Goal: Task Accomplishment & Management: Manage account settings

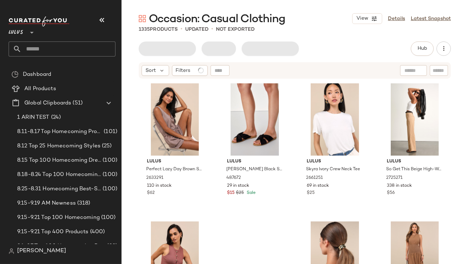
click at [98, 28] on button "button" at bounding box center [101, 19] width 17 height 17
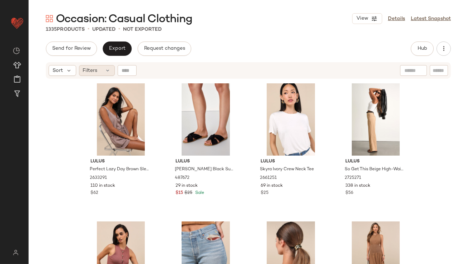
click at [95, 71] on span "Filters" at bounding box center [90, 71] width 15 height 8
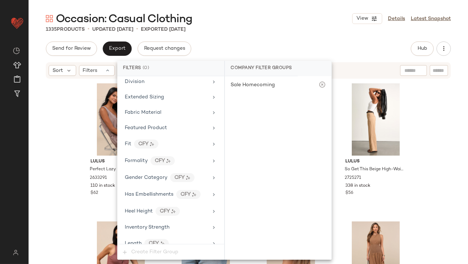
scroll to position [534, 0]
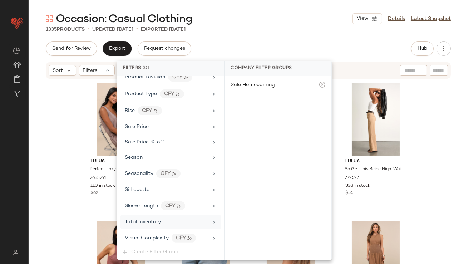
click at [141, 221] on span "Total Inventory" at bounding box center [143, 221] width 36 height 5
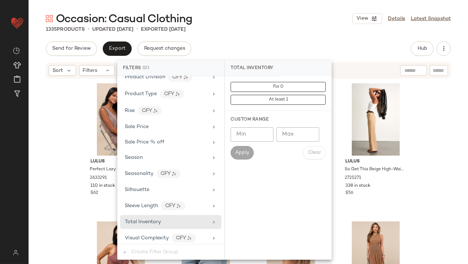
click at [288, 130] on input "Max" at bounding box center [297, 134] width 43 height 14
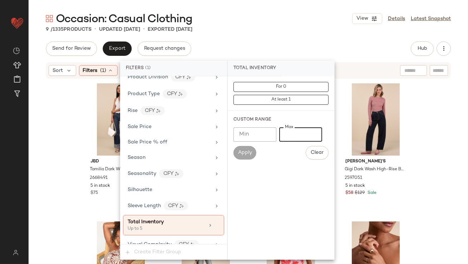
type input "*"
click at [276, 28] on div "9 / 1335 Products • updated [DATE] • Exported [DATE]" at bounding box center [248, 29] width 439 height 7
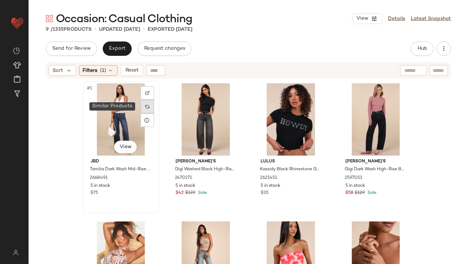
click at [145, 106] on img at bounding box center [147, 106] width 4 height 4
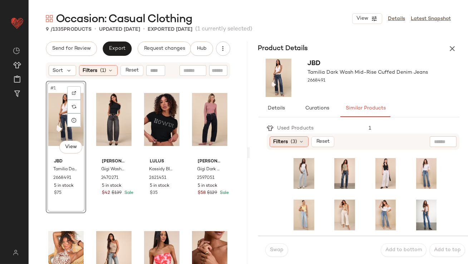
click at [293, 136] on div "Filters (3)" at bounding box center [288, 141] width 39 height 11
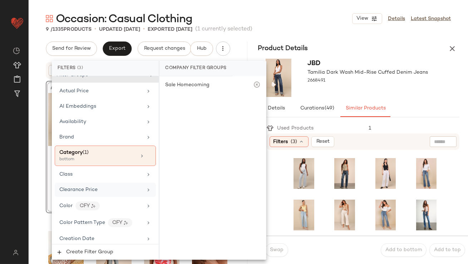
scroll to position [568, 0]
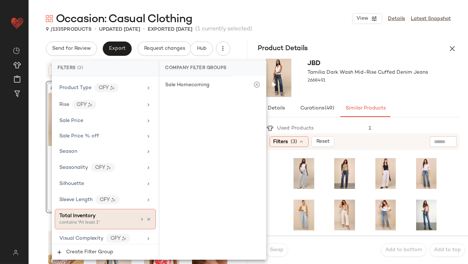
click at [68, 213] on span "Total Inventory" at bounding box center [77, 215] width 36 height 5
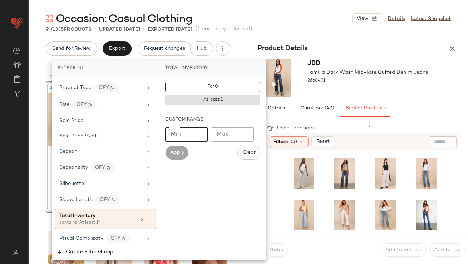
click at [172, 139] on input "Min" at bounding box center [186, 134] width 43 height 14
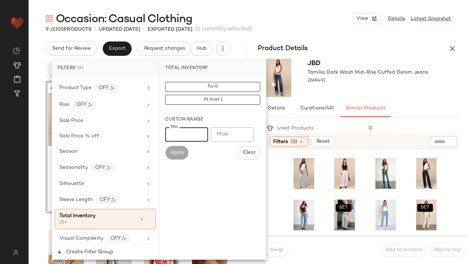
type input "**"
click at [331, 38] on div "Occasion: Casual Clothing View Details Latest Snapshot 9 / 1335 Products • upda…" at bounding box center [248, 137] width 439 height 252
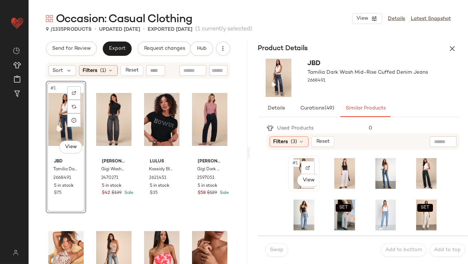
click at [295, 162] on span "#1" at bounding box center [296, 162] width 8 height 7
click at [273, 253] on button "Swap" at bounding box center [276, 250] width 23 height 14
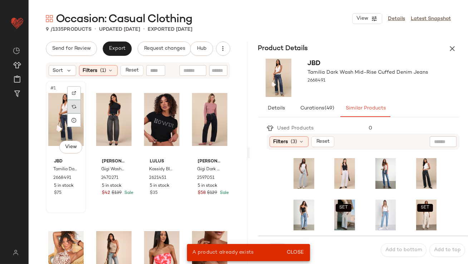
click at [78, 106] on div at bounding box center [74, 107] width 14 height 14
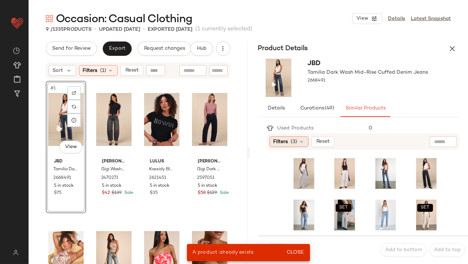
click at [302, 145] on div "Filters (3)" at bounding box center [288, 141] width 39 height 11
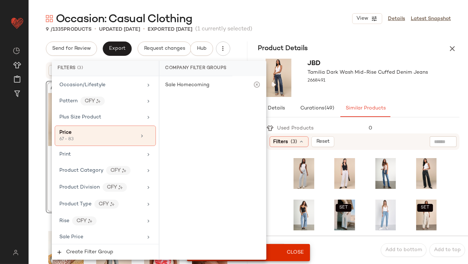
scroll to position [568, 0]
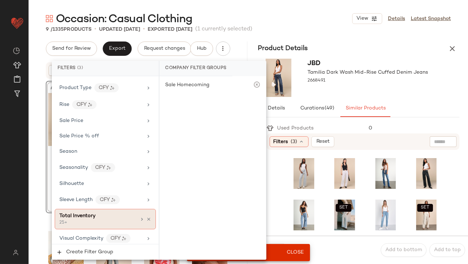
click at [93, 212] on div "Total Inventory" at bounding box center [77, 216] width 36 height 8
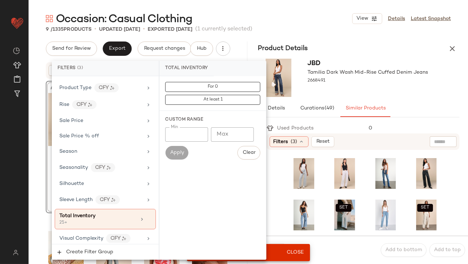
click at [350, 80] on div "2668491" at bounding box center [368, 81] width 120 height 10
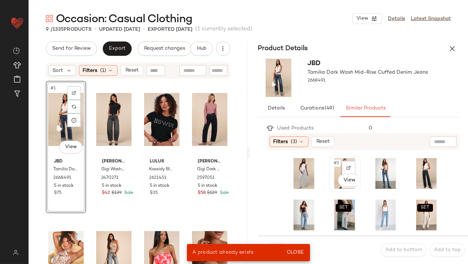
click at [333, 168] on div "#2 View" at bounding box center [344, 173] width 27 height 31
click at [298, 250] on span "Close" at bounding box center [295, 252] width 18 height 6
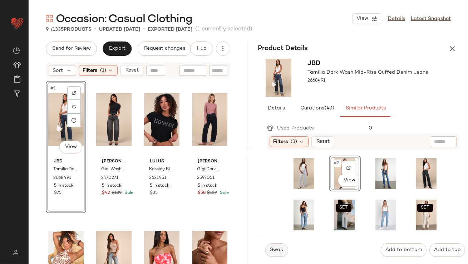
click at [272, 252] on span "Swap" at bounding box center [276, 250] width 14 height 6
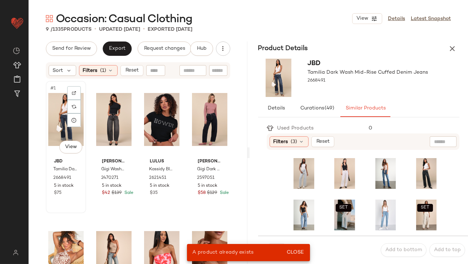
click at [59, 106] on div "#1 View" at bounding box center [65, 119] width 35 height 72
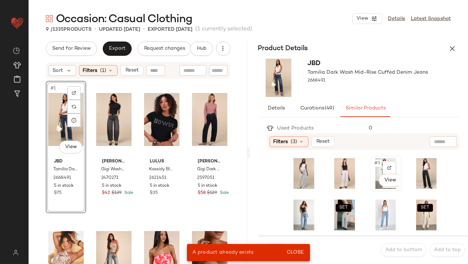
click at [376, 165] on div "#3 View" at bounding box center [385, 173] width 27 height 31
click at [297, 259] on div "A product already exists Close" at bounding box center [248, 252] width 123 height 17
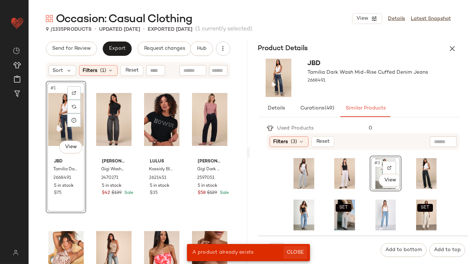
click at [297, 255] on button "Close" at bounding box center [294, 252] width 23 height 13
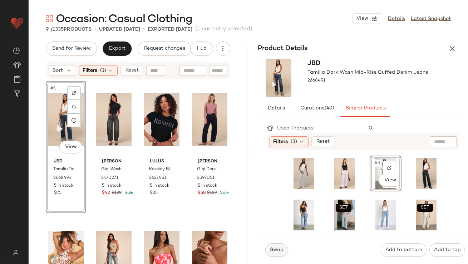
click at [274, 254] on button "Swap" at bounding box center [276, 250] width 23 height 14
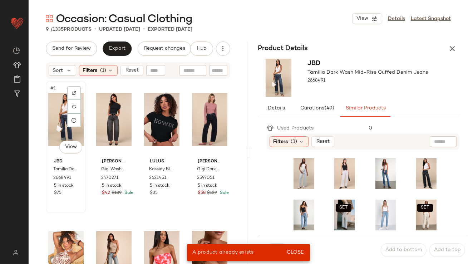
click at [54, 112] on div "#1 View" at bounding box center [65, 119] width 35 height 72
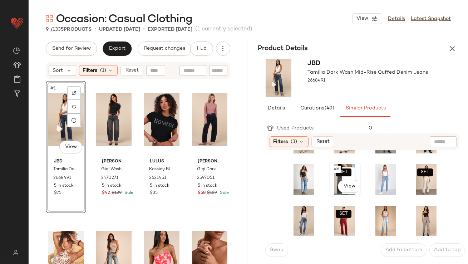
scroll to position [41, 0]
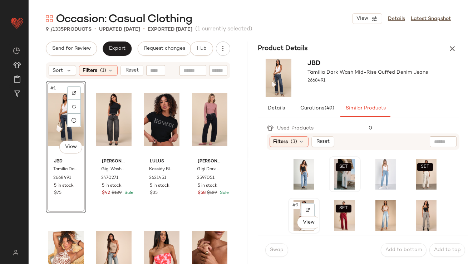
click at [298, 202] on span "#9" at bounding box center [296, 205] width 8 height 7
click at [269, 249] on button "Swap" at bounding box center [276, 250] width 23 height 14
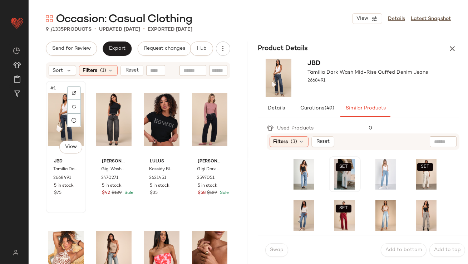
click at [54, 122] on div "#1 View" at bounding box center [65, 119] width 35 height 72
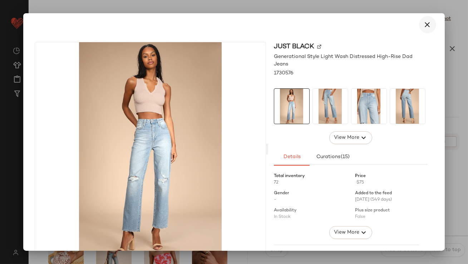
click at [424, 27] on icon "button" at bounding box center [427, 24] width 9 height 9
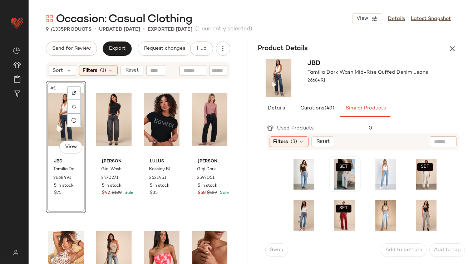
click at [277, 248] on div "Swap" at bounding box center [276, 250] width 23 height 14
click at [372, 209] on div "#11 View" at bounding box center [385, 215] width 27 height 31
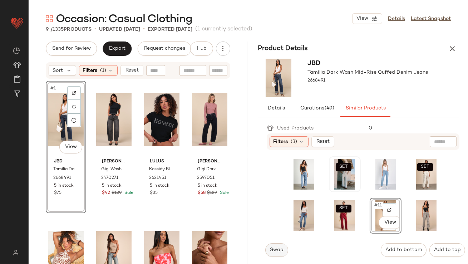
click at [281, 252] on span "Swap" at bounding box center [276, 250] width 14 height 6
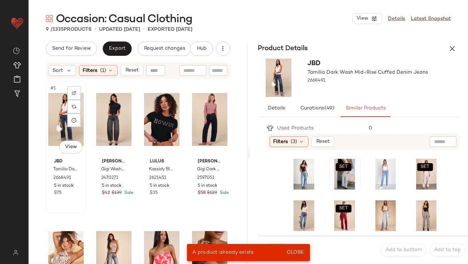
click at [54, 113] on div "#1 View" at bounding box center [65, 119] width 35 height 72
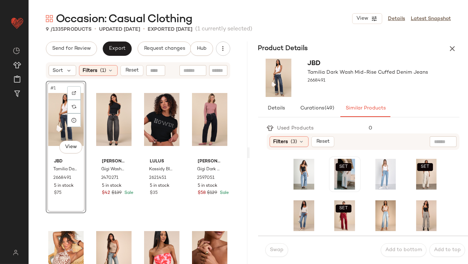
scroll to position [204, 0]
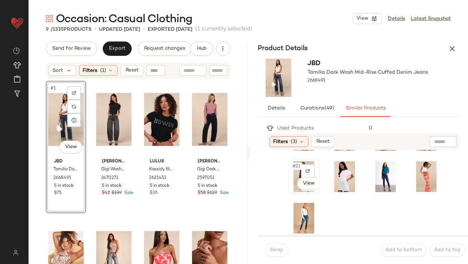
click at [300, 173] on div "#21 View" at bounding box center [304, 176] width 27 height 31
click at [279, 244] on button "Swap" at bounding box center [276, 250] width 23 height 14
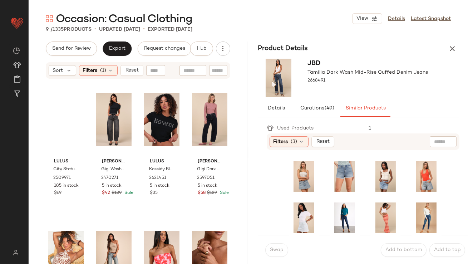
scroll to position [163, 0]
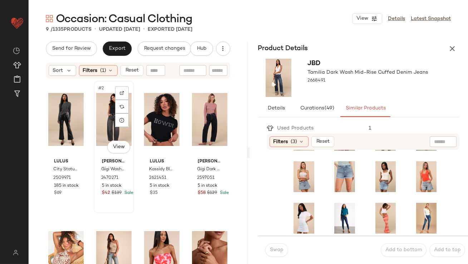
click at [100, 103] on div "#2 View" at bounding box center [113, 119] width 35 height 72
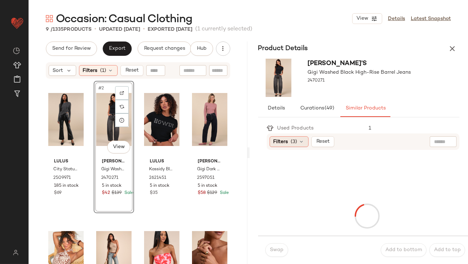
click at [287, 140] on span "Filters" at bounding box center [280, 142] width 15 height 8
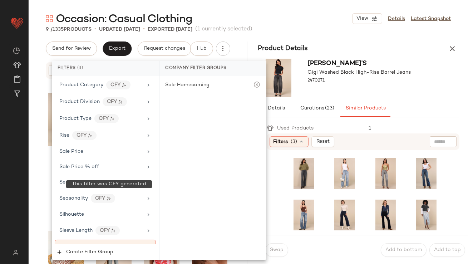
scroll to position [568, 0]
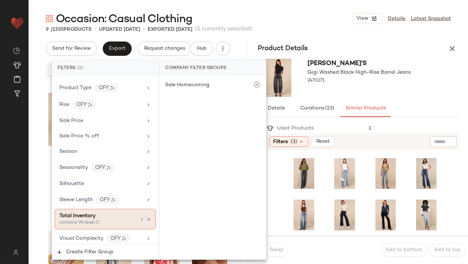
click at [104, 212] on div "Total Inventory" at bounding box center [97, 216] width 77 height 8
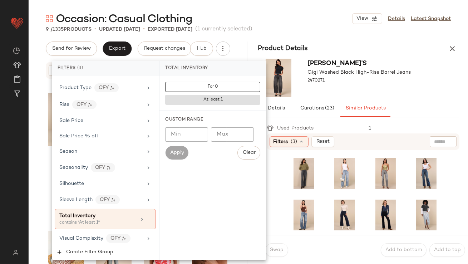
click at [184, 138] on input "Min" at bounding box center [186, 134] width 43 height 14
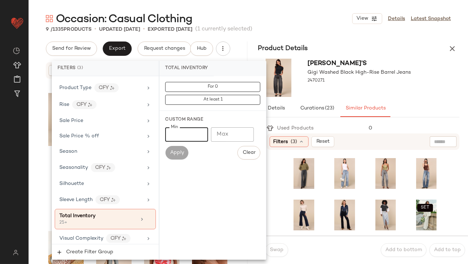
type input "**"
click at [361, 88] on div at bounding box center [359, 87] width 103 height 6
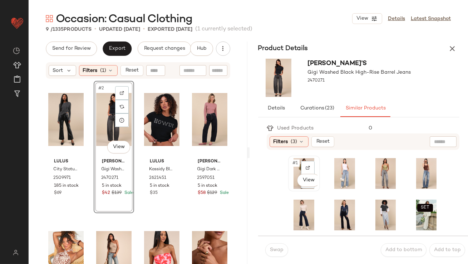
click at [294, 164] on span "#1" at bounding box center [296, 162] width 8 height 7
click at [272, 250] on span "Swap" at bounding box center [276, 250] width 14 height 6
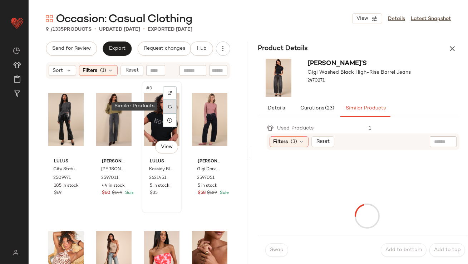
click at [170, 110] on div at bounding box center [170, 107] width 14 height 14
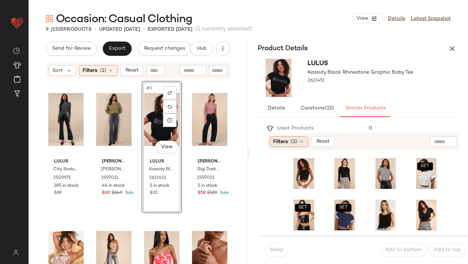
click at [292, 144] on span "(3)" at bounding box center [294, 142] width 6 height 8
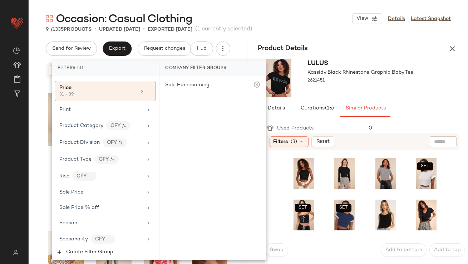
scroll to position [568, 0]
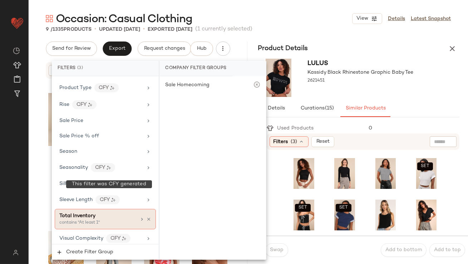
click at [91, 213] on span "Total Inventory" at bounding box center [77, 215] width 36 height 5
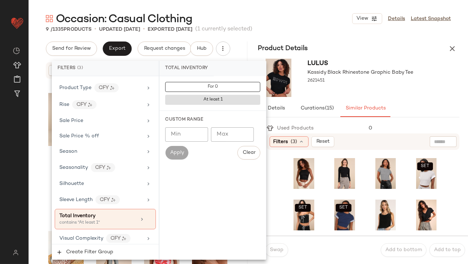
click at [187, 133] on input "Min" at bounding box center [186, 134] width 43 height 14
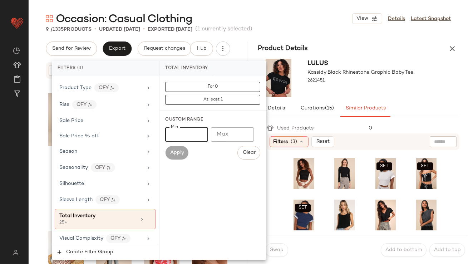
type input "**"
click at [387, 79] on div "2621451" at bounding box center [361, 81] width 106 height 10
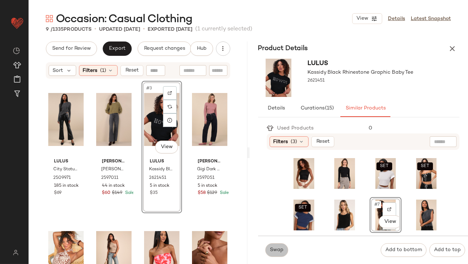
click at [281, 248] on span "Swap" at bounding box center [276, 250] width 14 height 6
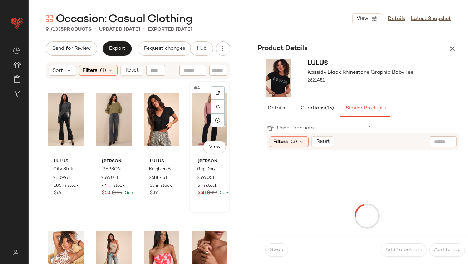
click at [194, 104] on div "#4 View" at bounding box center [209, 119] width 35 height 72
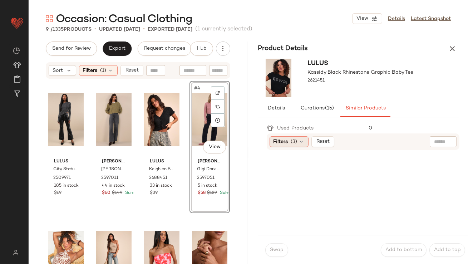
click at [291, 138] on span "(3)" at bounding box center [294, 142] width 6 height 8
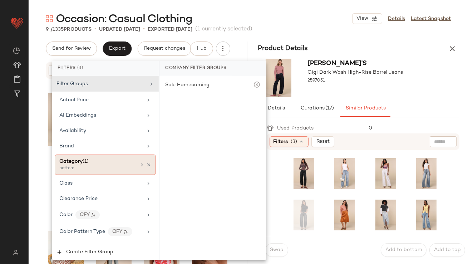
scroll to position [568, 0]
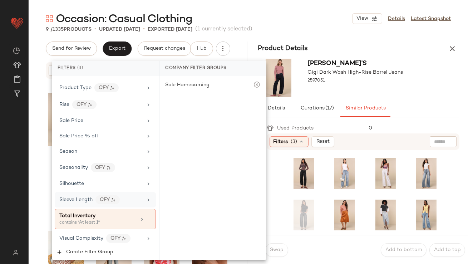
click at [104, 212] on div "Total Inventory" at bounding box center [97, 216] width 77 height 8
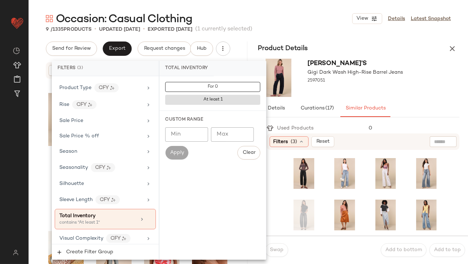
click at [188, 136] on input "Min" at bounding box center [186, 134] width 43 height 14
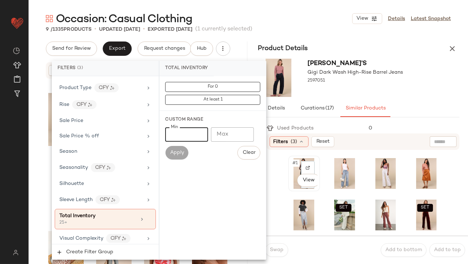
type input "**"
click at [292, 159] on span "#1" at bounding box center [296, 162] width 8 height 7
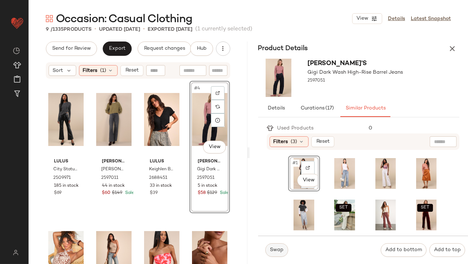
click at [271, 256] on button "Swap" at bounding box center [276, 250] width 23 height 14
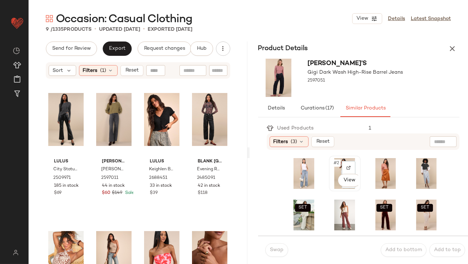
click at [335, 160] on span "#2" at bounding box center [337, 162] width 8 height 7
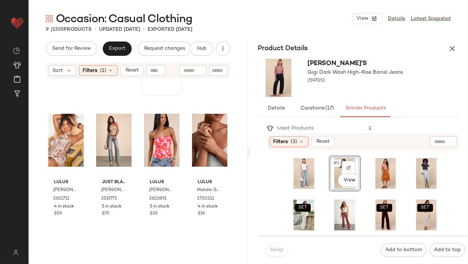
scroll to position [118, 0]
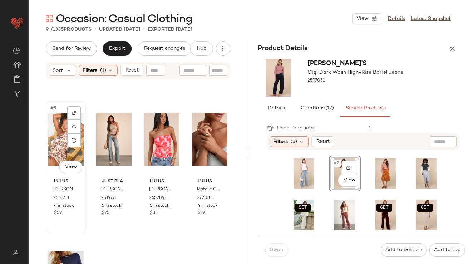
click at [58, 143] on div "#5 View" at bounding box center [65, 139] width 35 height 72
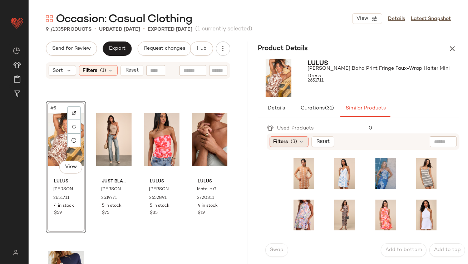
click at [284, 139] on span "Filters" at bounding box center [280, 142] width 15 height 8
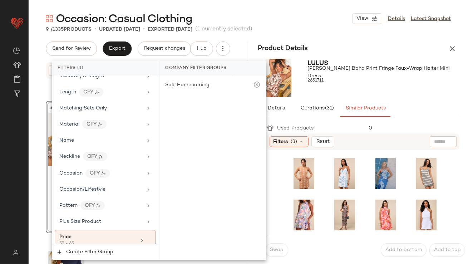
scroll to position [400, 0]
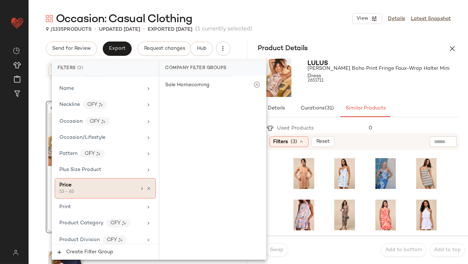
click at [87, 189] on div "53 - 65" at bounding box center [94, 192] width 71 height 6
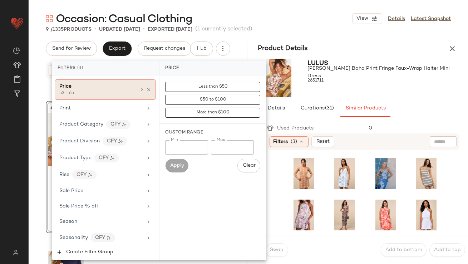
scroll to position [568, 0]
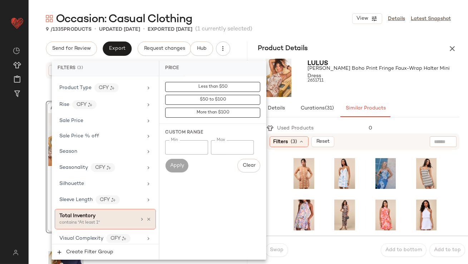
click at [81, 214] on span "Total Inventory" at bounding box center [77, 215] width 36 height 5
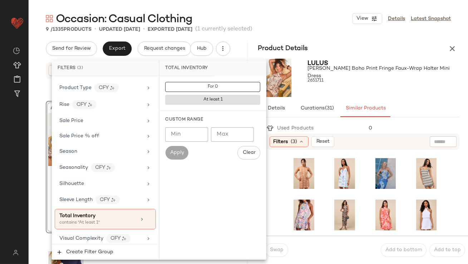
click at [198, 140] on input "Min" at bounding box center [186, 134] width 43 height 14
type input "**"
click at [353, 34] on div "Occasion: Casual Clothing View Details Latest Snapshot 9 / 1335 Products • upda…" at bounding box center [248, 137] width 439 height 252
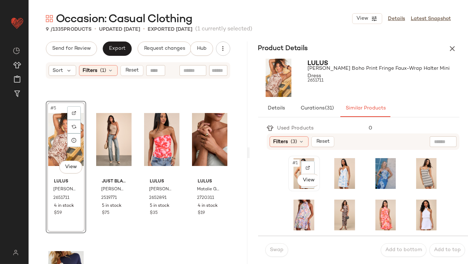
click at [295, 159] on div "#1 View" at bounding box center [304, 173] width 27 height 31
click at [275, 247] on span "Swap" at bounding box center [276, 250] width 14 height 6
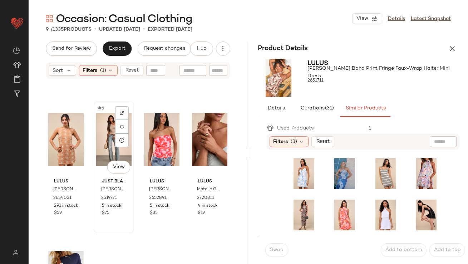
click at [103, 155] on div "#6 View" at bounding box center [113, 139] width 35 height 72
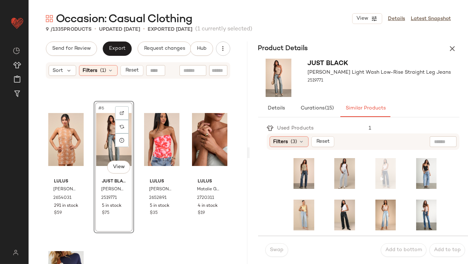
click at [279, 143] on span "Filters" at bounding box center [280, 142] width 15 height 8
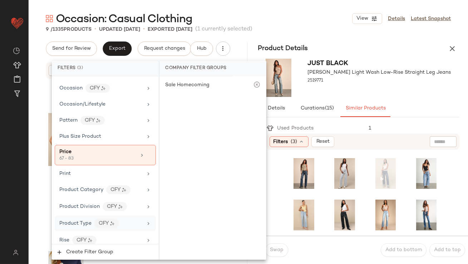
scroll to position [568, 0]
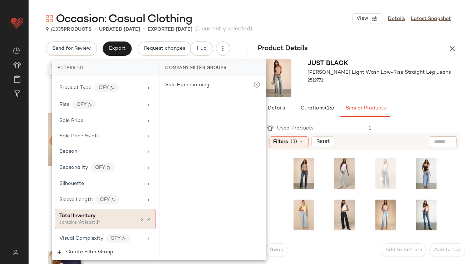
click at [80, 215] on div "Total Inventory" at bounding box center [77, 216] width 36 height 8
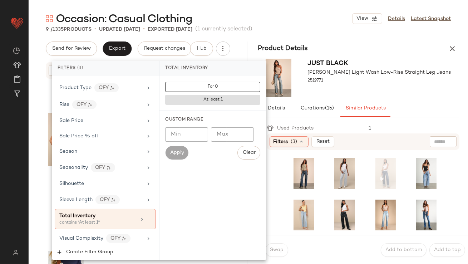
click at [192, 137] on input "Min" at bounding box center [186, 134] width 43 height 14
type input "**"
click at [390, 77] on div "2519771" at bounding box center [379, 81] width 143 height 10
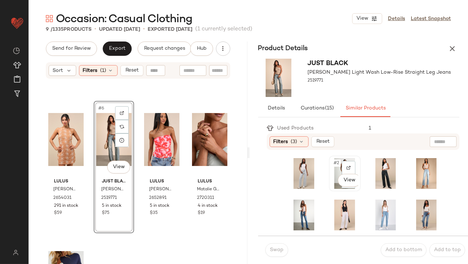
click at [331, 168] on div "#2 View" at bounding box center [344, 173] width 27 height 31
click at [275, 254] on button "Swap" at bounding box center [276, 250] width 23 height 14
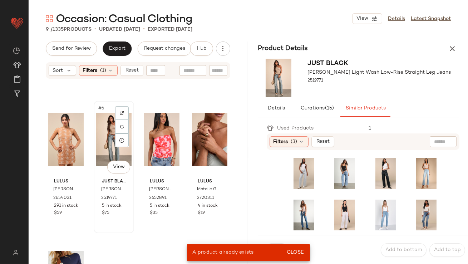
click at [108, 124] on div "#6 View" at bounding box center [113, 139] width 35 height 72
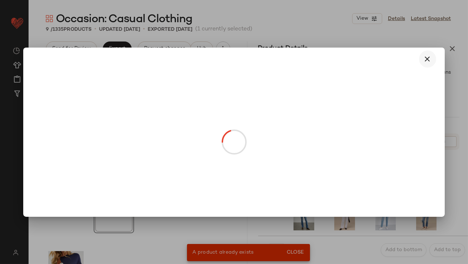
click at [426, 54] on button "button" at bounding box center [427, 58] width 17 height 17
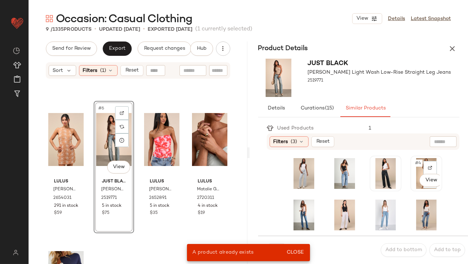
click at [413, 169] on div "#4 View" at bounding box center [426, 173] width 27 height 31
click at [296, 250] on span "Close" at bounding box center [295, 252] width 18 height 6
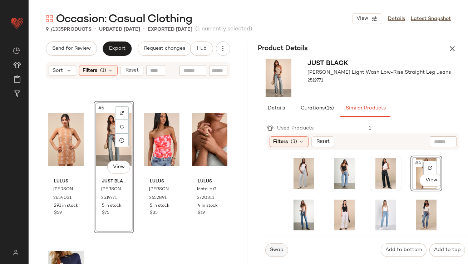
click at [276, 252] on span "Swap" at bounding box center [276, 250] width 14 height 6
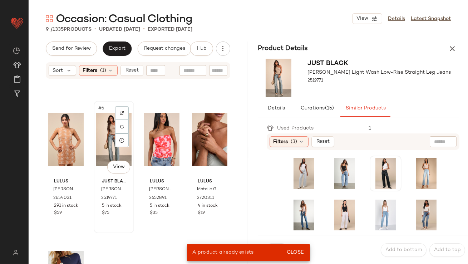
click at [103, 137] on div "#6 View" at bounding box center [113, 139] width 35 height 72
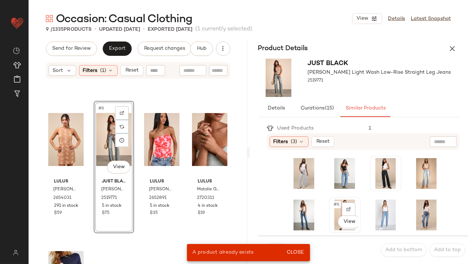
click at [335, 200] on div "#6 View" at bounding box center [344, 214] width 27 height 31
click at [299, 241] on div "Swap Add to bottom Add to top" at bounding box center [363, 250] width 210 height 28
click at [299, 247] on button "Close" at bounding box center [294, 252] width 23 height 13
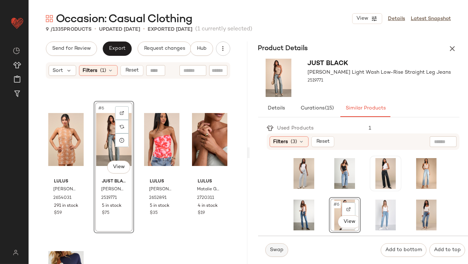
click at [280, 252] on span "Swap" at bounding box center [276, 250] width 14 height 6
click at [110, 129] on div "#6 View" at bounding box center [113, 139] width 35 height 72
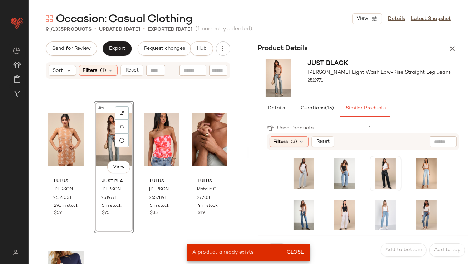
scroll to position [163, 0]
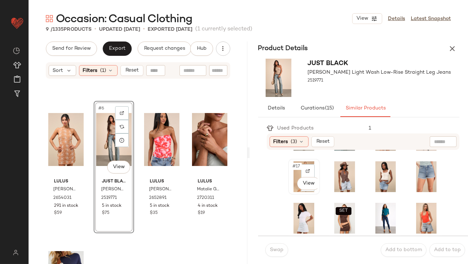
click at [298, 171] on div "#17 View" at bounding box center [304, 176] width 27 height 31
click at [278, 248] on span "Swap" at bounding box center [276, 250] width 14 height 6
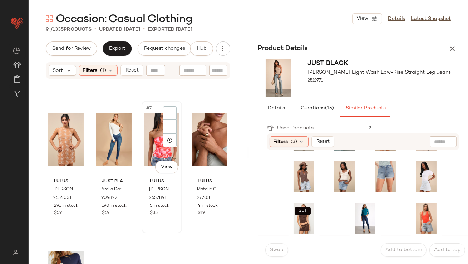
click at [152, 133] on div "#7 View" at bounding box center [161, 139] width 35 height 72
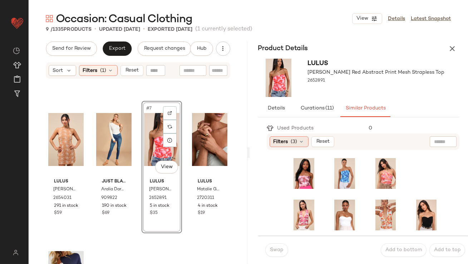
click at [274, 139] on span "Filters" at bounding box center [280, 142] width 15 height 8
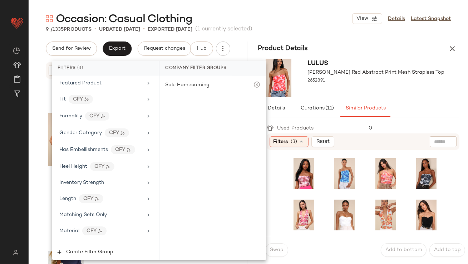
scroll to position [568, 0]
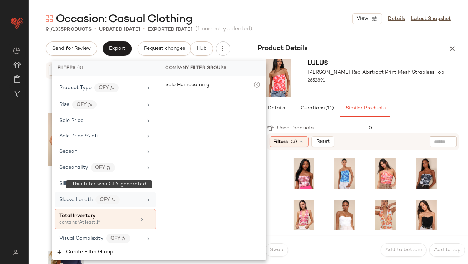
click at [105, 202] on div "Sleeve Length CFY" at bounding box center [105, 199] width 101 height 15
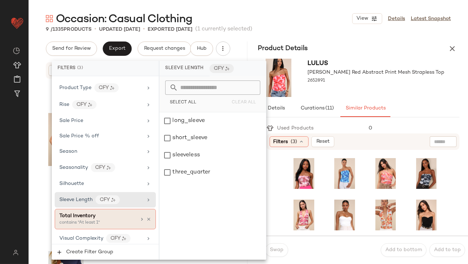
click at [105, 212] on div "Total Inventory" at bounding box center [97, 216] width 77 height 8
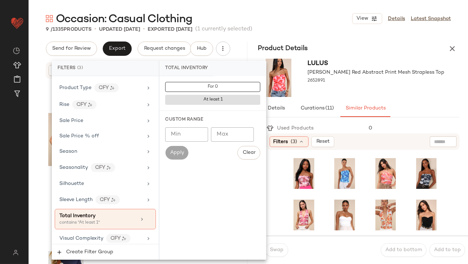
click at [191, 134] on input "Min" at bounding box center [186, 134] width 43 height 14
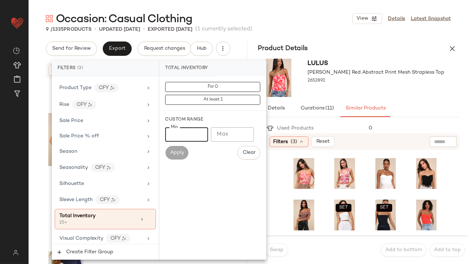
type input "**"
click at [330, 99] on div "[PERSON_NAME] [PERSON_NAME] Red Abstract Print Mesh Strapless Top 2652891" at bounding box center [358, 78] width 219 height 44
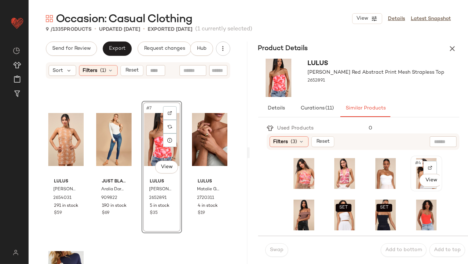
click at [413, 166] on div "#4 View" at bounding box center [426, 173] width 27 height 31
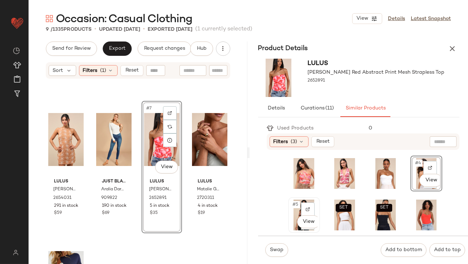
click at [294, 203] on span "#5" at bounding box center [296, 204] width 8 height 7
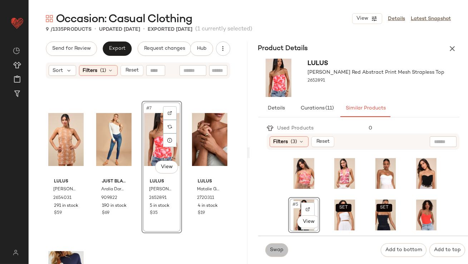
click at [273, 251] on span "Swap" at bounding box center [276, 250] width 14 height 6
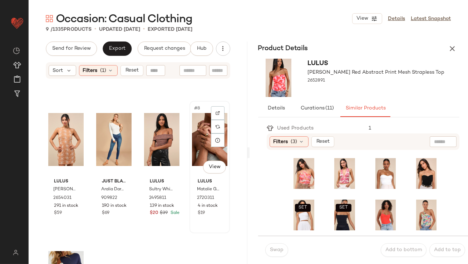
click at [194, 124] on div "#8 View" at bounding box center [209, 139] width 35 height 72
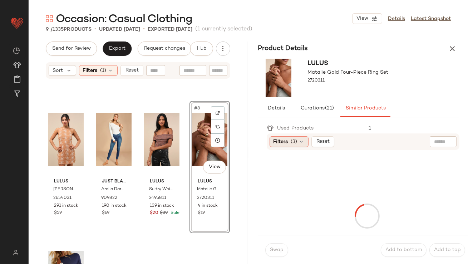
click at [301, 139] on icon at bounding box center [302, 142] width 6 height 6
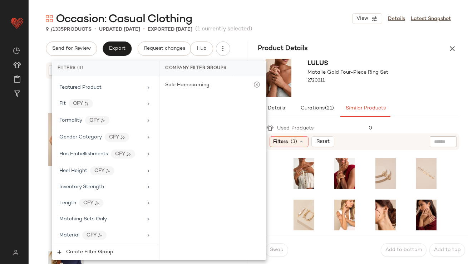
scroll to position [568, 0]
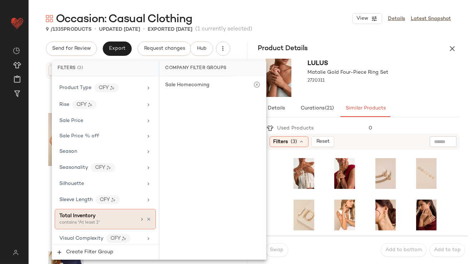
click at [69, 219] on div "contains "At least 1"" at bounding box center [94, 222] width 71 height 6
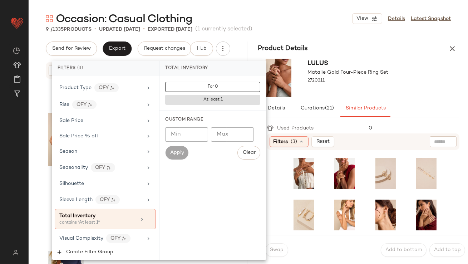
click at [174, 136] on input "Min" at bounding box center [186, 134] width 43 height 14
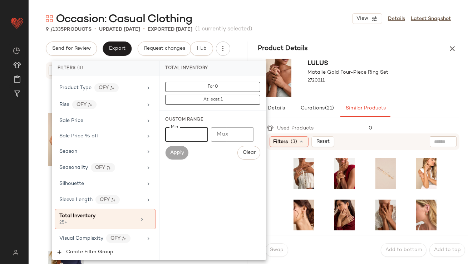
type input "**"
click at [385, 56] on div "Lulus Matalie Gold Four-Piece Ring Set 2720311" at bounding box center [358, 78] width 219 height 44
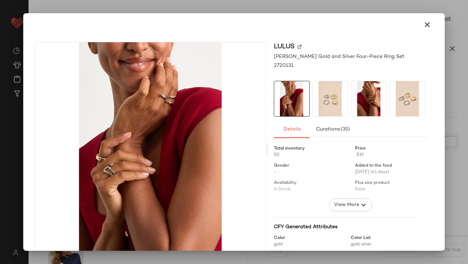
click at [429, 20] on button "button" at bounding box center [427, 24] width 17 height 17
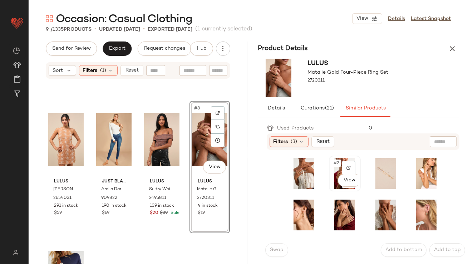
click at [333, 162] on span "#2" at bounding box center [337, 162] width 8 height 7
click at [281, 247] on button "Swap" at bounding box center [276, 250] width 23 height 14
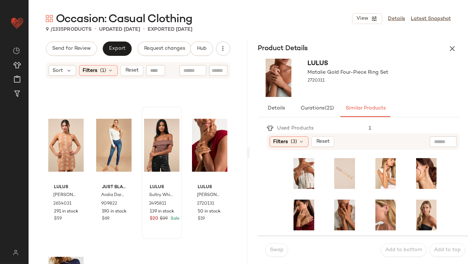
scroll to position [213, 0]
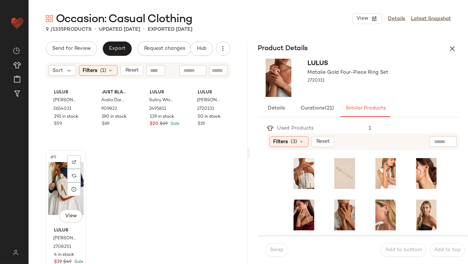
click at [56, 177] on div "#9 View" at bounding box center [65, 188] width 35 height 72
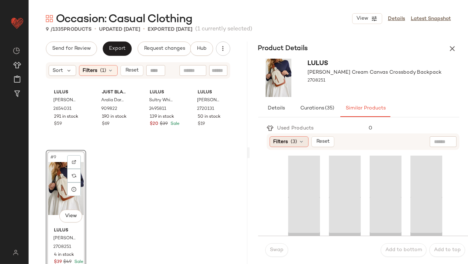
click at [294, 145] on div "Filters (3)" at bounding box center [288, 141] width 39 height 11
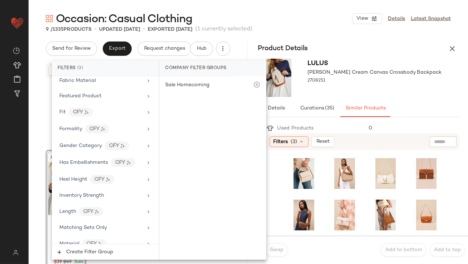
scroll to position [568, 0]
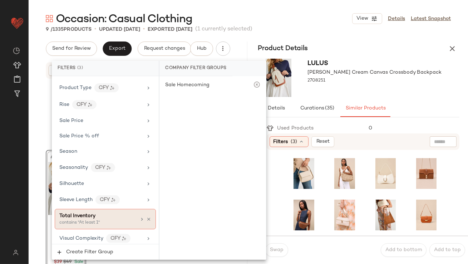
click at [83, 219] on div "contains "At least 1"" at bounding box center [94, 222] width 71 height 6
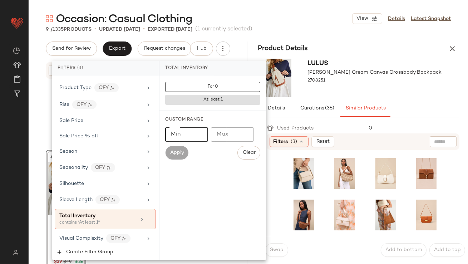
click at [181, 134] on input "Min" at bounding box center [186, 134] width 43 height 14
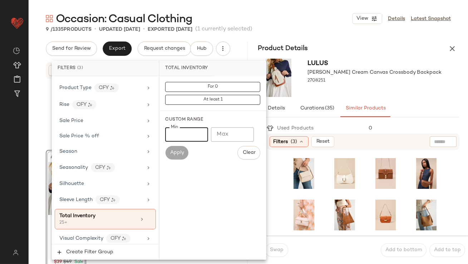
type input "**"
click at [380, 90] on div "Lulus [PERSON_NAME] Cream Canvas Crossbody Backpack 2708251" at bounding box center [375, 78] width 134 height 38
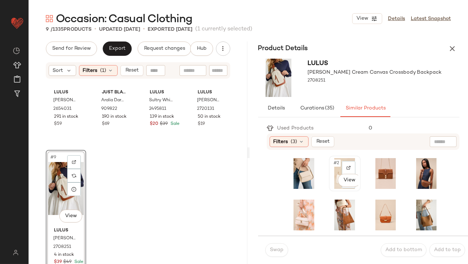
click at [333, 163] on span "#2" at bounding box center [337, 162] width 8 height 7
click at [274, 248] on span "Swap" at bounding box center [276, 250] width 14 height 6
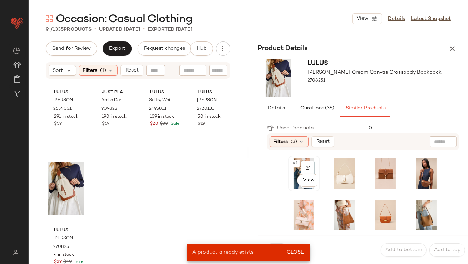
click at [295, 163] on span "#1" at bounding box center [296, 162] width 8 height 7
click at [370, 203] on div "#7 View" at bounding box center [385, 215] width 30 height 34
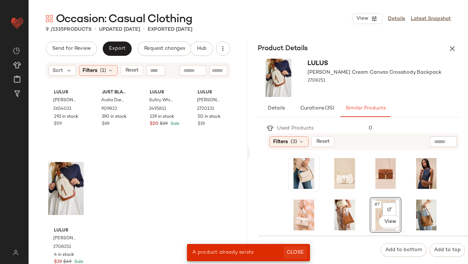
click at [299, 251] on span "Close" at bounding box center [295, 252] width 18 height 6
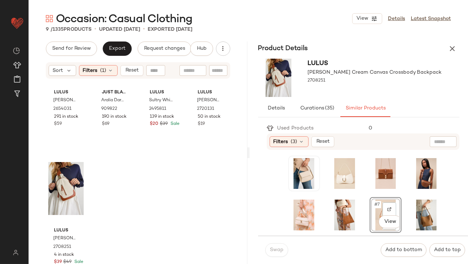
click at [275, 251] on div "Swap" at bounding box center [276, 250] width 23 height 14
click at [53, 180] on div "#9 View" at bounding box center [65, 188] width 35 height 72
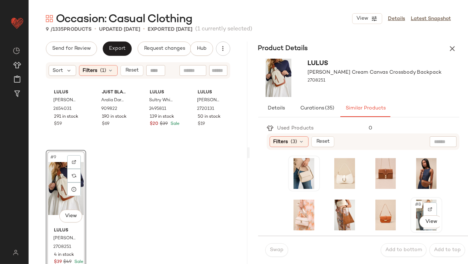
click at [414, 201] on span "#8" at bounding box center [418, 204] width 8 height 7
click at [273, 251] on span "Swap" at bounding box center [276, 250] width 14 height 6
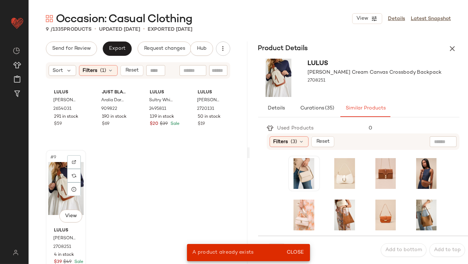
click at [59, 175] on div "#9 View" at bounding box center [65, 188] width 35 height 72
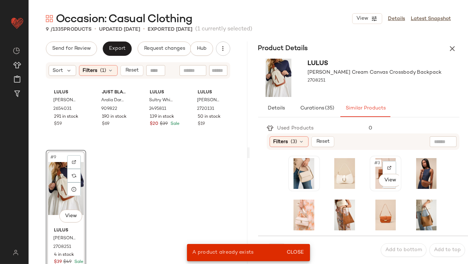
click at [372, 167] on div "#3 View" at bounding box center [385, 173] width 27 height 31
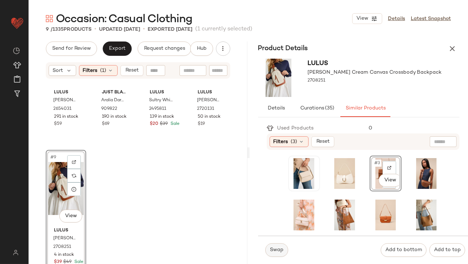
click at [276, 252] on span "Swap" at bounding box center [276, 250] width 14 height 6
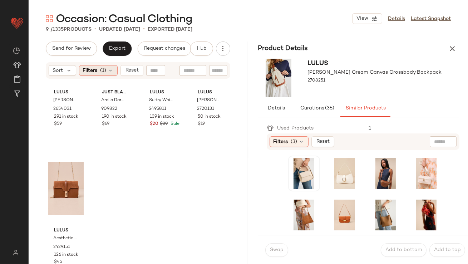
click at [99, 68] on div "Filters (1)" at bounding box center [98, 70] width 39 height 11
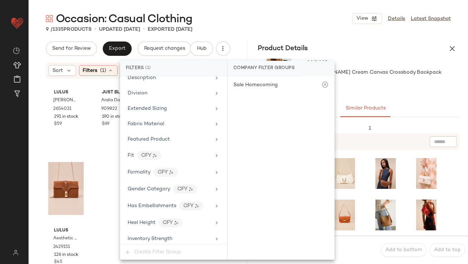
scroll to position [540, 0]
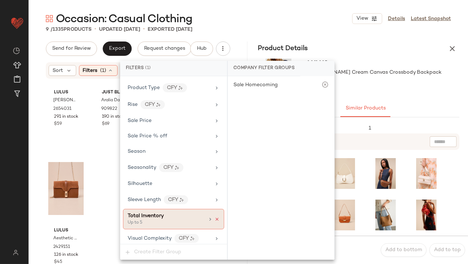
click at [215, 217] on icon at bounding box center [216, 219] width 5 height 5
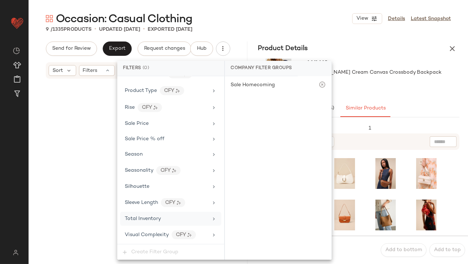
scroll to position [534, 0]
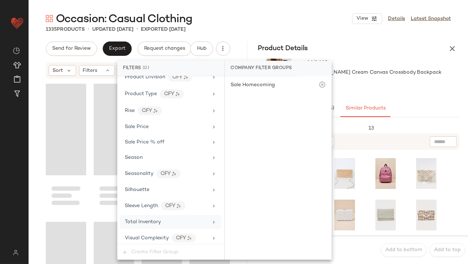
click at [277, 12] on div "Occasion: Casual Clothing View Details Latest Snapshot" at bounding box center [248, 18] width 439 height 14
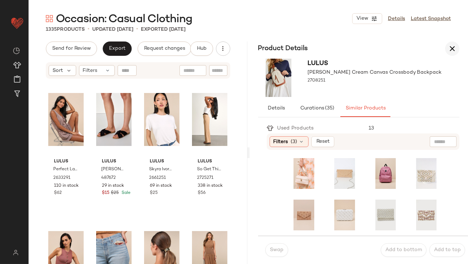
click at [453, 47] on icon "button" at bounding box center [452, 48] width 9 height 9
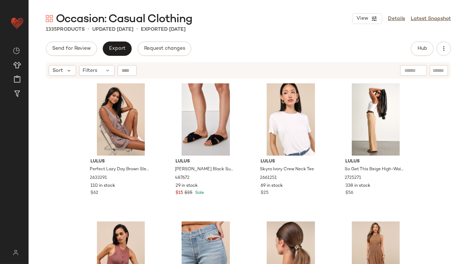
click at [92, 78] on div "Sort Filters" at bounding box center [248, 70] width 405 height 16
click at [90, 71] on span "Filters" at bounding box center [90, 71] width 15 height 8
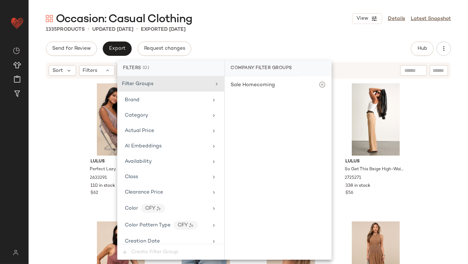
click at [58, 126] on div "Lulus Perfect Lazy Day Brown Sleeveless Drawstring Lounge Romper 2633291 110 in…" at bounding box center [248, 180] width 439 height 202
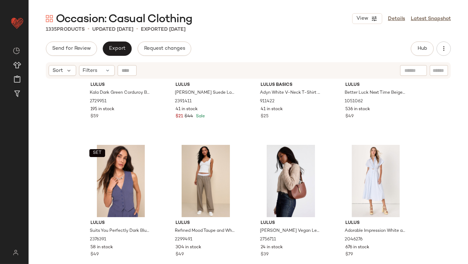
scroll to position [2290, 0]
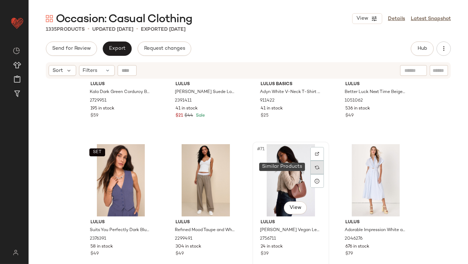
click at [310, 168] on div at bounding box center [317, 167] width 14 height 14
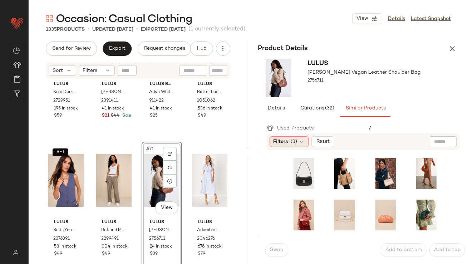
click at [292, 144] on span "(3)" at bounding box center [294, 142] width 6 height 8
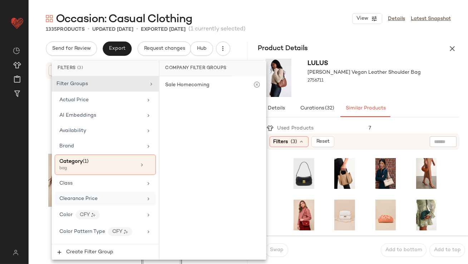
scroll to position [568, 0]
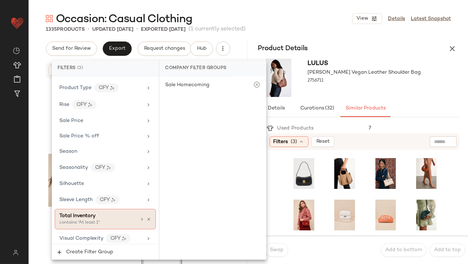
click at [98, 222] on div "contains "At least 1"" at bounding box center [94, 222] width 71 height 6
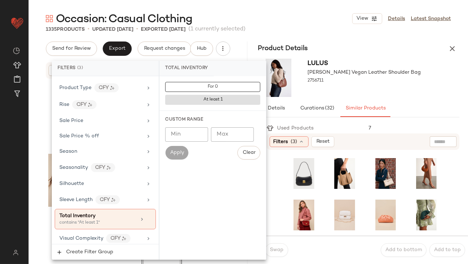
click at [190, 137] on input "Min" at bounding box center [186, 134] width 43 height 14
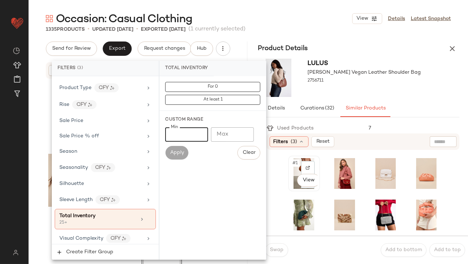
type input "**"
click at [291, 168] on div "#1 View" at bounding box center [304, 173] width 27 height 31
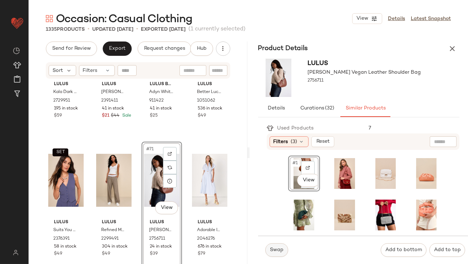
click at [273, 252] on span "Swap" at bounding box center [276, 250] width 14 height 6
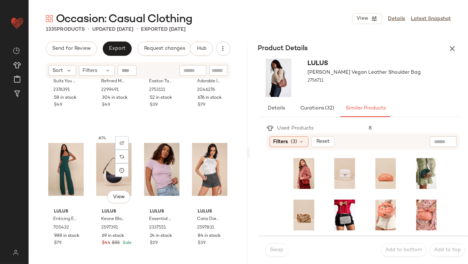
scroll to position [2443, 0]
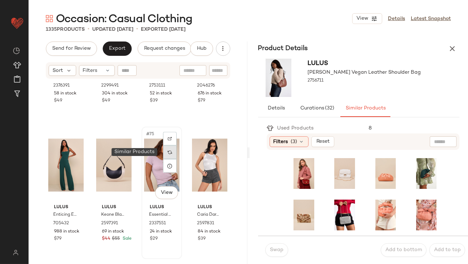
click at [170, 155] on div at bounding box center [170, 152] width 14 height 14
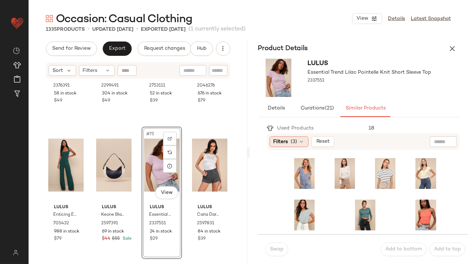
click at [301, 139] on icon at bounding box center [302, 142] width 6 height 6
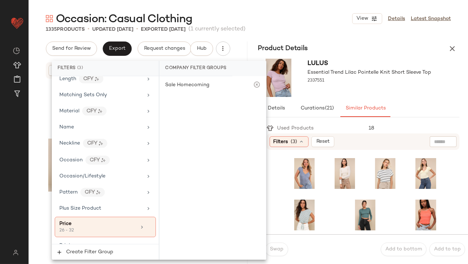
scroll to position [568, 0]
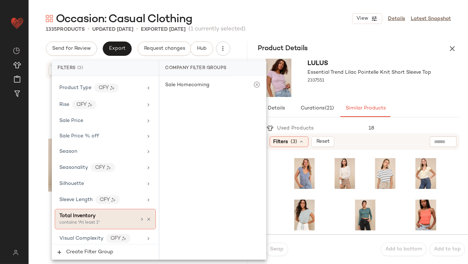
click at [88, 219] on div "contains "At least 1"" at bounding box center [94, 222] width 71 height 6
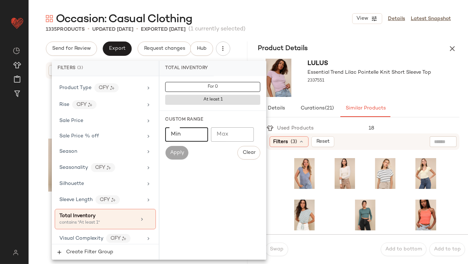
click at [182, 138] on input "Min" at bounding box center [186, 134] width 43 height 14
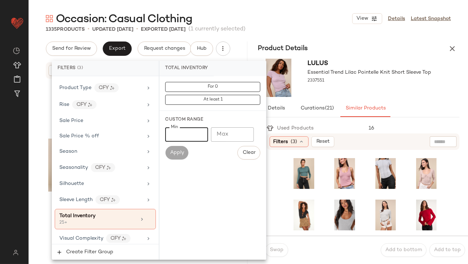
type input "**"
click at [344, 85] on div at bounding box center [370, 87] width 124 height 6
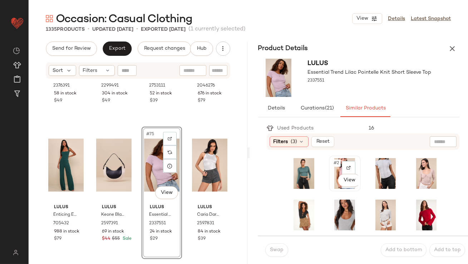
click at [333, 165] on span "#2" at bounding box center [337, 162] width 8 height 7
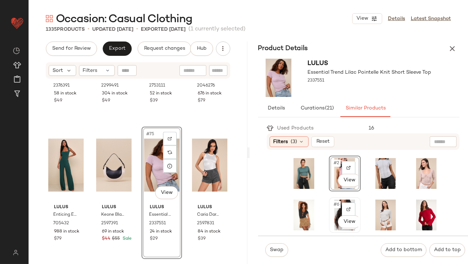
click at [333, 205] on span "#6" at bounding box center [337, 204] width 8 height 7
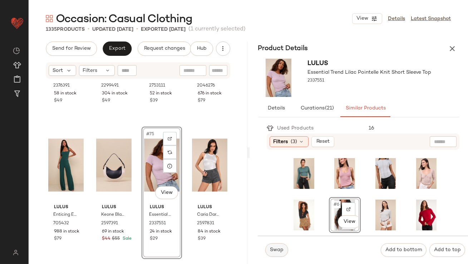
click at [282, 244] on button "Swap" at bounding box center [276, 250] width 23 height 14
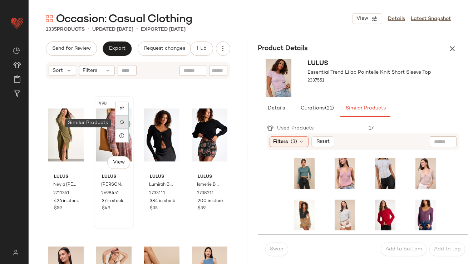
scroll to position [3302, 0]
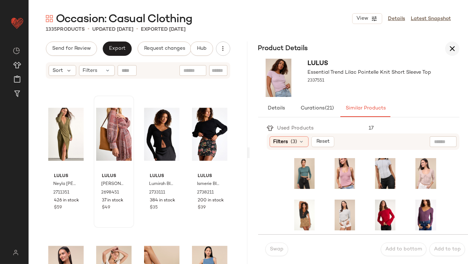
click at [458, 49] on button "button" at bounding box center [452, 48] width 14 height 14
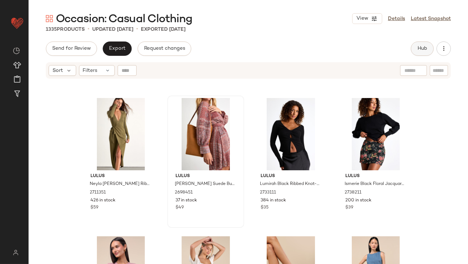
click at [414, 50] on button "Hub" at bounding box center [422, 48] width 23 height 14
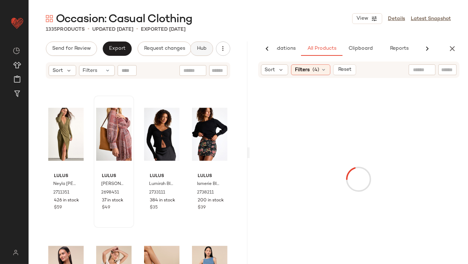
scroll to position [0, 40]
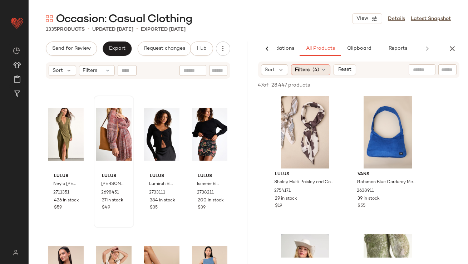
click at [300, 71] on span "Filters" at bounding box center [302, 70] width 15 height 8
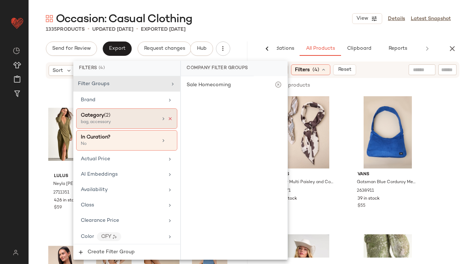
click at [168, 118] on icon at bounding box center [170, 118] width 5 height 5
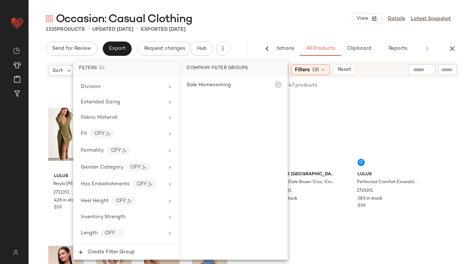
scroll to position [568, 0]
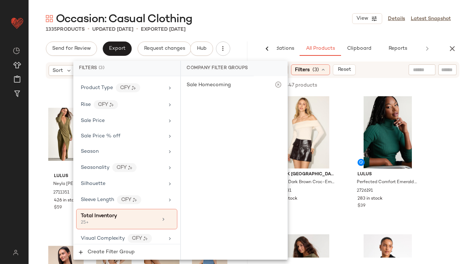
click at [247, 8] on main "Occasion: Casual Clothing View Details Latest Snapshot 1335 Products • updated …" at bounding box center [234, 132] width 468 height 264
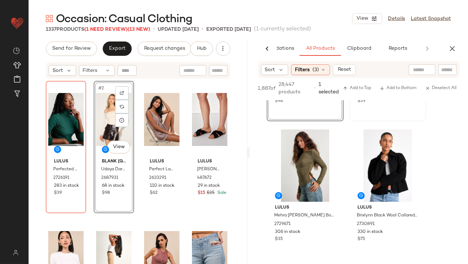
scroll to position [112, 0]
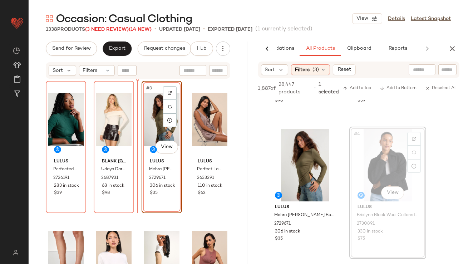
drag, startPoint x: 395, startPoint y: 168, endPoint x: 387, endPoint y: 168, distance: 7.9
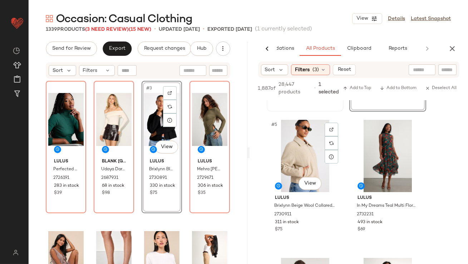
scroll to position [268, 0]
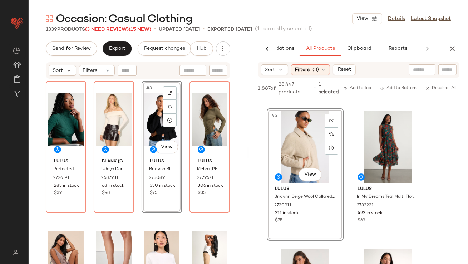
drag, startPoint x: 302, startPoint y: 143, endPoint x: 168, endPoint y: 140, distance: 134.1
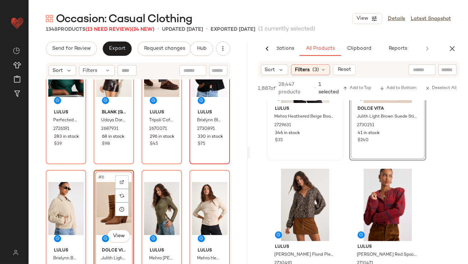
scroll to position [1457, 0]
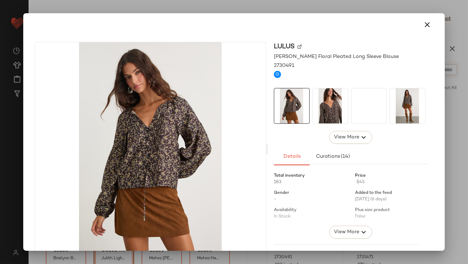
click at [421, 51] on div "Lulus" at bounding box center [351, 47] width 154 height 10
click at [423, 27] on icon "button" at bounding box center [427, 24] width 9 height 9
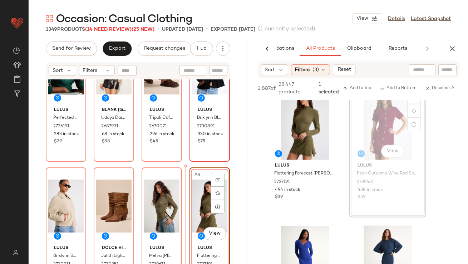
scroll to position [65, 0]
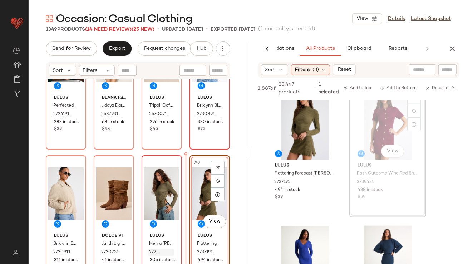
drag, startPoint x: 384, startPoint y: 107, endPoint x: 145, endPoint y: 252, distance: 279.2
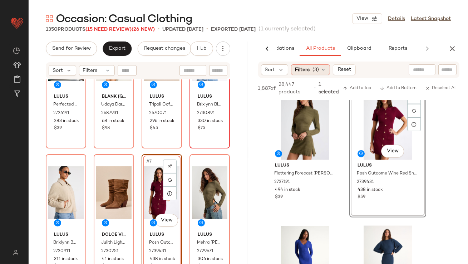
click at [318, 68] on span "(3)" at bounding box center [315, 70] width 6 height 8
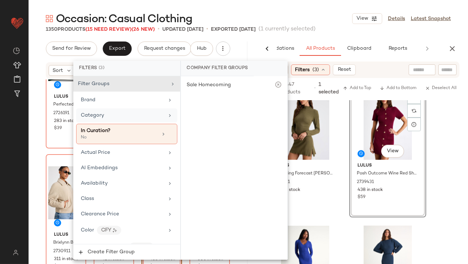
click at [132, 111] on div "Category" at bounding box center [126, 115] width 101 height 14
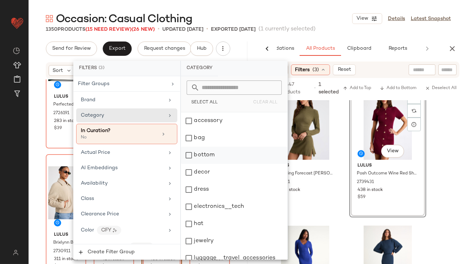
click at [214, 154] on div "bottom" at bounding box center [234, 155] width 107 height 17
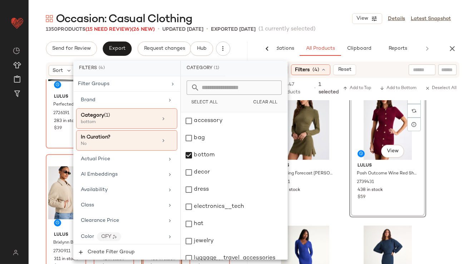
click at [269, 12] on div "Occasion: Casual Clothing View Details Latest Snapshot" at bounding box center [248, 18] width 439 height 14
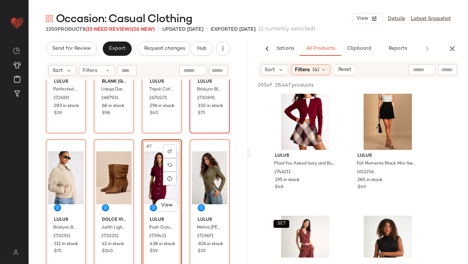
scroll to position [107, 0]
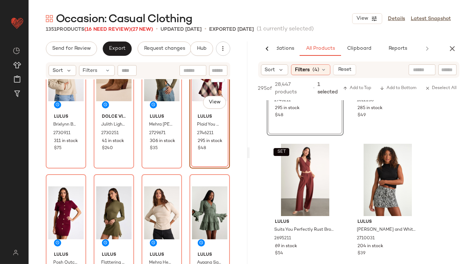
scroll to position [235, 0]
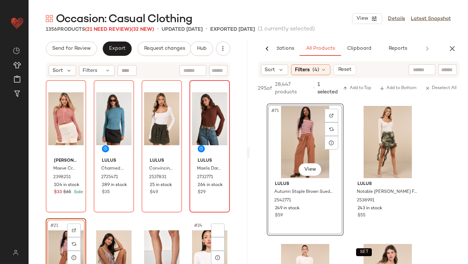
scroll to position [634, 0]
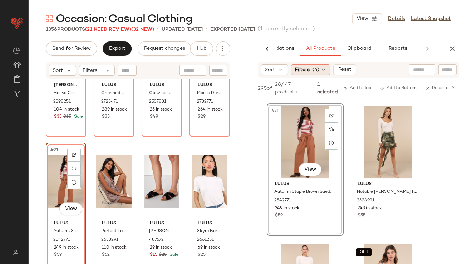
click at [313, 71] on span "(4)" at bounding box center [315, 70] width 7 height 8
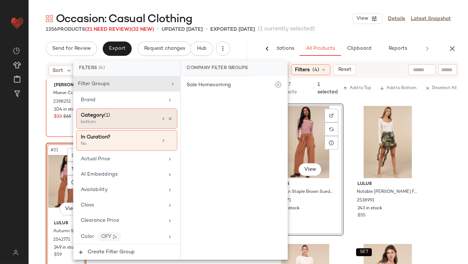
click at [168, 117] on icon at bounding box center [170, 118] width 5 height 5
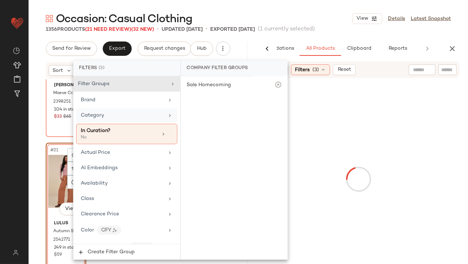
click at [150, 116] on div "Category" at bounding box center [122, 116] width 83 height 8
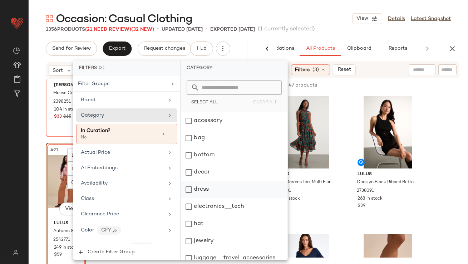
click at [198, 191] on div "dress" at bounding box center [234, 189] width 107 height 17
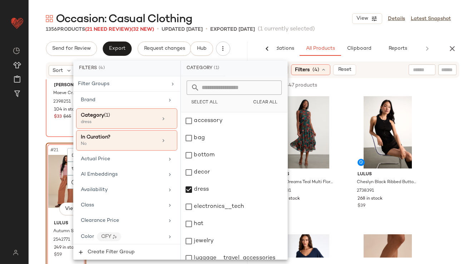
click at [285, 15] on div "Occasion: Casual Clothing View Details Latest Snapshot" at bounding box center [248, 18] width 439 height 14
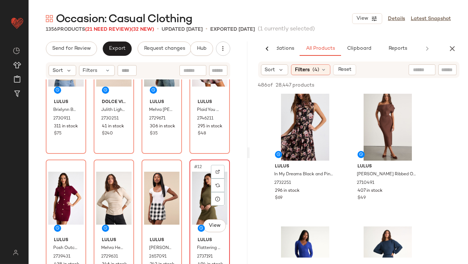
scroll to position [209, 0]
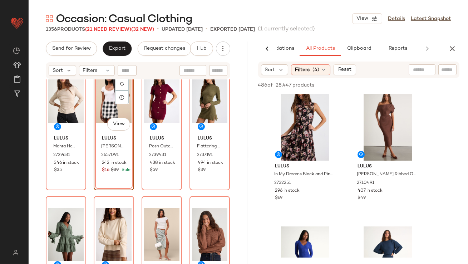
scroll to position [306, 0]
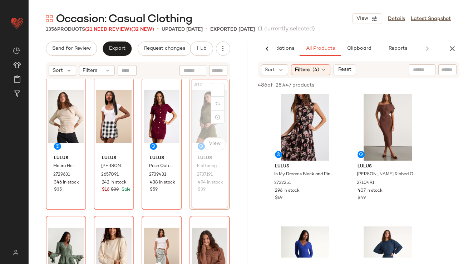
scroll to position [285, 0]
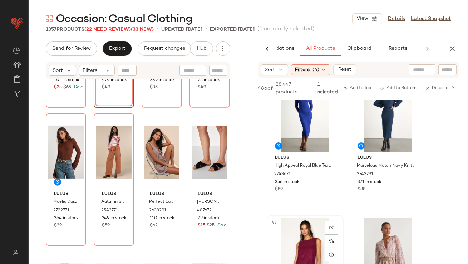
scroll to position [357, 0]
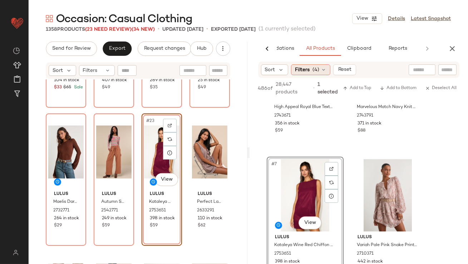
click at [312, 66] on span "(4)" at bounding box center [315, 70] width 7 height 8
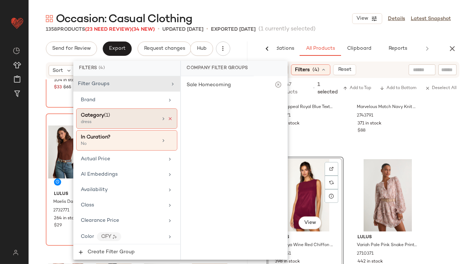
click at [168, 117] on icon at bounding box center [170, 118] width 5 height 5
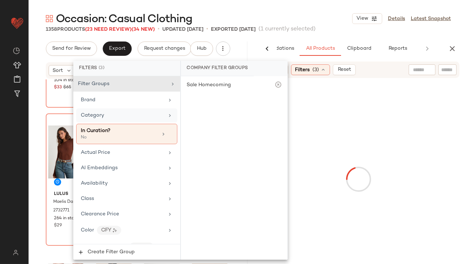
click at [168, 118] on div "Category" at bounding box center [126, 115] width 101 height 14
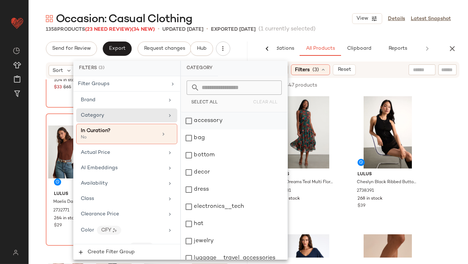
click at [204, 118] on div "accessory" at bounding box center [234, 120] width 107 height 17
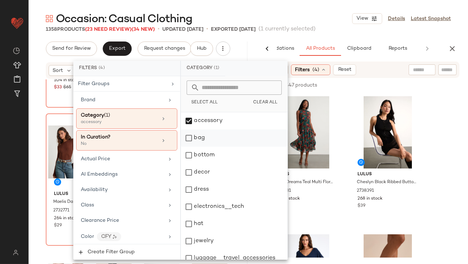
click at [202, 137] on div "bag" at bounding box center [234, 137] width 107 height 17
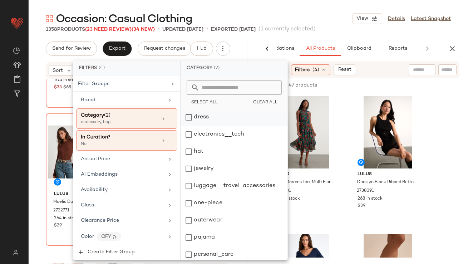
scroll to position [73, 0]
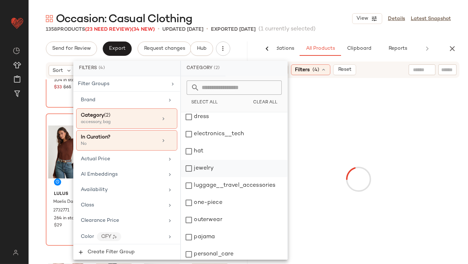
click at [202, 167] on div "jewelry" at bounding box center [234, 168] width 107 height 17
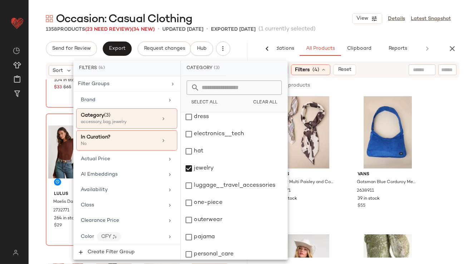
click at [281, 5] on main "Occasion: Casual Clothing View Details Latest Snapshot 1358 Products (23 Need R…" at bounding box center [234, 132] width 468 height 264
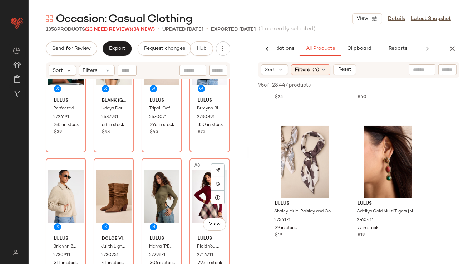
scroll to position [91, 0]
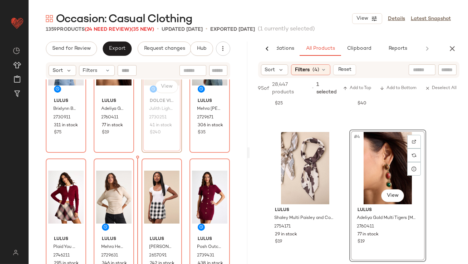
scroll to position [209, 0]
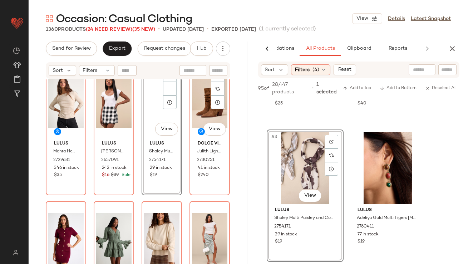
scroll to position [311, 0]
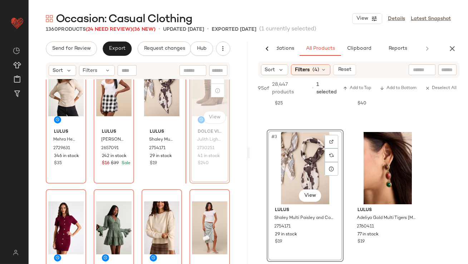
scroll to position [311, 0]
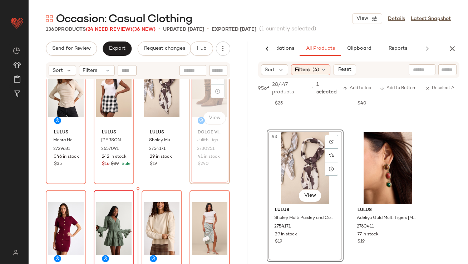
drag, startPoint x: 201, startPoint y: 100, endPoint x: 129, endPoint y: 227, distance: 145.6
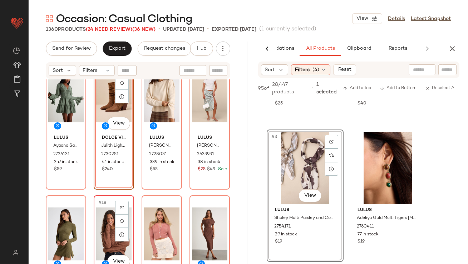
scroll to position [489, 0]
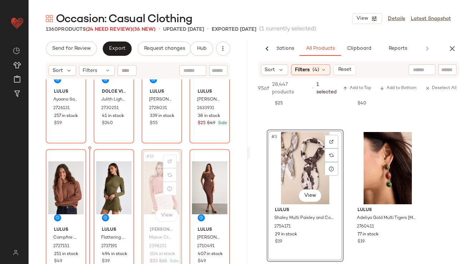
drag, startPoint x: 147, startPoint y: 182, endPoint x: 140, endPoint y: 182, distance: 6.8
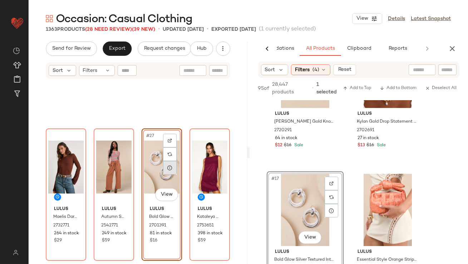
scroll to position [879, 0]
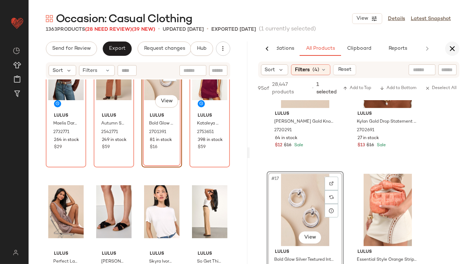
click at [453, 48] on icon "button" at bounding box center [452, 48] width 9 height 9
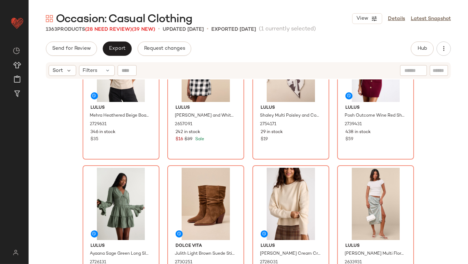
scroll to position [0, 0]
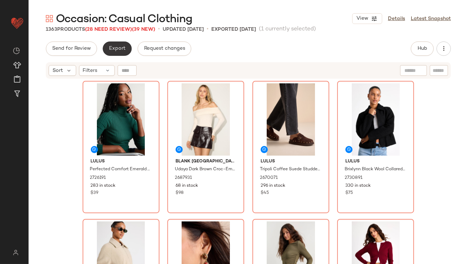
click at [114, 55] on button "Export" at bounding box center [117, 48] width 29 height 14
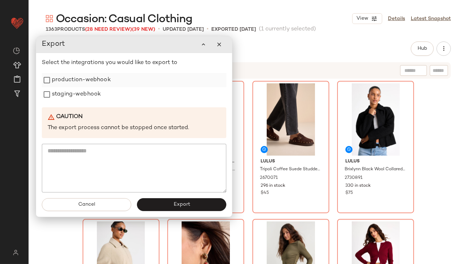
click at [104, 84] on label "production-webhook" at bounding box center [81, 80] width 59 height 14
click at [86, 94] on label "staging-webhook" at bounding box center [76, 94] width 49 height 14
click at [164, 203] on button "Export" at bounding box center [181, 204] width 89 height 13
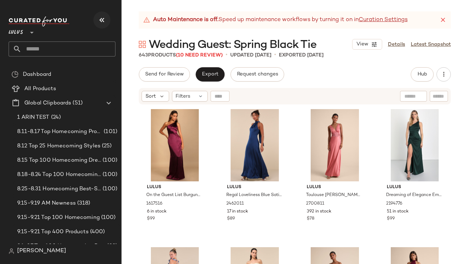
click at [103, 20] on icon "button" at bounding box center [102, 20] width 9 height 9
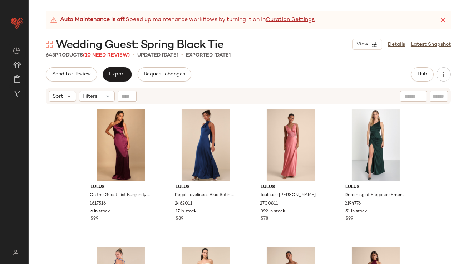
click at [443, 22] on icon at bounding box center [442, 19] width 7 height 7
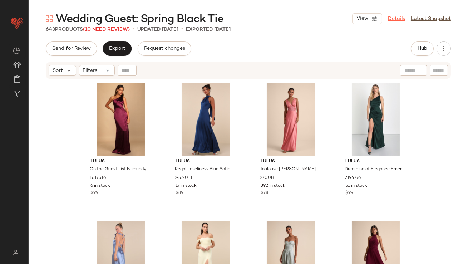
click at [402, 18] on link "Details" at bounding box center [396, 19] width 17 height 8
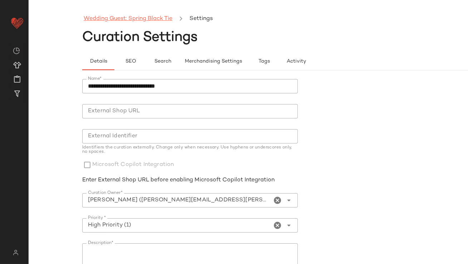
click at [148, 22] on link "Wedding Guest: Spring Black Tie" at bounding box center [128, 18] width 89 height 9
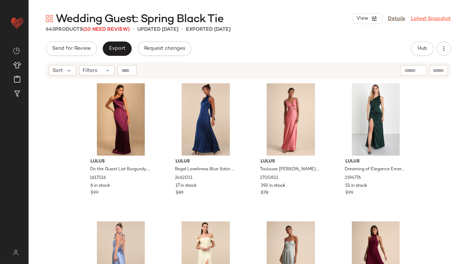
click at [428, 20] on link "Latest Snapshot" at bounding box center [431, 19] width 40 height 8
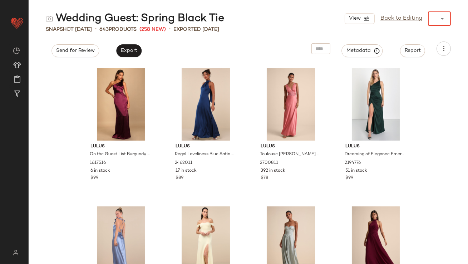
click at [422, 23] on div "View Back to Editing ******" at bounding box center [398, 18] width 106 height 14
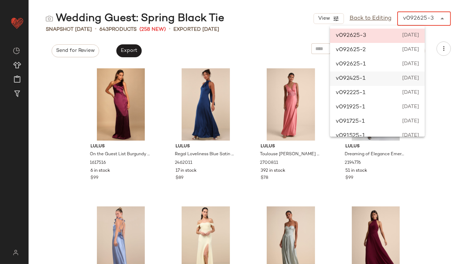
click at [392, 74] on div "v092425-1 September 24th 2025" at bounding box center [377, 78] width 95 height 14
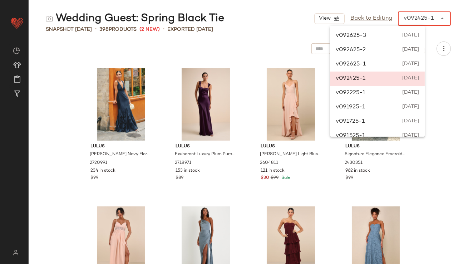
click at [422, 20] on div "v092425-1" at bounding box center [419, 18] width 30 height 9
click at [407, 59] on div "v092625-1 September 26th 2025" at bounding box center [377, 64] width 95 height 14
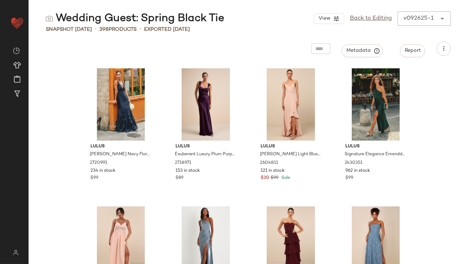
click at [421, 16] on div "v092625-1" at bounding box center [418, 18] width 30 height 9
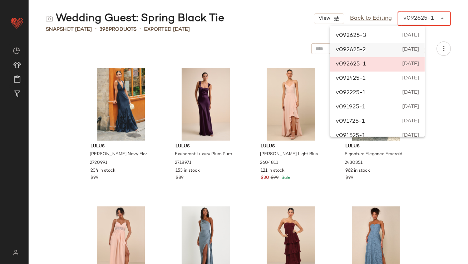
click at [411, 48] on span "September 26th 2025" at bounding box center [410, 50] width 18 height 9
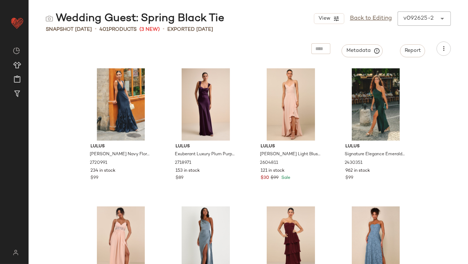
click at [415, 20] on div "v092625-2" at bounding box center [418, 18] width 30 height 9
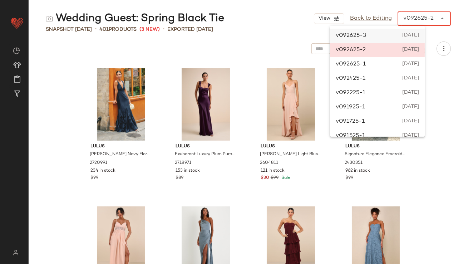
click at [415, 35] on span "September 26th 2025" at bounding box center [410, 35] width 17 height 9
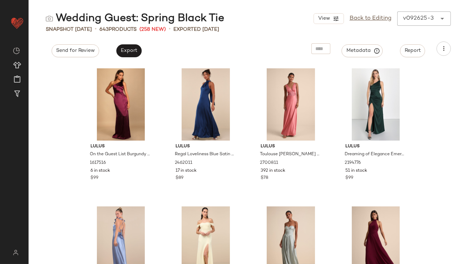
click at [418, 16] on div "v092625-3" at bounding box center [418, 18] width 31 height 9
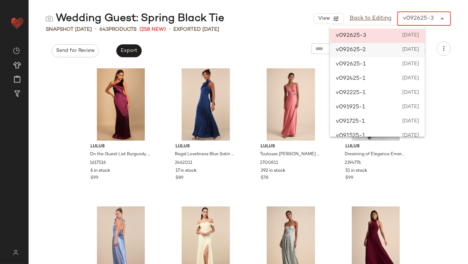
click at [406, 51] on span "September 26th 2025" at bounding box center [410, 50] width 18 height 9
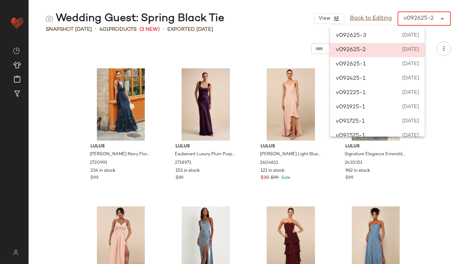
click at [427, 16] on div "v092625-2" at bounding box center [418, 18] width 30 height 9
click at [398, 70] on div "v092625-1 September 26th 2025" at bounding box center [377, 64] width 95 height 14
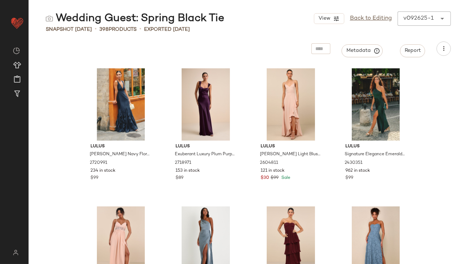
click at [113, 50] on div "Metadata Report" at bounding box center [248, 48] width 439 height 14
click at [423, 20] on div "v092625-1" at bounding box center [418, 18] width 30 height 9
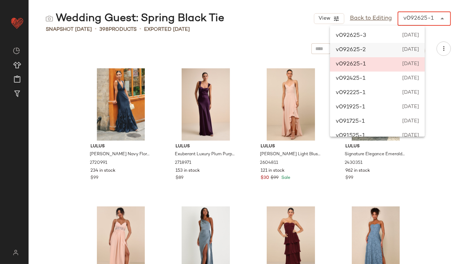
click at [404, 48] on span "September 26th 2025" at bounding box center [410, 50] width 18 height 9
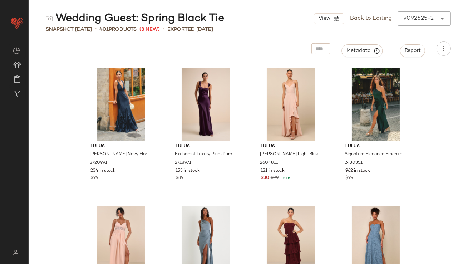
click at [433, 17] on div "v092625-2" at bounding box center [418, 18] width 30 height 9
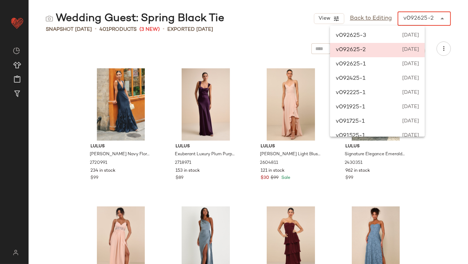
click at [398, 35] on div "v092625-3 September 26th 2025" at bounding box center [377, 36] width 95 height 14
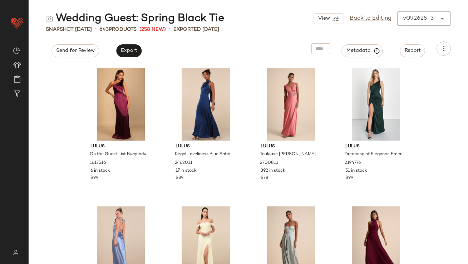
click at [424, 19] on div "v092625-3" at bounding box center [418, 18] width 31 height 9
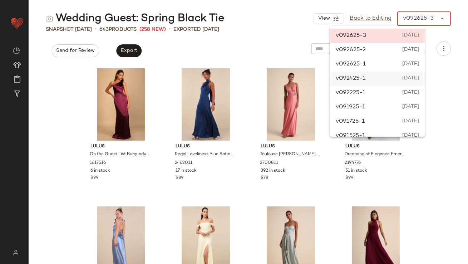
click at [390, 85] on div "v092425-1 September 24th 2025" at bounding box center [377, 78] width 95 height 14
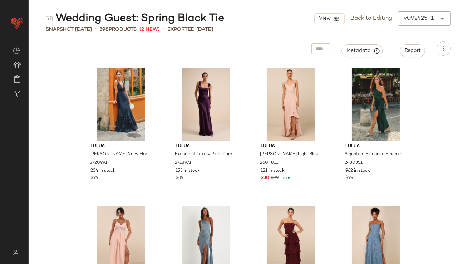
click at [450, 41] on div "Wedding Guest: Spring Black Tie View Back to Editing v092425-1 ****** Snapshot …" at bounding box center [248, 137] width 439 height 252
click at [449, 43] on div "Metadata Report" at bounding box center [381, 48] width 140 height 14
click at [441, 58] on div "Wedding Guest: Spring Black Tie View Back to Editing v092425-1 ****** Snapshot …" at bounding box center [248, 137] width 439 height 252
click at [444, 49] on icon "button" at bounding box center [443, 48] width 7 height 7
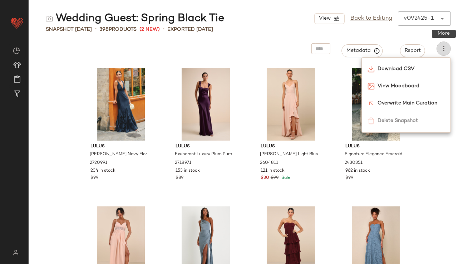
click at [445, 49] on icon "button" at bounding box center [443, 48] width 7 height 7
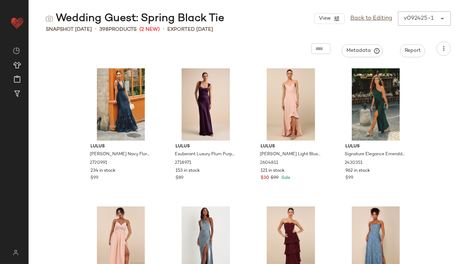
click at [421, 13] on div "v092425-1 ******" at bounding box center [417, 18] width 39 height 14
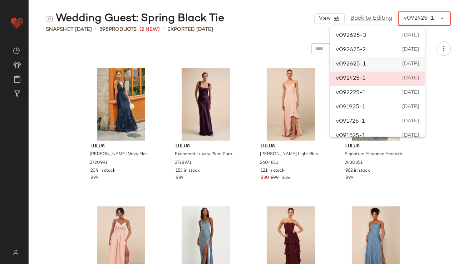
click at [395, 59] on div "v092625-1 September 26th 2025" at bounding box center [377, 64] width 95 height 14
type input "******"
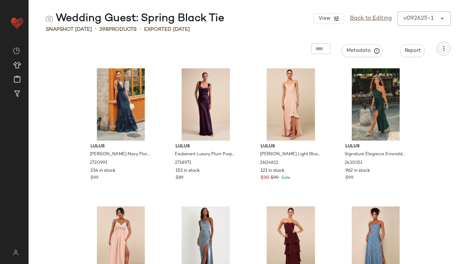
click at [440, 46] on button "button" at bounding box center [443, 48] width 14 height 14
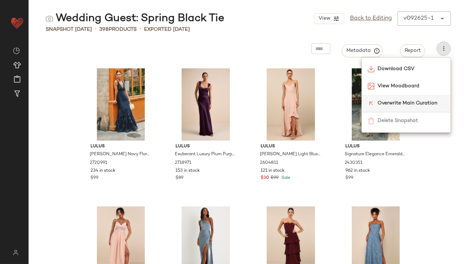
click at [376, 103] on div "Overwrite Main Curation" at bounding box center [405, 103] width 77 height 8
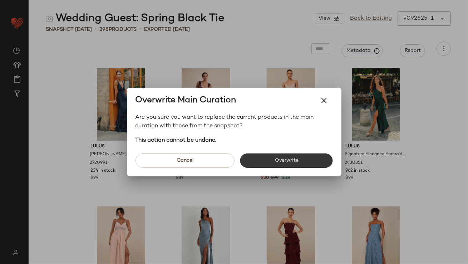
click at [304, 161] on button "Overwrite" at bounding box center [286, 160] width 93 height 14
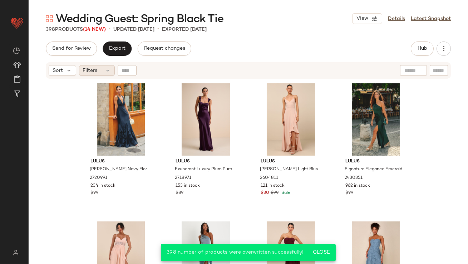
click at [94, 69] on span "Filters" at bounding box center [90, 71] width 15 height 8
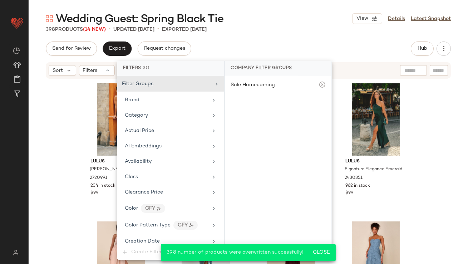
click at [155, 153] on div "Filter Groups Brand Category Actual Price AI Embeddings Availability Class Clea…" at bounding box center [170, 160] width 107 height 168
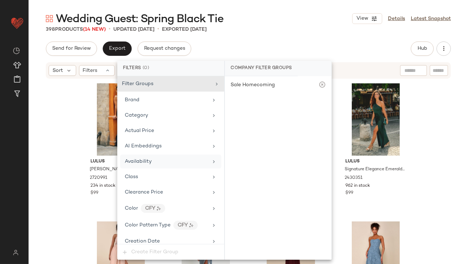
click at [157, 157] on div "Availability" at bounding box center [170, 161] width 101 height 14
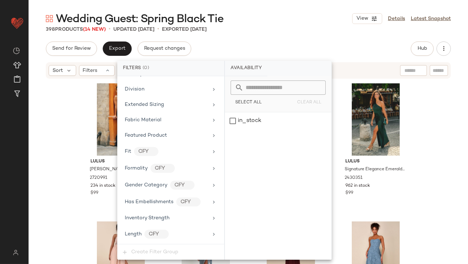
scroll to position [516, 0]
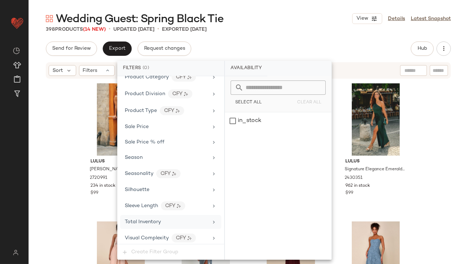
click at [149, 218] on div "Total Inventory" at bounding box center [143, 222] width 36 height 8
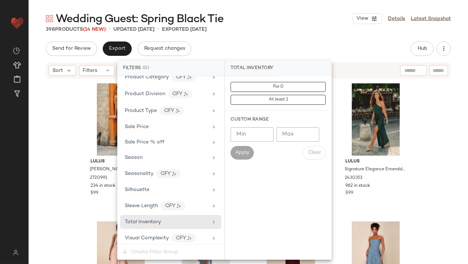
click at [292, 132] on input "Max" at bounding box center [297, 134] width 43 height 14
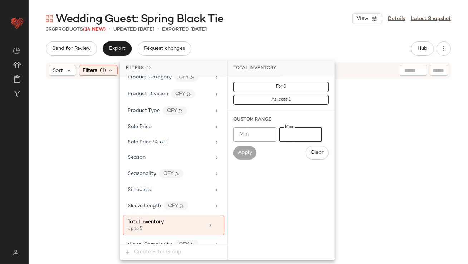
type input "*"
click at [275, 26] on div "398 Products (14 New) • updated Sep 26th • Exported Sep 26th" at bounding box center [248, 29] width 439 height 7
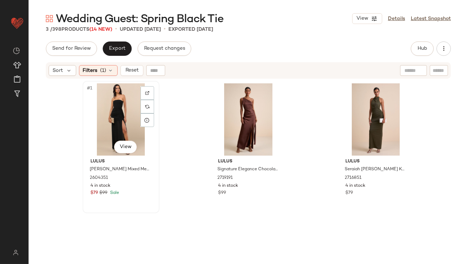
click at [108, 111] on div "#1 View" at bounding box center [121, 119] width 72 height 72
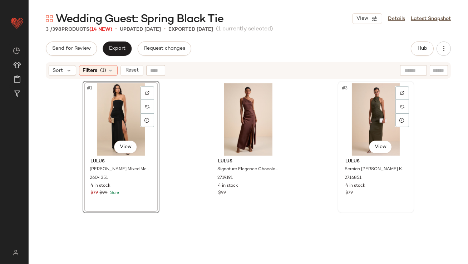
click at [387, 116] on div "#3 View" at bounding box center [376, 119] width 72 height 72
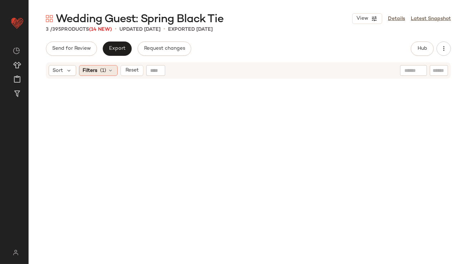
click at [107, 68] on div "Filters (1)" at bounding box center [98, 70] width 39 height 11
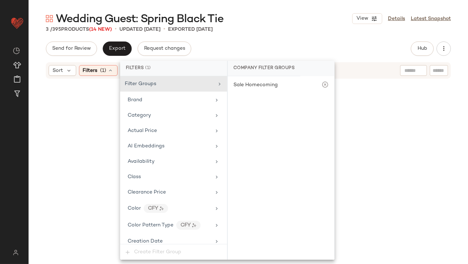
scroll to position [522, 0]
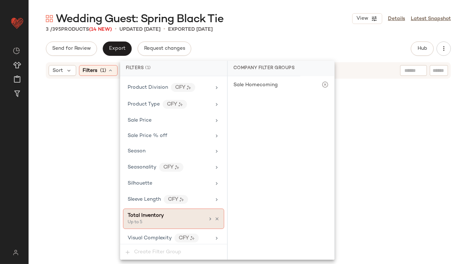
click at [187, 219] on div "Up to 5" at bounding box center [163, 222] width 71 height 6
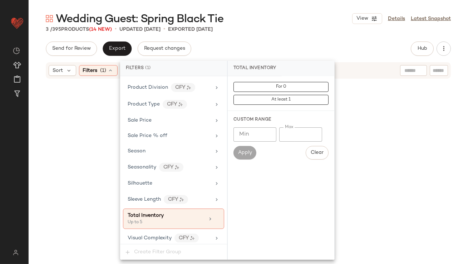
click at [283, 132] on input "*" at bounding box center [300, 134] width 43 height 14
type input "**"
click at [275, 44] on div "Send for Review Export Request changes Hub Send for Review External Review Inte…" at bounding box center [248, 48] width 405 height 14
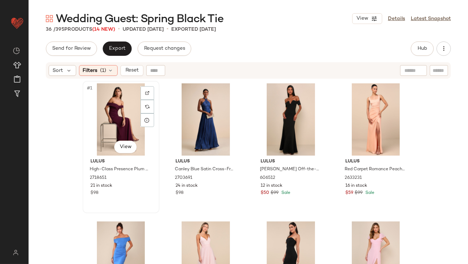
click at [111, 113] on div "#1 View" at bounding box center [121, 119] width 72 height 72
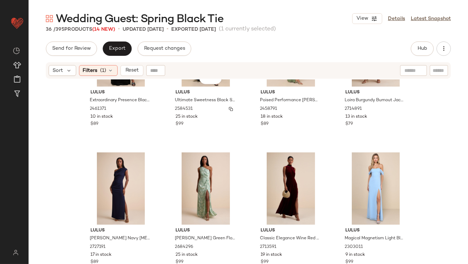
scroll to position [1040, 0]
click at [368, 169] on div "#36 View" at bounding box center [376, 188] width 72 height 72
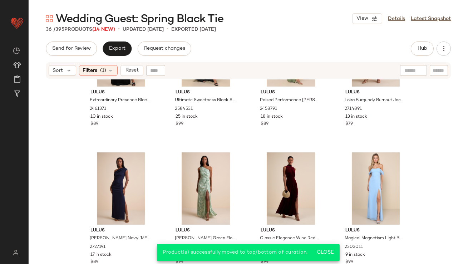
click at [109, 62] on div "Sort Filters (1) Reset" at bounding box center [248, 70] width 439 height 18
click at [108, 72] on icon at bounding box center [111, 71] width 6 height 6
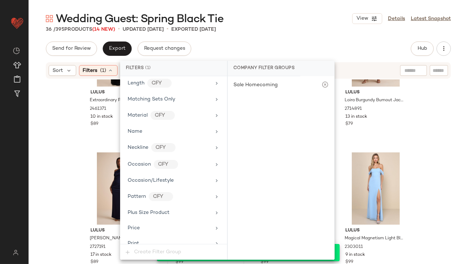
scroll to position [522, 0]
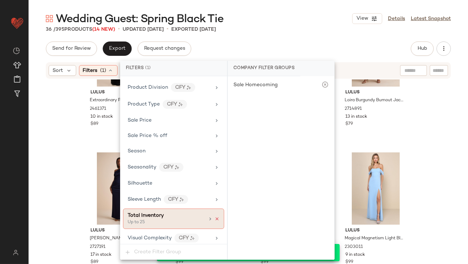
click at [214, 216] on icon at bounding box center [216, 218] width 5 height 5
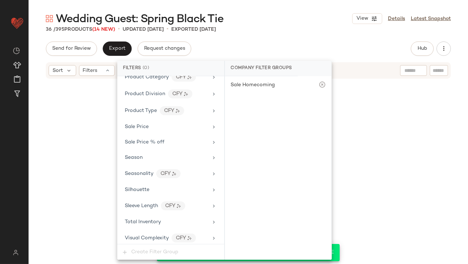
click at [279, 39] on div "Wedding Guest: Spring Black Tie View Details Latest Snapshot 36 / 395 Products …" at bounding box center [248, 137] width 439 height 252
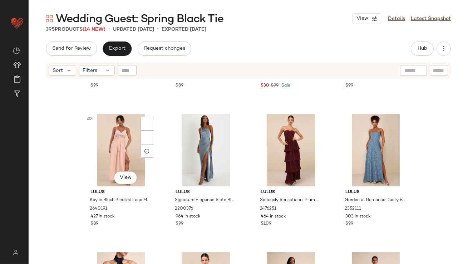
scroll to position [133, 0]
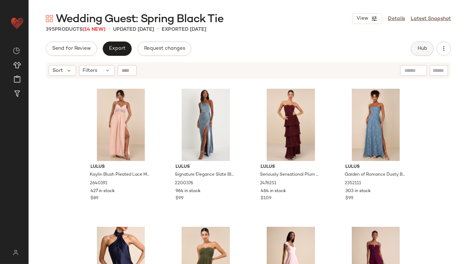
click at [416, 50] on button "Hub" at bounding box center [422, 48] width 23 height 14
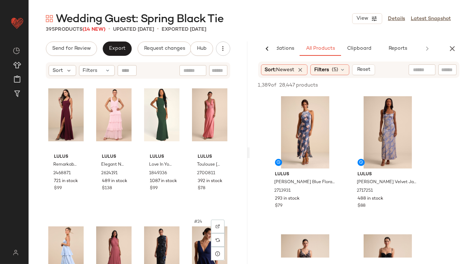
scroll to position [562, 0]
click at [329, 68] on span "Filters" at bounding box center [321, 70] width 15 height 8
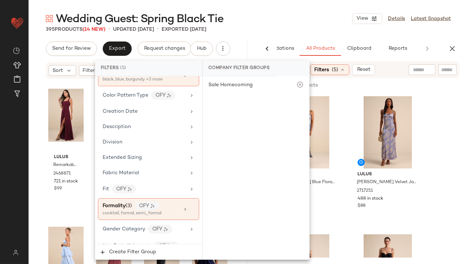
scroll to position [179, 0]
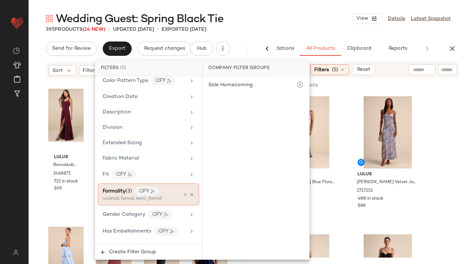
click at [127, 193] on div "Formality (3) CFY" at bounding box center [141, 191] width 77 height 9
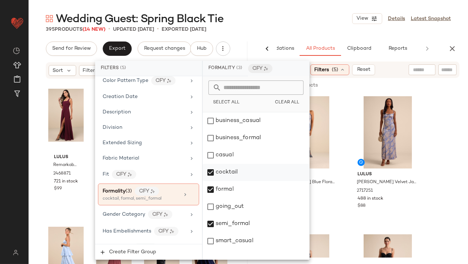
click at [213, 174] on div "cocktail" at bounding box center [256, 172] width 107 height 17
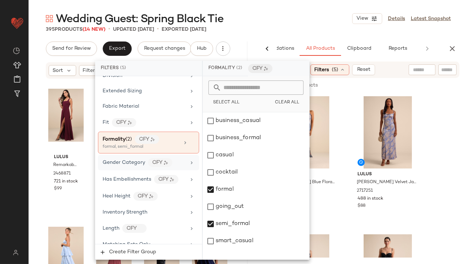
scroll to position [243, 0]
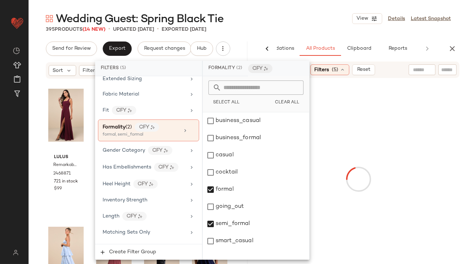
click at [274, 13] on div "Wedding Guest: Spring Black Tie View Details Latest Snapshot" at bounding box center [248, 18] width 439 height 14
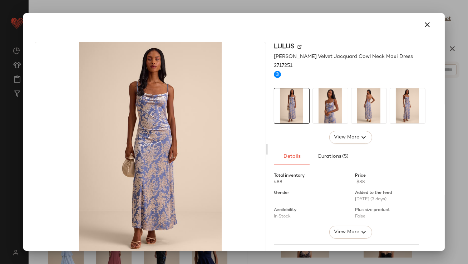
click at [322, 100] on img at bounding box center [330, 105] width 35 height 35
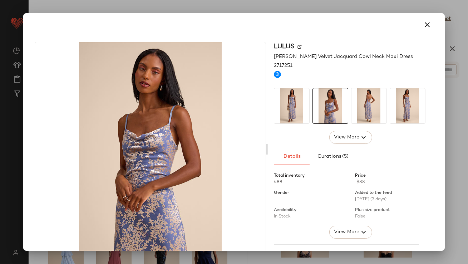
click at [368, 101] on img at bounding box center [368, 105] width 35 height 35
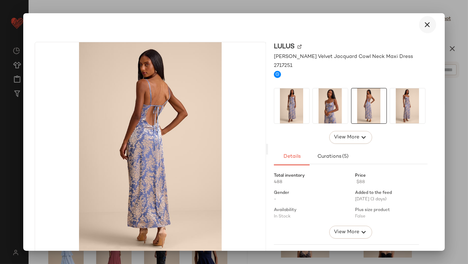
click at [430, 23] on button "button" at bounding box center [427, 24] width 17 height 17
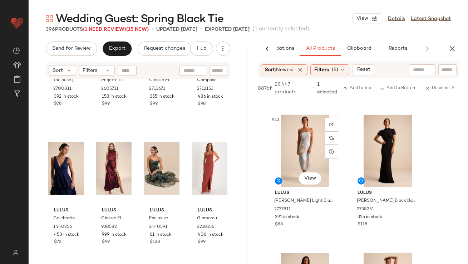
scroll to position [948, 0]
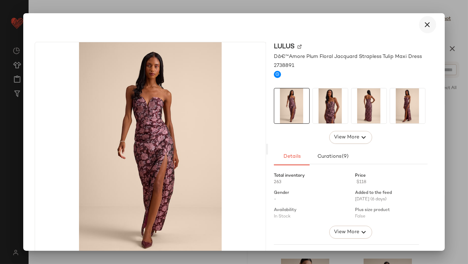
click at [425, 25] on icon "button" at bounding box center [427, 24] width 9 height 9
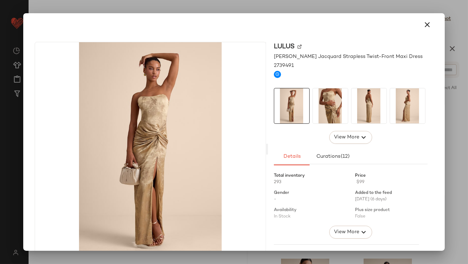
click at [346, 119] on div at bounding box center [351, 106] width 154 height 36
click at [339, 110] on img at bounding box center [330, 105] width 35 height 35
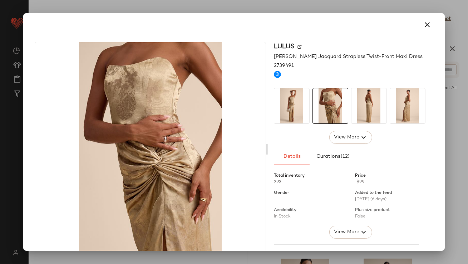
click at [366, 111] on img at bounding box center [368, 105] width 35 height 35
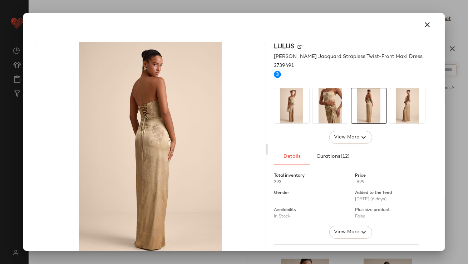
click at [399, 113] on img at bounding box center [407, 105] width 35 height 35
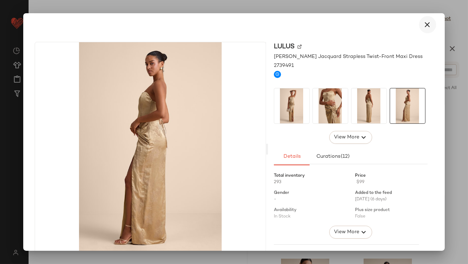
click at [427, 22] on icon "button" at bounding box center [427, 24] width 9 height 9
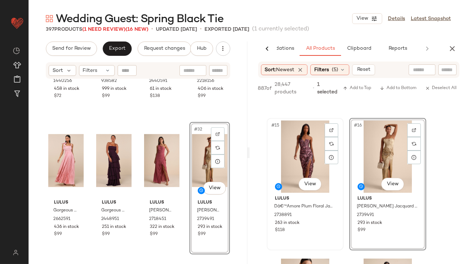
scroll to position [1078, 0]
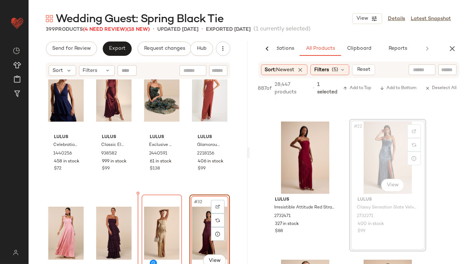
scroll to position [860, 0]
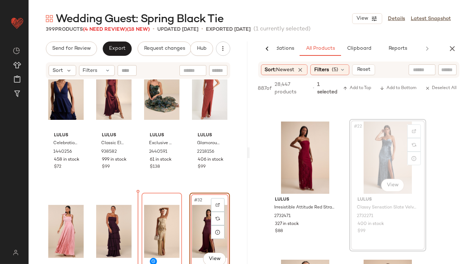
drag, startPoint x: 370, startPoint y: 145, endPoint x: 355, endPoint y: 148, distance: 16.1
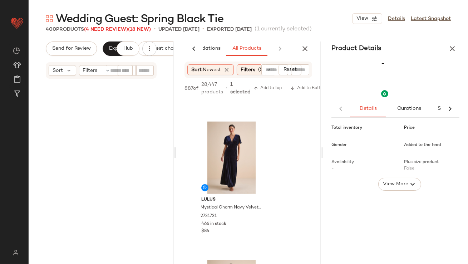
scroll to position [2602, 0]
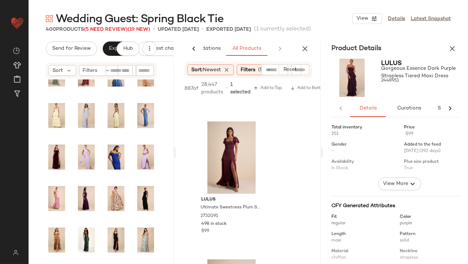
scroll to position [829, 0]
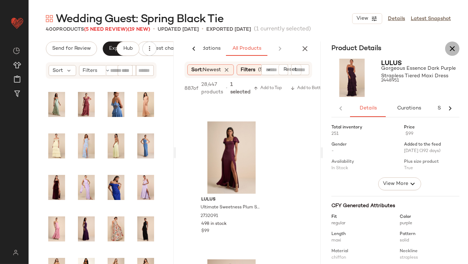
click at [453, 45] on icon "button" at bounding box center [452, 48] width 9 height 9
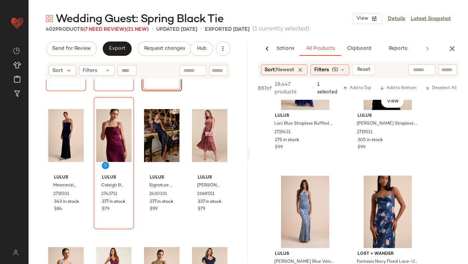
scroll to position [3024, 0]
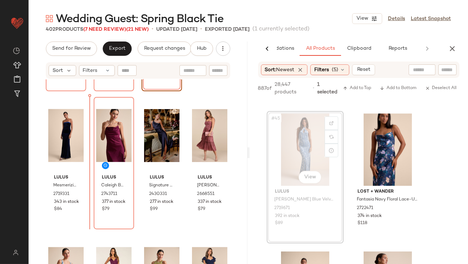
drag, startPoint x: 297, startPoint y: 147, endPoint x: 271, endPoint y: 149, distance: 26.6
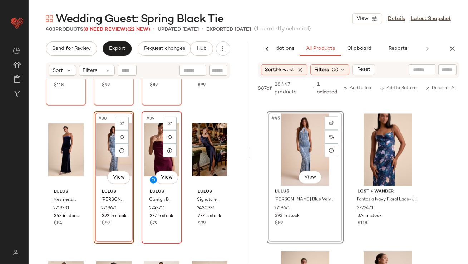
scroll to position [1268, 0]
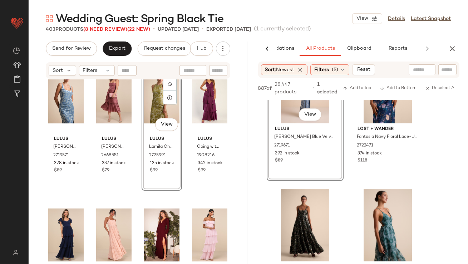
scroll to position [3113, 0]
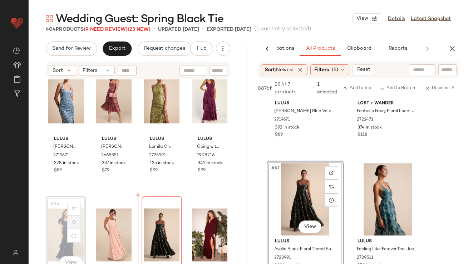
drag, startPoint x: 84, startPoint y: 223, endPoint x: 71, endPoint y: 223, distance: 12.9
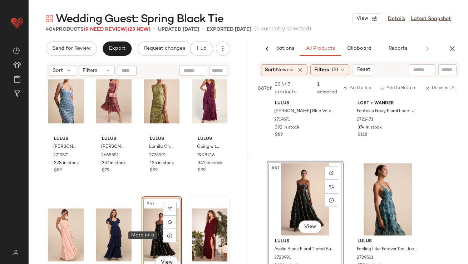
click at [209, 229] on div "Lulus Miraya Dusty Blue Burnout Velvet Maxi Dress 2719571 328 in stock $89 Lulu…" at bounding box center [138, 180] width 219 height 202
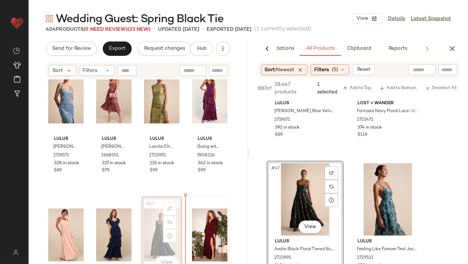
drag, startPoint x: 148, startPoint y: 220, endPoint x: 225, endPoint y: 219, distance: 77.2
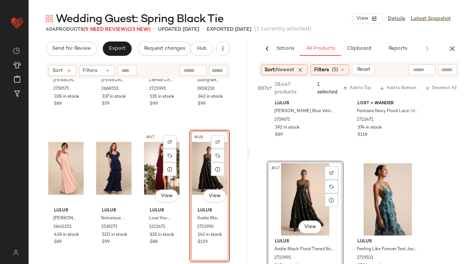
scroll to position [1515, 0]
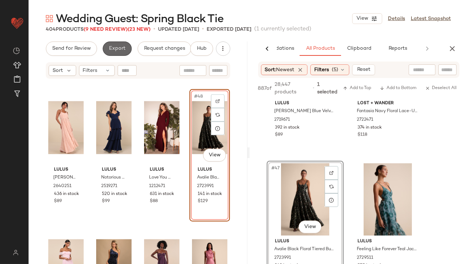
click at [113, 52] on button "Export" at bounding box center [117, 48] width 29 height 14
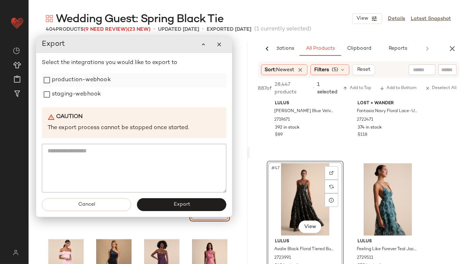
click at [116, 84] on div "production-webhook" at bounding box center [134, 80] width 184 height 14
click at [97, 84] on label "production-webhook" at bounding box center [81, 80] width 59 height 14
click at [95, 97] on label "staging-webhook" at bounding box center [76, 94] width 49 height 14
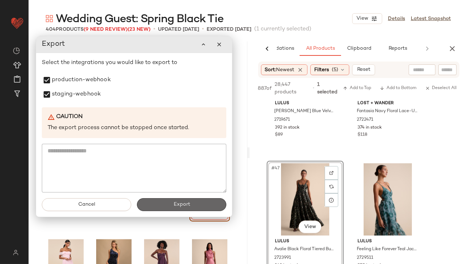
click at [173, 208] on button "Export" at bounding box center [181, 204] width 89 height 13
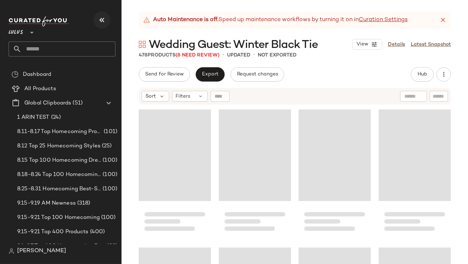
click at [104, 22] on icon "button" at bounding box center [102, 20] width 9 height 9
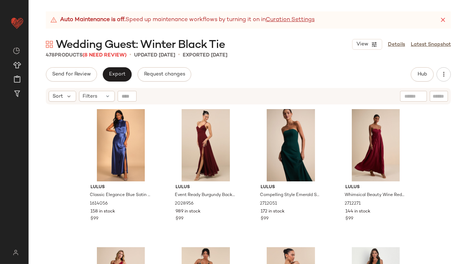
click at [439, 21] on icon at bounding box center [442, 19] width 7 height 7
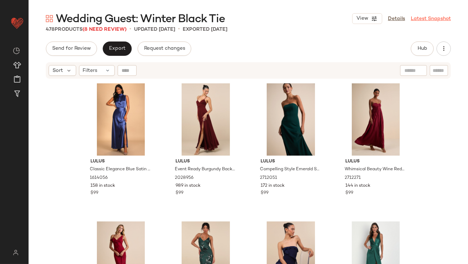
click at [420, 16] on link "Latest Snapshot" at bounding box center [431, 19] width 40 height 8
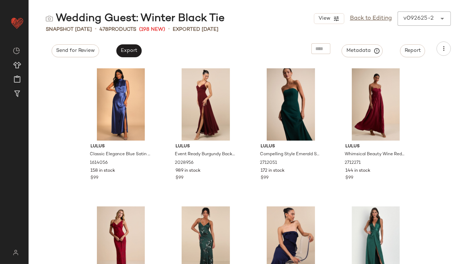
click at [420, 16] on div "View Back to Editing v092625-2 ******" at bounding box center [382, 18] width 137 height 14
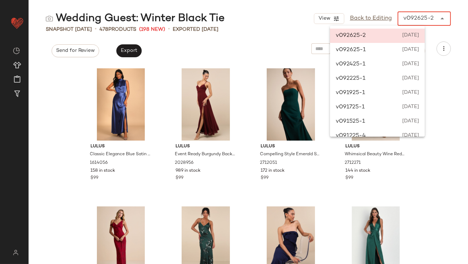
click at [434, 23] on div "v092625-2 ******" at bounding box center [416, 18] width 39 height 14
click at [405, 48] on span "September 26th 2025" at bounding box center [410, 50] width 18 height 9
type input "******"
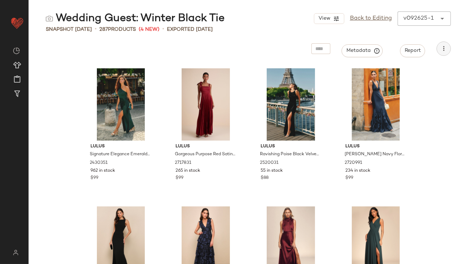
click at [440, 47] on button "button" at bounding box center [443, 48] width 14 height 14
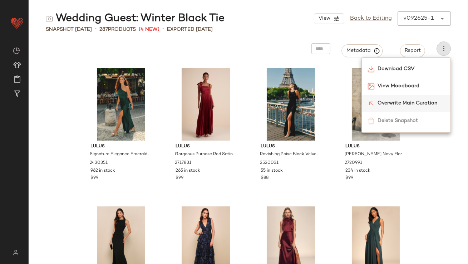
click at [376, 108] on div "Overwrite Main Curation" at bounding box center [406, 103] width 89 height 17
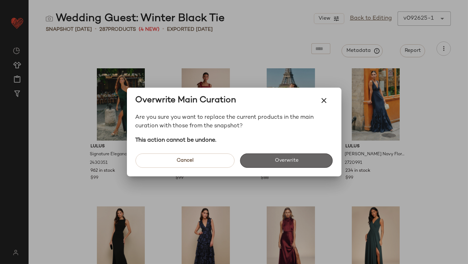
click at [305, 159] on button "Overwrite" at bounding box center [286, 160] width 93 height 14
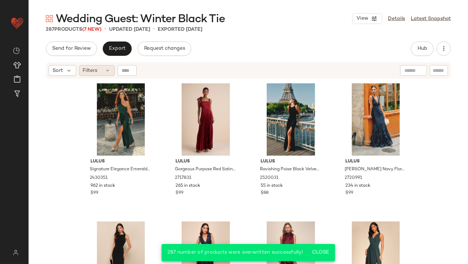
click at [91, 72] on span "Filters" at bounding box center [90, 71] width 15 height 8
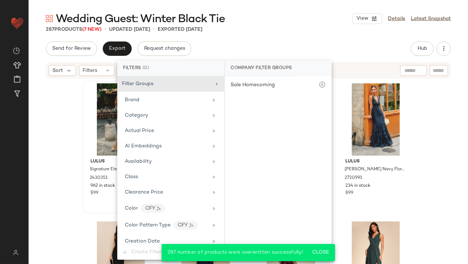
scroll to position [516, 0]
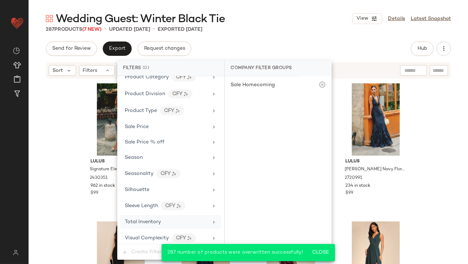
click at [141, 219] on span "Total Inventory" at bounding box center [143, 221] width 36 height 5
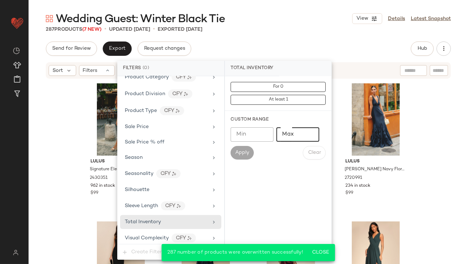
click at [284, 133] on input "Max" at bounding box center [297, 134] width 43 height 14
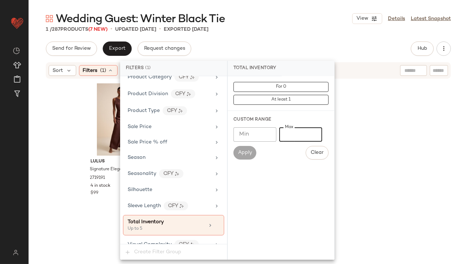
type input "*"
click at [301, 17] on div "Wedding Guest: Winter Black Tie View Details Latest Snapshot" at bounding box center [248, 18] width 439 height 14
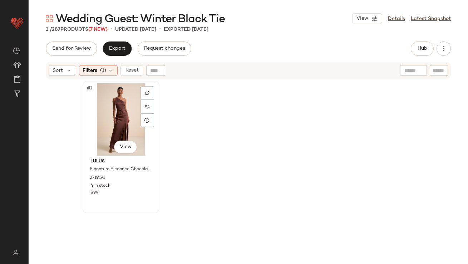
click at [111, 105] on div "#1 View" at bounding box center [121, 119] width 72 height 72
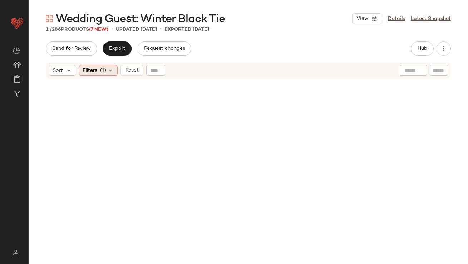
click at [96, 69] on span "Filters" at bounding box center [90, 71] width 15 height 8
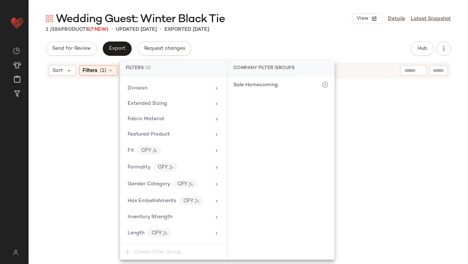
scroll to position [522, 0]
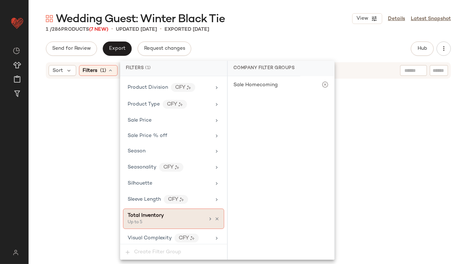
click at [144, 213] on span "Total Inventory" at bounding box center [146, 215] width 36 height 5
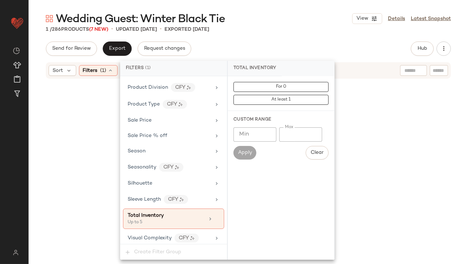
click at [282, 134] on input "*" at bounding box center [300, 134] width 43 height 14
type input "**"
click at [304, 38] on div "Wedding Guest: Winter Black Tie View Details Latest Snapshot 1 / 286 Products (…" at bounding box center [248, 137] width 439 height 252
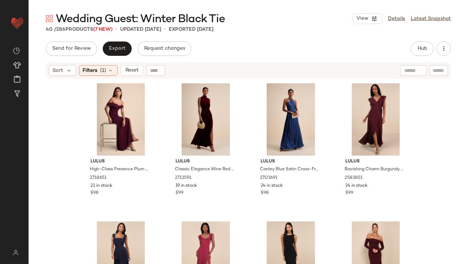
click at [308, 16] on div "Wedding Guest: Winter Black Tie View Details Latest Snapshot" at bounding box center [248, 18] width 439 height 14
click at [101, 100] on div "#1 View" at bounding box center [121, 119] width 72 height 72
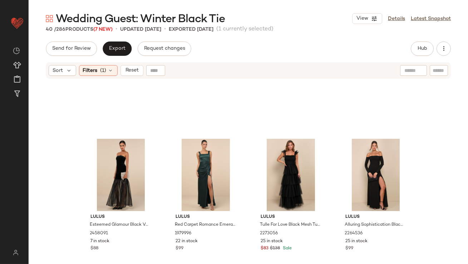
scroll to position [1178, 0]
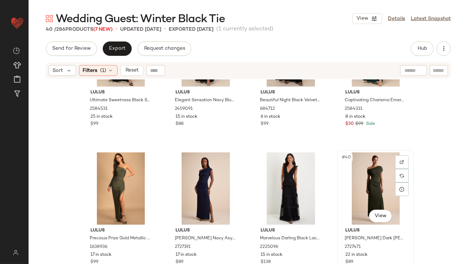
click at [371, 174] on div "#40 View" at bounding box center [376, 188] width 72 height 72
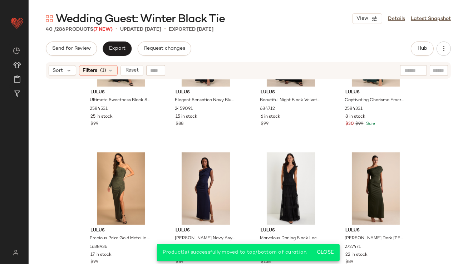
click at [94, 73] on span "Filters" at bounding box center [90, 71] width 15 height 8
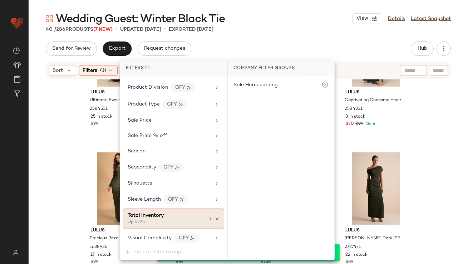
click at [214, 216] on icon at bounding box center [216, 218] width 5 height 5
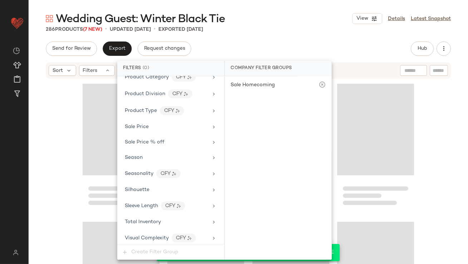
click at [287, 22] on div "Wedding Guest: Winter Black Tie View Details Latest Snapshot" at bounding box center [248, 18] width 439 height 14
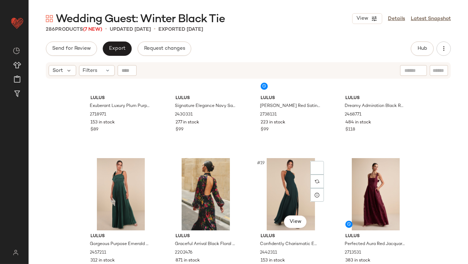
scroll to position [0, 0]
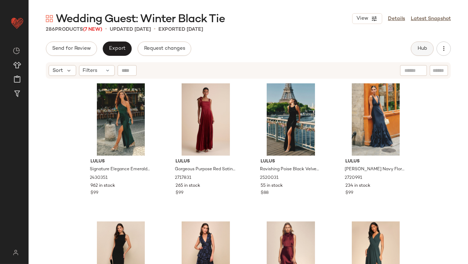
click at [416, 41] on div "Hub" at bounding box center [422, 48] width 23 height 14
click at [423, 53] on button "Hub" at bounding box center [422, 48] width 23 height 14
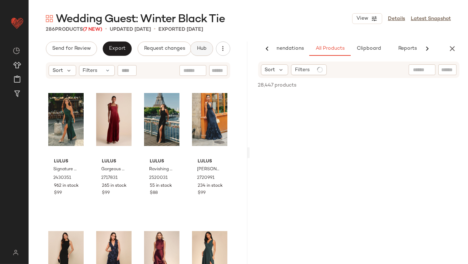
scroll to position [0, 40]
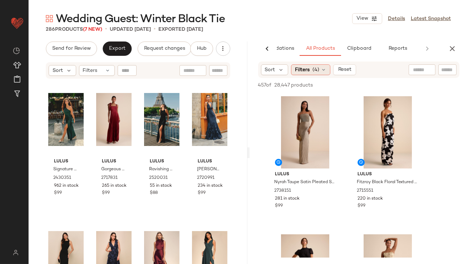
click at [317, 71] on span "(4)" at bounding box center [315, 70] width 7 height 8
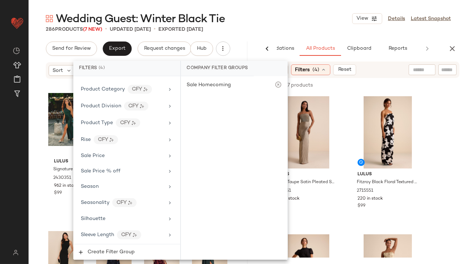
scroll to position [575, 0]
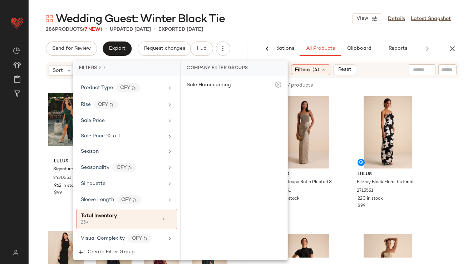
click at [281, 12] on div "Wedding Guest: Winter Black Tie View Details Latest Snapshot" at bounding box center [248, 18] width 439 height 14
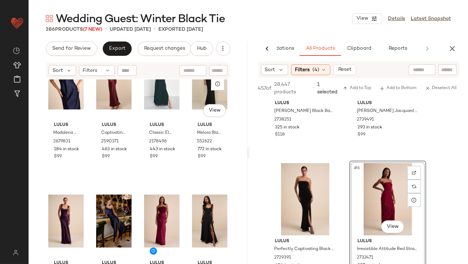
scroll to position [315, 0]
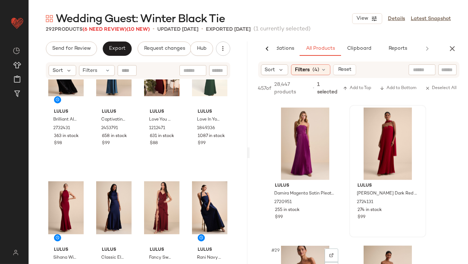
scroll to position [1781, 0]
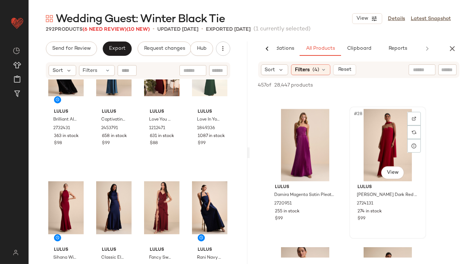
click at [372, 141] on div "#28 View" at bounding box center [388, 145] width 72 height 72
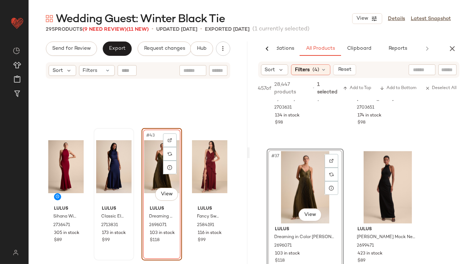
scroll to position [1431, 0]
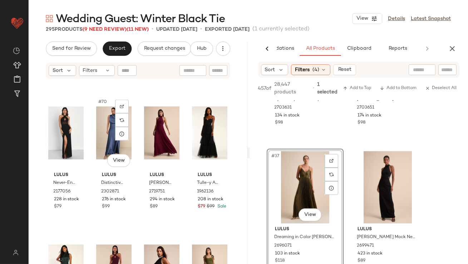
scroll to position [2379, 0]
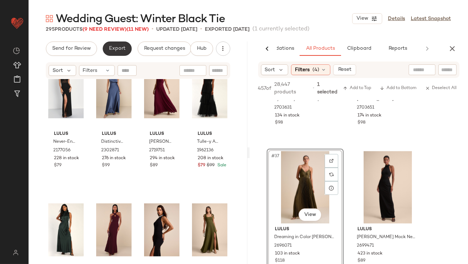
click at [117, 52] on button "Export" at bounding box center [117, 48] width 29 height 14
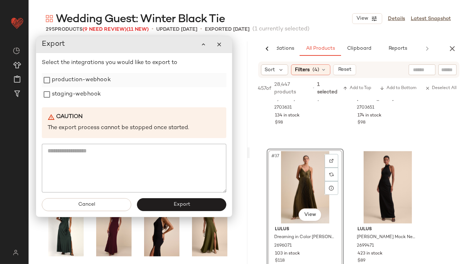
click at [97, 79] on label "production-webhook" at bounding box center [81, 80] width 59 height 14
click at [90, 88] on label "staging-webhook" at bounding box center [76, 95] width 49 height 14
click at [167, 199] on button "Export" at bounding box center [181, 204] width 89 height 13
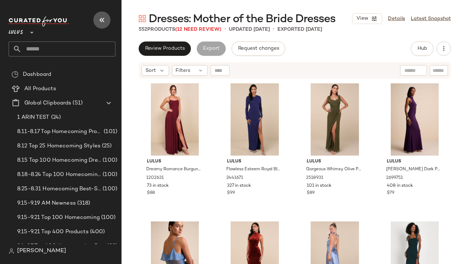
click at [104, 20] on icon "button" at bounding box center [102, 20] width 9 height 9
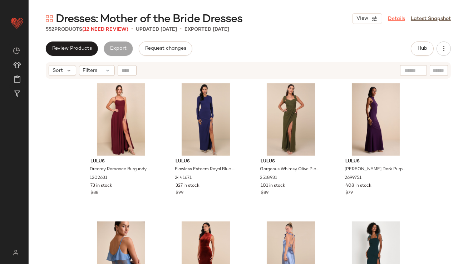
click at [397, 19] on link "Details" at bounding box center [396, 19] width 17 height 8
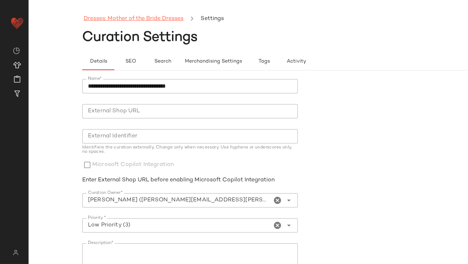
click at [164, 20] on link "Dresses: Mother of the Bride Dresses" at bounding box center [134, 18] width 100 height 9
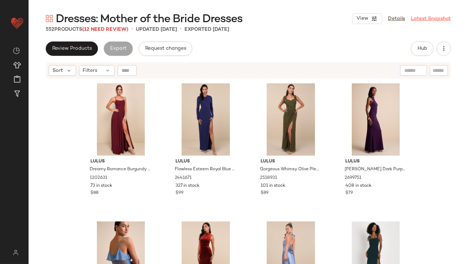
click at [432, 19] on link "Latest Snapshot" at bounding box center [431, 19] width 40 height 8
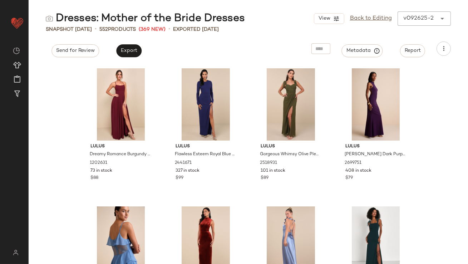
click at [424, 22] on div "View Back to Editing v092625-2 ******" at bounding box center [382, 18] width 137 height 14
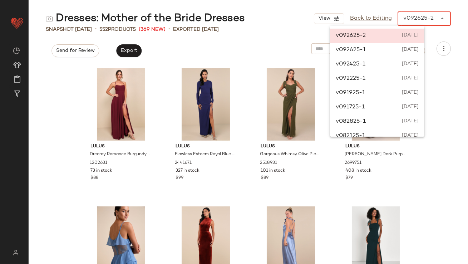
click at [414, 48] on span "September 26th 2025" at bounding box center [409, 50] width 17 height 9
type input "******"
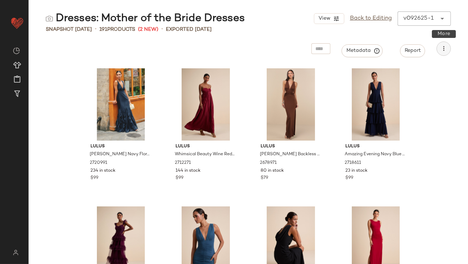
click at [446, 47] on icon "button" at bounding box center [443, 48] width 7 height 7
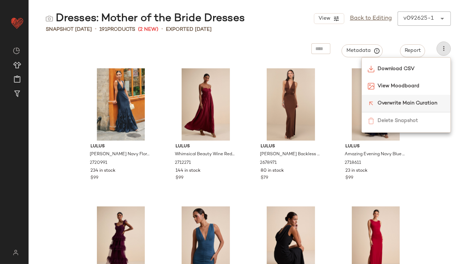
click at [406, 98] on div "Overwrite Main Curation" at bounding box center [406, 103] width 89 height 17
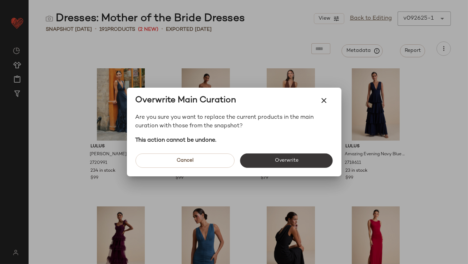
click at [314, 160] on button "Overwrite" at bounding box center [286, 160] width 93 height 14
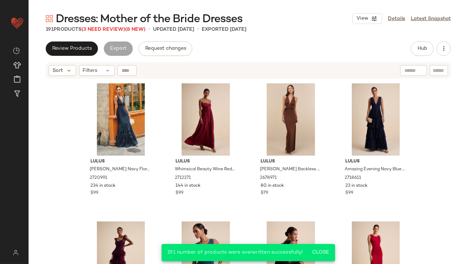
click at [321, 46] on div "Review Products Export Request changes Hub Send for Review External Review Inte…" at bounding box center [248, 48] width 405 height 14
click at [102, 69] on div "Filters" at bounding box center [97, 70] width 36 height 11
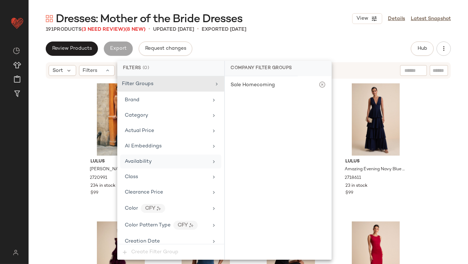
click at [143, 161] on span "Availability" at bounding box center [138, 161] width 27 height 5
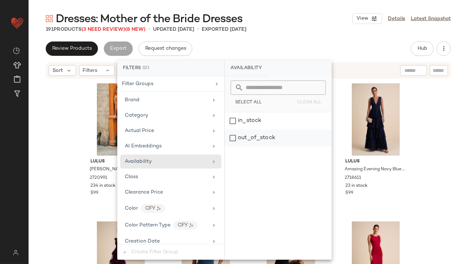
click at [239, 140] on div "out_of_stock" at bounding box center [278, 137] width 107 height 17
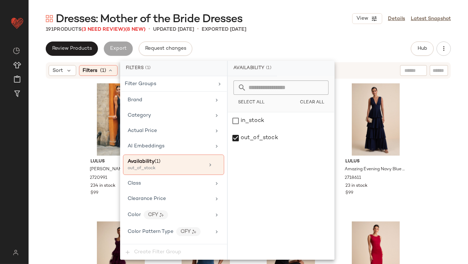
click at [267, 38] on div "Dresses: Mother of the Bride Dresses View Details Latest Snapshot 191 Products …" at bounding box center [248, 137] width 439 height 252
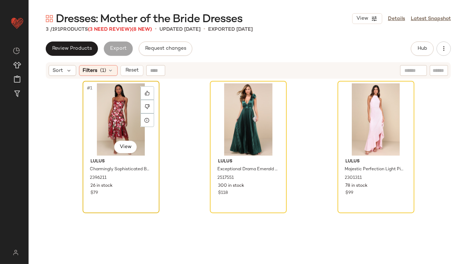
click at [105, 119] on div "#1 View" at bounding box center [121, 119] width 72 height 72
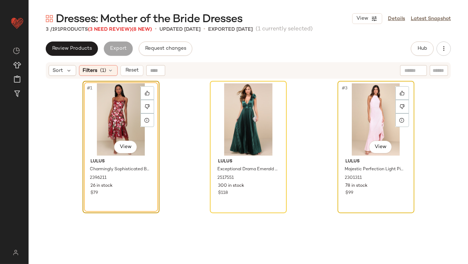
click at [372, 114] on div "#3 View" at bounding box center [376, 119] width 72 height 72
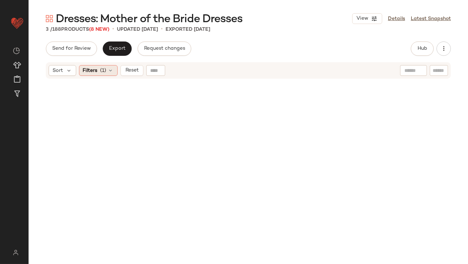
click at [89, 71] on span "Filters" at bounding box center [90, 71] width 15 height 8
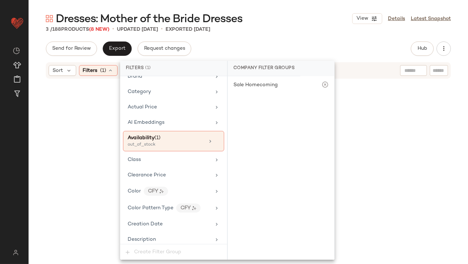
scroll to position [20, 0]
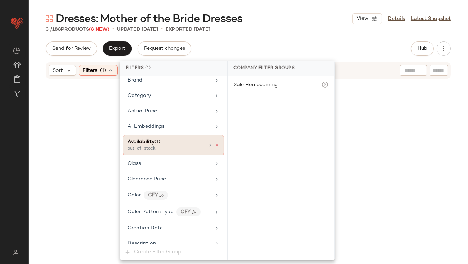
click at [214, 145] on icon at bounding box center [216, 145] width 5 height 5
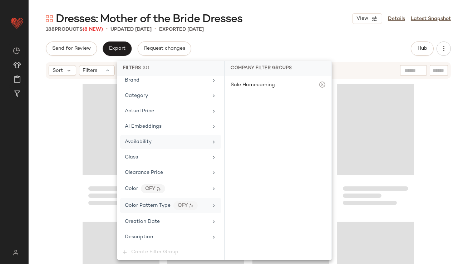
scroll to position [516, 0]
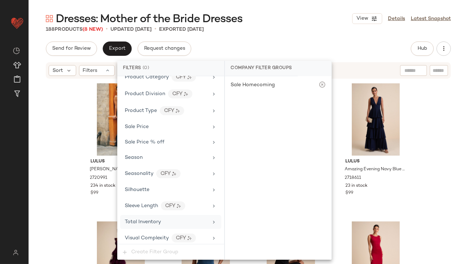
click at [147, 222] on div "Total Inventory" at bounding box center [143, 222] width 36 height 8
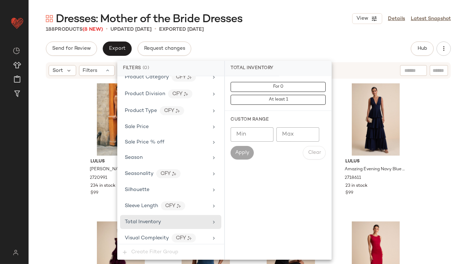
click at [299, 133] on input "Max" at bounding box center [297, 134] width 43 height 14
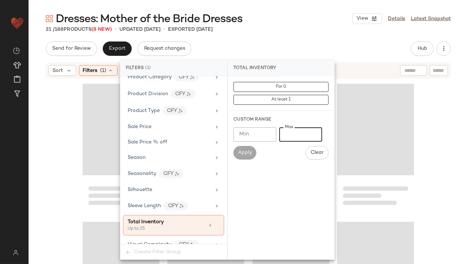
type input "*"
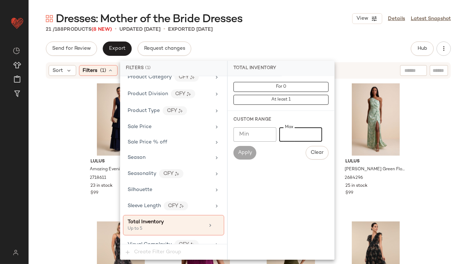
type input "*"
click at [283, 23] on div "Dresses: Mother of the Bride Dresses View Details Latest Snapshot" at bounding box center [248, 18] width 439 height 14
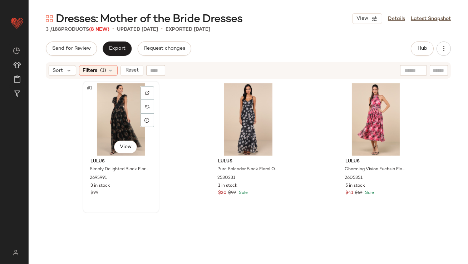
click at [111, 107] on div "#1 View" at bounding box center [121, 119] width 72 height 72
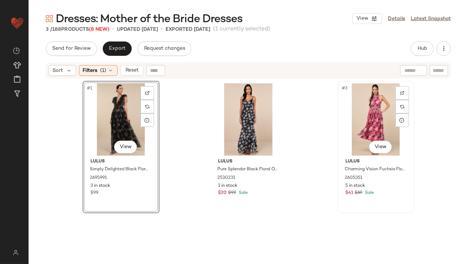
click at [352, 94] on div "#3 View" at bounding box center [376, 119] width 72 height 72
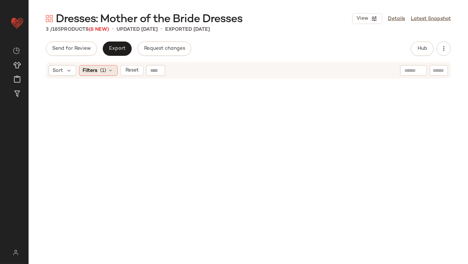
click at [105, 68] on span "(1)" at bounding box center [103, 71] width 6 height 8
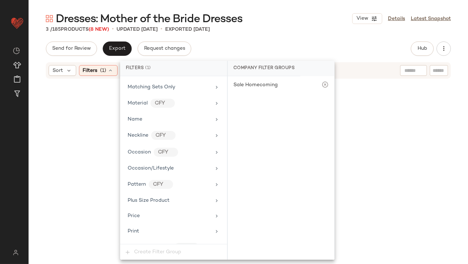
scroll to position [512, 0]
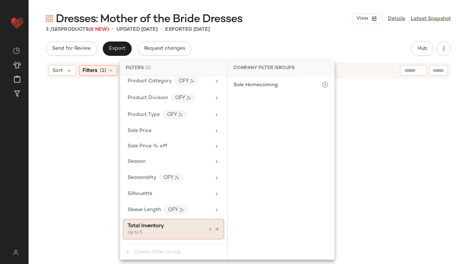
click at [214, 227] on icon at bounding box center [216, 229] width 5 height 5
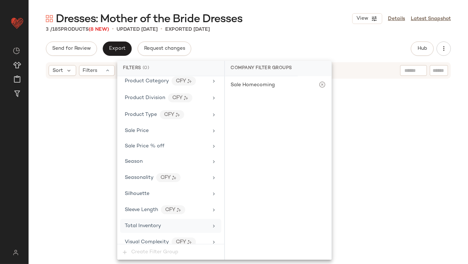
click at [200, 222] on div "Total Inventory" at bounding box center [166, 226] width 83 height 8
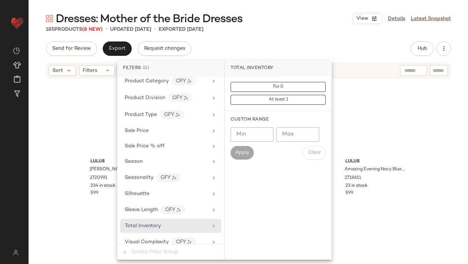
click at [294, 138] on input "Max" at bounding box center [297, 134] width 43 height 14
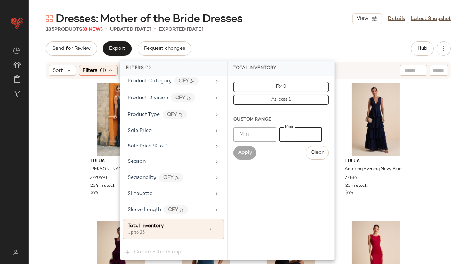
type input "**"
click at [294, 18] on div "Dresses: Mother of the Bride Dresses View Details Latest Snapshot" at bounding box center [248, 18] width 439 height 14
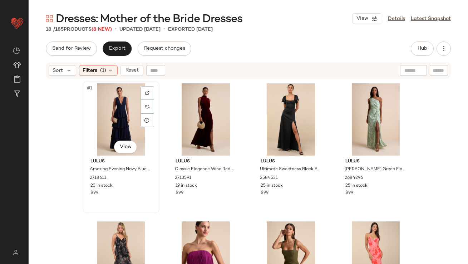
click at [124, 110] on div "#1 View" at bounding box center [121, 119] width 72 height 72
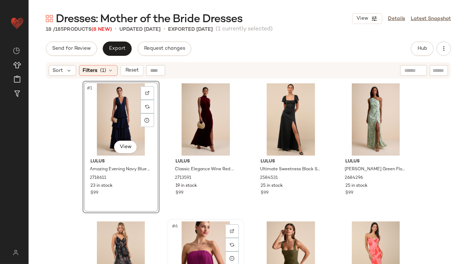
scroll to position [489, 0]
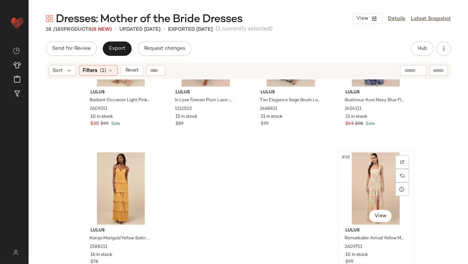
click at [363, 175] on div "#18 View" at bounding box center [376, 188] width 72 height 72
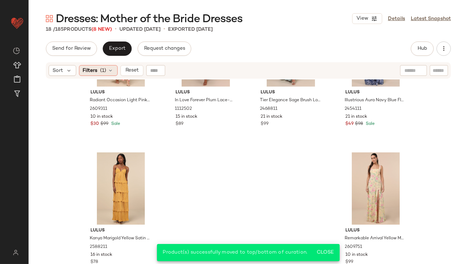
click at [96, 69] on span "Filters" at bounding box center [90, 71] width 15 height 8
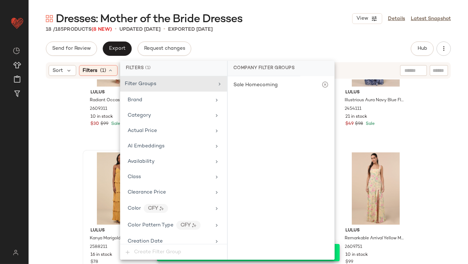
scroll to position [522, 0]
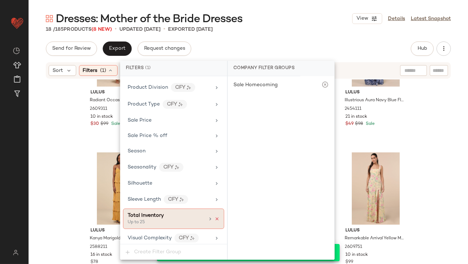
click at [214, 216] on icon at bounding box center [216, 218] width 5 height 5
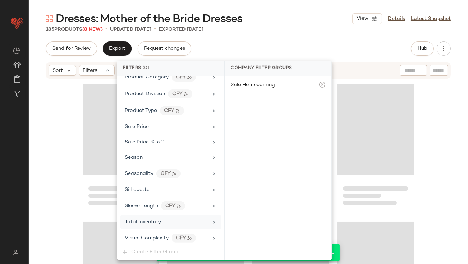
click at [256, 38] on div "Dresses: Mother of the Bride Dresses View Details Latest Snapshot 185 Products …" at bounding box center [248, 137] width 439 height 252
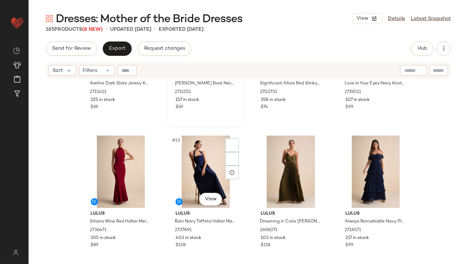
scroll to position [0, 0]
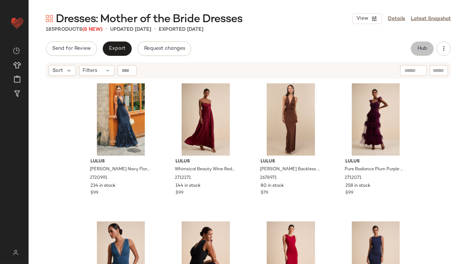
click at [423, 52] on button "Hub" at bounding box center [422, 48] width 23 height 14
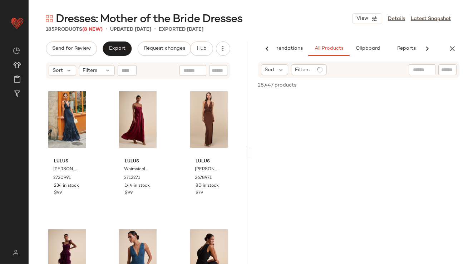
scroll to position [0, 40]
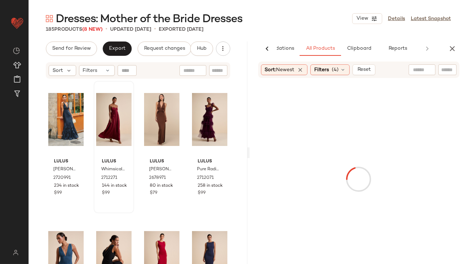
click at [108, 118] on div at bounding box center [113, 119] width 35 height 72
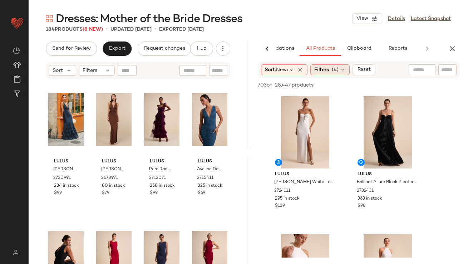
click at [325, 64] on div "Filters (4)" at bounding box center [329, 69] width 39 height 11
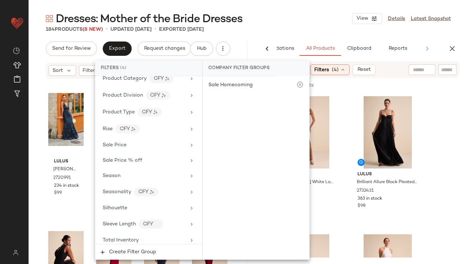
scroll to position [575, 0]
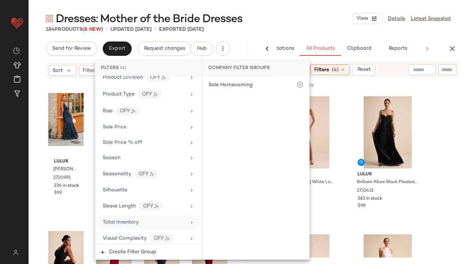
click at [134, 219] on span "Total Inventory" at bounding box center [121, 221] width 36 height 5
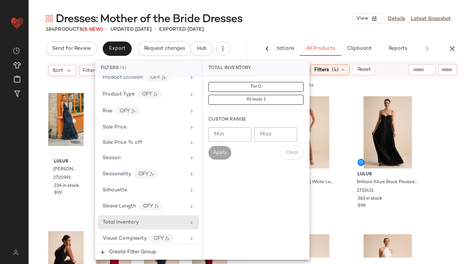
click at [271, 127] on input "Max" at bounding box center [275, 134] width 43 height 14
click at [236, 132] on input "Min" at bounding box center [229, 134] width 43 height 14
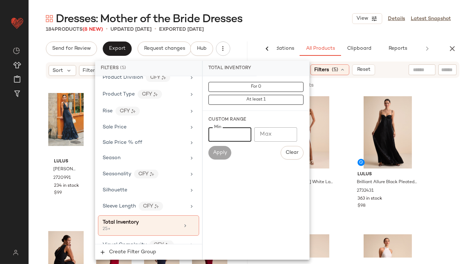
type input "**"
click at [296, 25] on div "Dresses: Mother of the Bride Dresses View Details Latest Snapshot" at bounding box center [248, 18] width 439 height 14
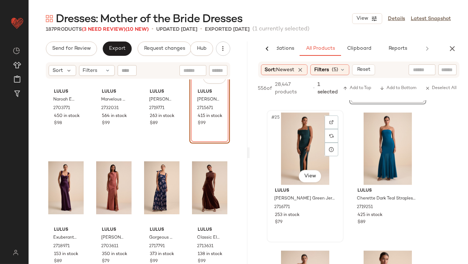
scroll to position [1645, 0]
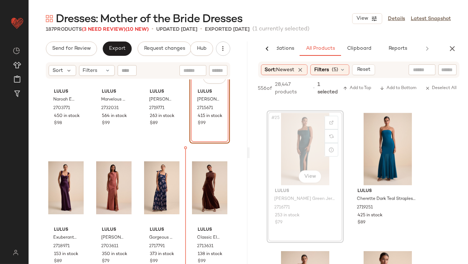
drag, startPoint x: 279, startPoint y: 152, endPoint x: 279, endPoint y: 140, distance: 12.5
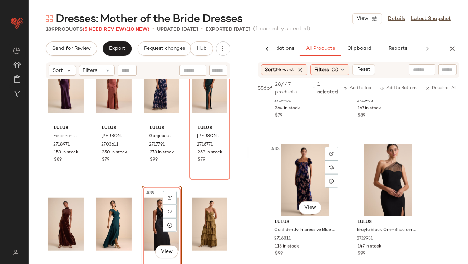
scroll to position [2319, 0]
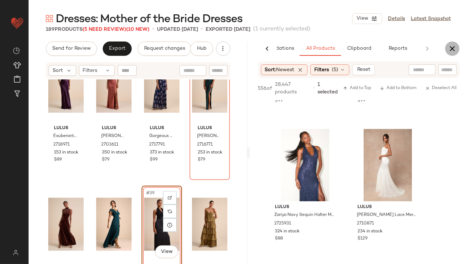
click at [454, 43] on button "button" at bounding box center [452, 48] width 14 height 14
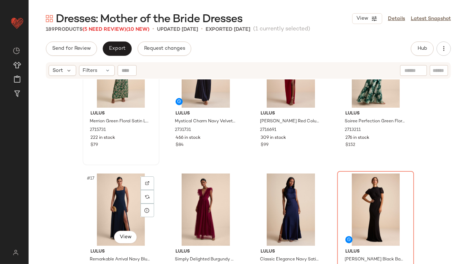
scroll to position [474, 0]
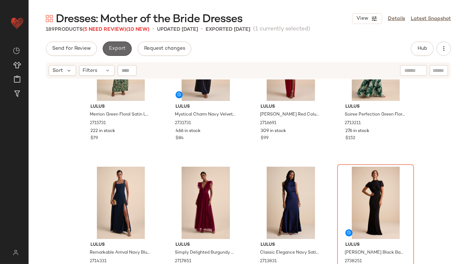
click at [118, 45] on button "Export" at bounding box center [117, 48] width 29 height 14
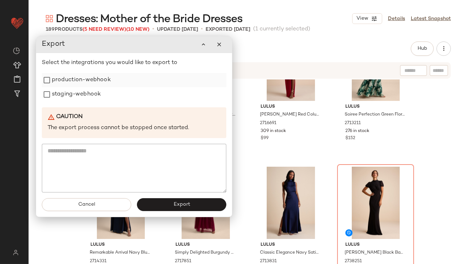
click at [84, 85] on label "production-webhook" at bounding box center [81, 80] width 59 height 14
click at [83, 92] on label "staging-webhook" at bounding box center [76, 94] width 49 height 14
click at [157, 207] on button "Export" at bounding box center [181, 204] width 89 height 13
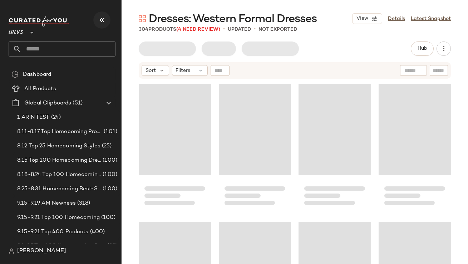
click at [98, 20] on icon "button" at bounding box center [102, 20] width 9 height 9
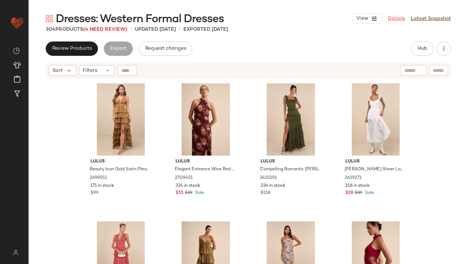
click at [394, 19] on link "Details" at bounding box center [396, 19] width 17 height 8
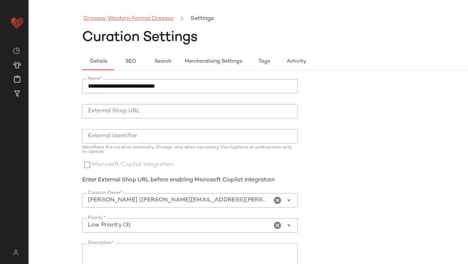
click at [156, 16] on link "Dresses: Western Formal Dresses" at bounding box center [129, 18] width 90 height 9
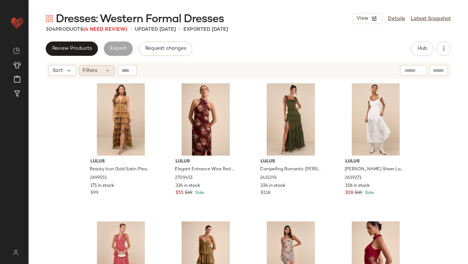
click at [95, 71] on span "Filters" at bounding box center [90, 71] width 15 height 8
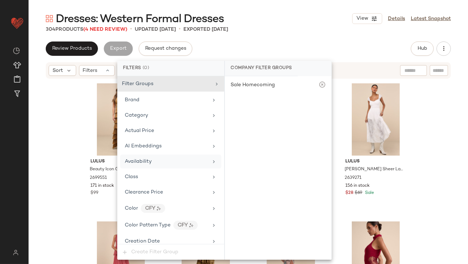
click at [165, 158] on div "Availability" at bounding box center [166, 162] width 83 height 8
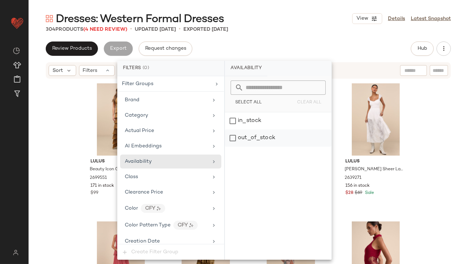
click at [254, 142] on div "out_of_stock" at bounding box center [278, 137] width 107 height 17
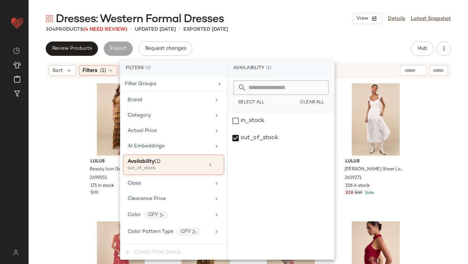
click at [269, 23] on div "Dresses: Western Formal Dresses View Details Latest Snapshot" at bounding box center [248, 18] width 439 height 14
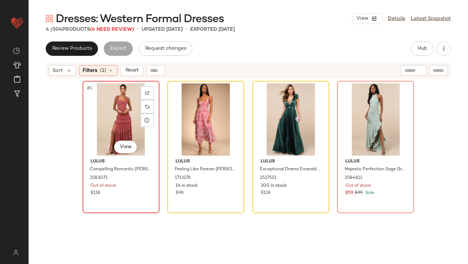
click at [109, 112] on div "#1 View" at bounding box center [121, 119] width 72 height 72
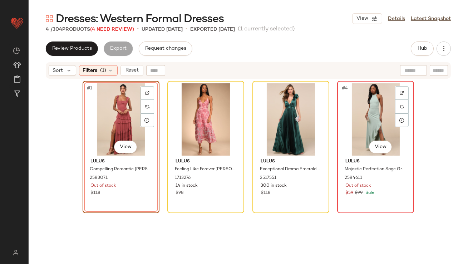
click at [378, 111] on div "#4 View" at bounding box center [376, 119] width 72 height 72
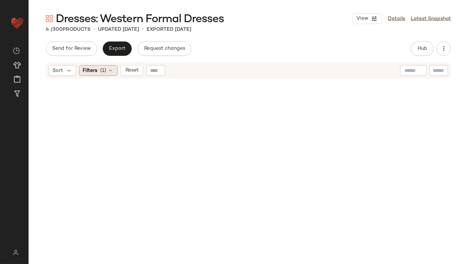
click at [99, 73] on div "Filters (1)" at bounding box center [98, 70] width 39 height 11
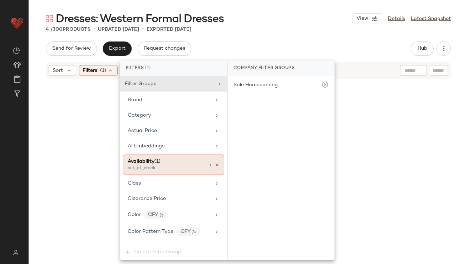
click at [216, 164] on icon at bounding box center [216, 164] width 5 height 5
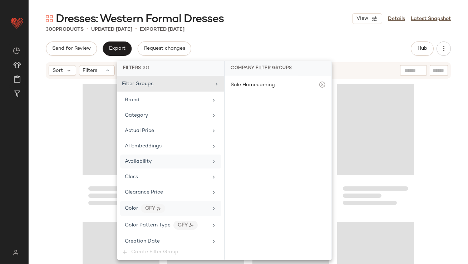
scroll to position [516, 0]
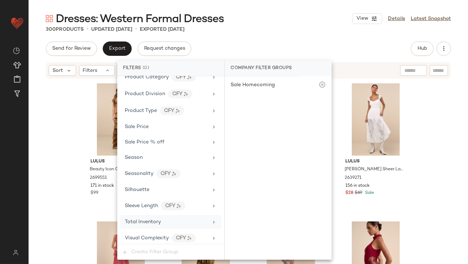
click at [148, 222] on div "Total Inventory" at bounding box center [143, 222] width 36 height 8
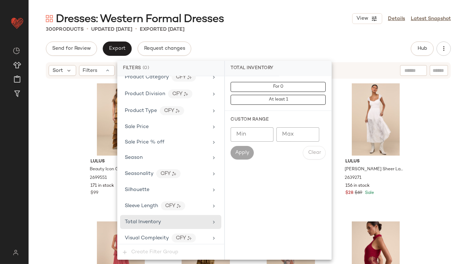
click at [284, 141] on input "Max" at bounding box center [297, 134] width 43 height 14
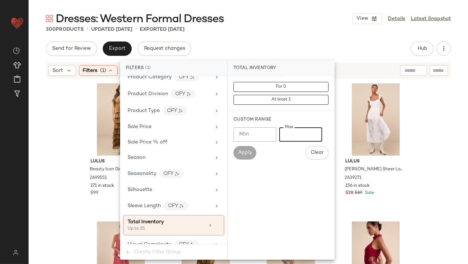
type input "**"
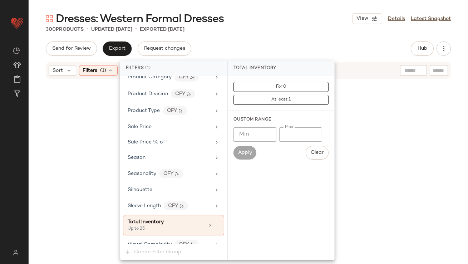
click at [269, 17] on div "Dresses: Western Formal Dresses View Details Latest Snapshot" at bounding box center [248, 18] width 439 height 14
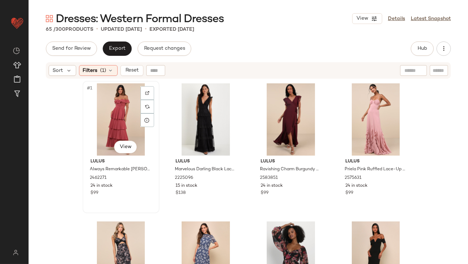
click at [104, 110] on div "#1 View" at bounding box center [121, 119] width 72 height 72
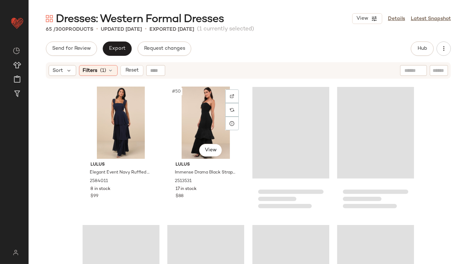
scroll to position [2144, 0]
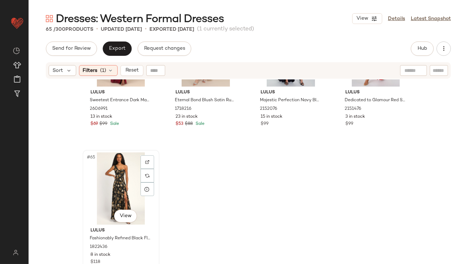
click at [99, 180] on div "#65 View" at bounding box center [121, 188] width 72 height 72
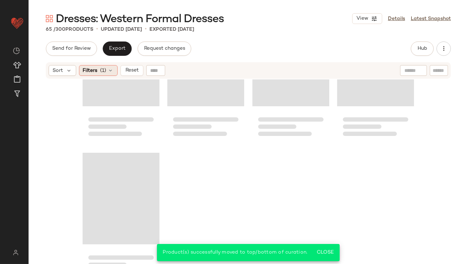
click at [106, 68] on div "Filters (1)" at bounding box center [98, 70] width 39 height 11
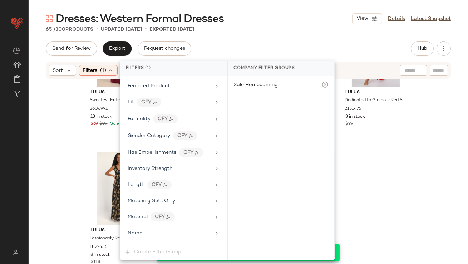
scroll to position [522, 0]
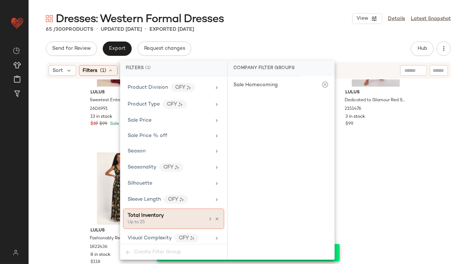
click at [214, 216] on icon at bounding box center [216, 218] width 5 height 5
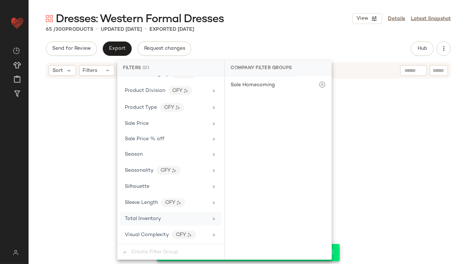
scroll to position [516, 0]
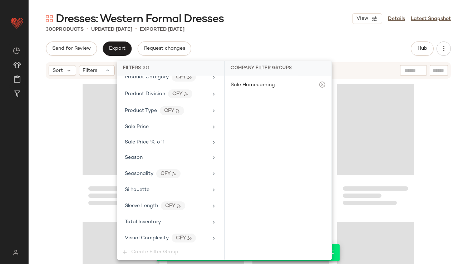
click at [253, 28] on div "300 Products • updated [DATE] • Exported [DATE]" at bounding box center [248, 29] width 439 height 7
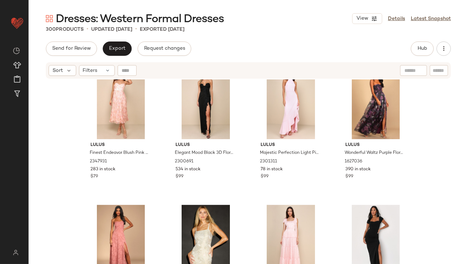
scroll to position [0, 0]
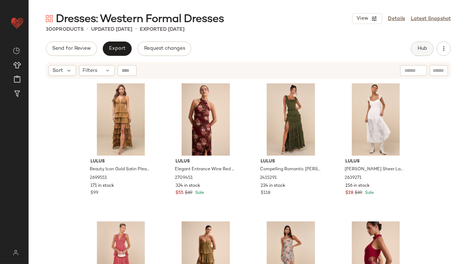
click at [419, 49] on span "Hub" at bounding box center [422, 49] width 10 height 6
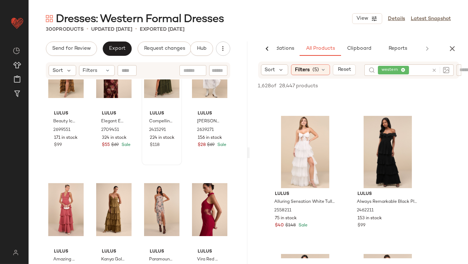
scroll to position [78, 0]
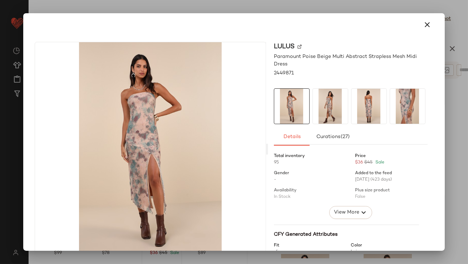
click at [313, 104] on img at bounding box center [330, 106] width 35 height 35
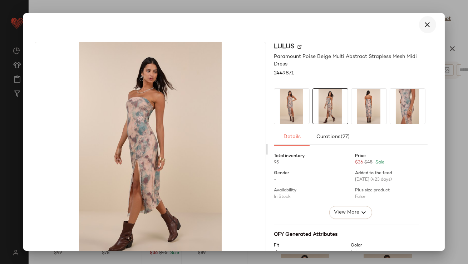
click at [424, 22] on icon "button" at bounding box center [427, 24] width 9 height 9
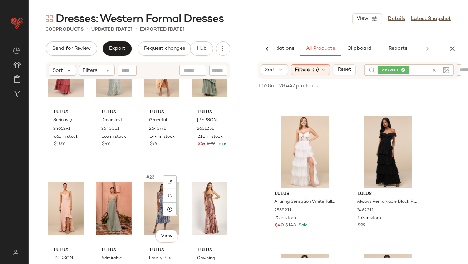
scroll to position [609, 0]
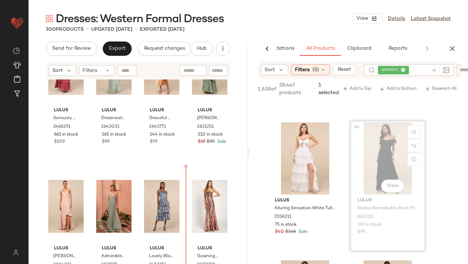
drag, startPoint x: 388, startPoint y: 146, endPoint x: 384, endPoint y: 146, distance: 3.6
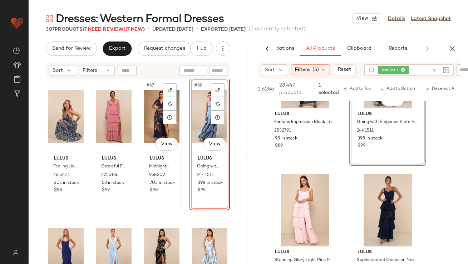
scroll to position [2306, 0]
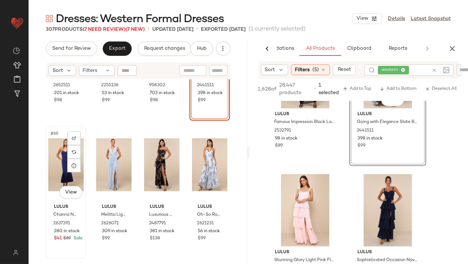
click at [58, 159] on div "#69 View" at bounding box center [65, 165] width 35 height 72
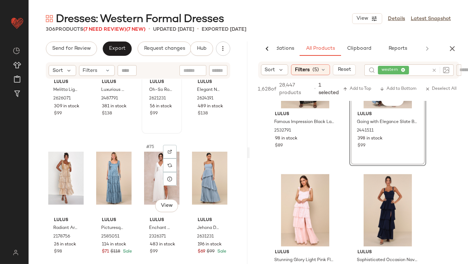
scroll to position [2478, 0]
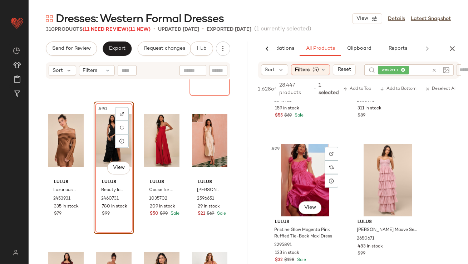
scroll to position [2035, 0]
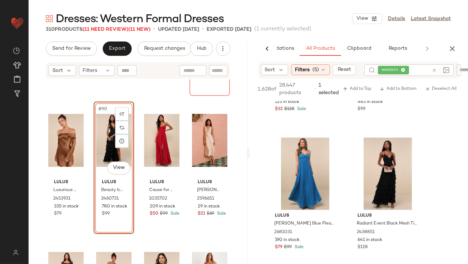
click at [450, 51] on icon "button" at bounding box center [452, 48] width 9 height 9
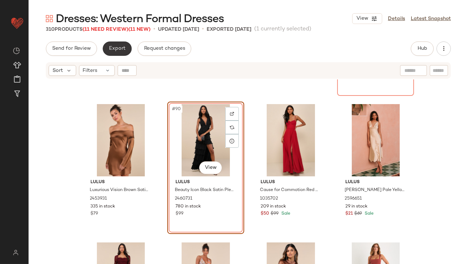
click at [105, 51] on button "Export" at bounding box center [117, 48] width 29 height 14
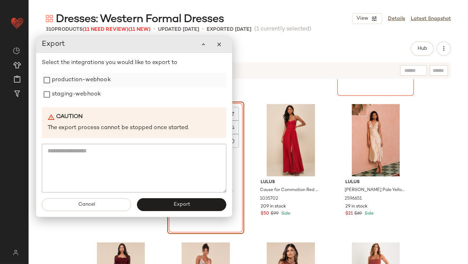
click at [87, 82] on label "production-webhook" at bounding box center [81, 80] width 59 height 14
click at [86, 92] on label "staging-webhook" at bounding box center [76, 94] width 49 height 14
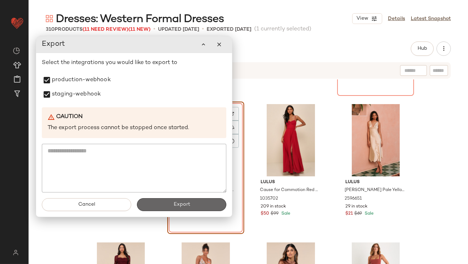
click at [153, 206] on button "Export" at bounding box center [181, 204] width 89 height 13
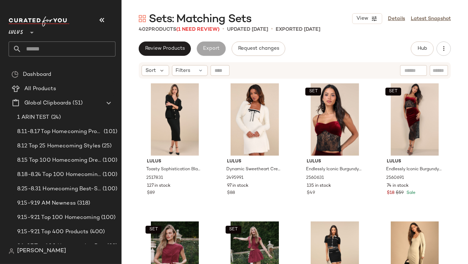
click at [97, 10] on nav "Lulus ** Dashboard All Products Global Clipboards (51) 1 ARIN TEST (24) 8.11-8.…" at bounding box center [61, 132] width 122 height 264
click at [100, 16] on icon "button" at bounding box center [102, 20] width 9 height 9
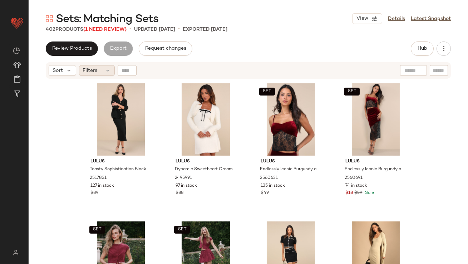
click at [107, 67] on div "Filters" at bounding box center [97, 70] width 36 height 11
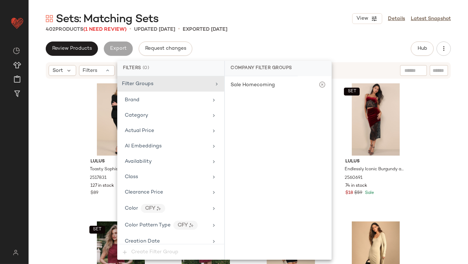
click at [147, 152] on div "AI Embeddings" at bounding box center [170, 146] width 101 height 14
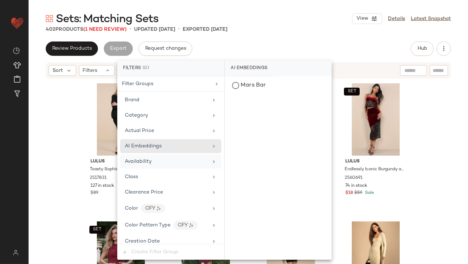
click at [159, 158] on div "Availability" at bounding box center [166, 162] width 83 height 8
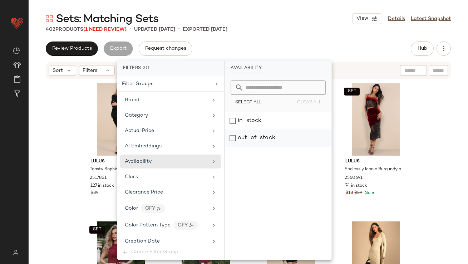
click at [270, 134] on div "out_of_stock" at bounding box center [278, 137] width 107 height 17
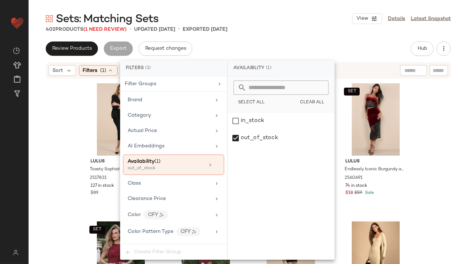
click at [278, 34] on div "Sets: Matching Sets View Details Latest Snapshot 402 Products (1 Need Review) •…" at bounding box center [248, 137] width 439 height 252
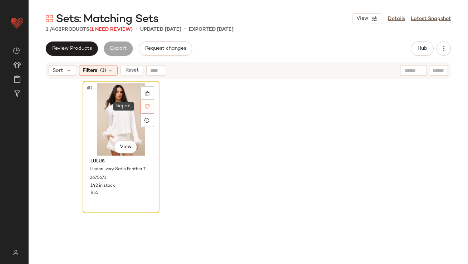
click at [151, 104] on div at bounding box center [147, 107] width 14 height 14
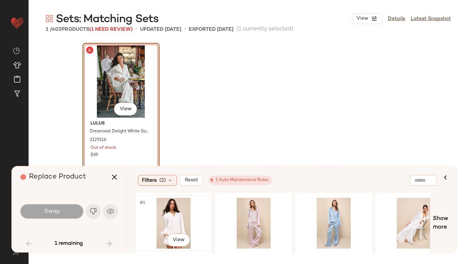
click at [171, 224] on div "#1 View" at bounding box center [174, 223] width 72 height 51
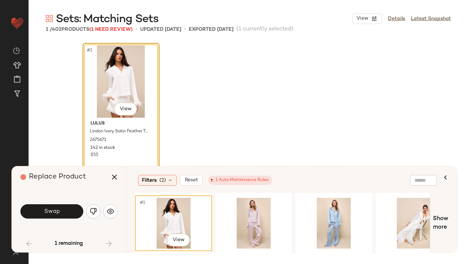
click at [63, 218] on div "Swap" at bounding box center [68, 211] width 97 height 17
click at [63, 214] on button "Swap" at bounding box center [51, 211] width 63 height 14
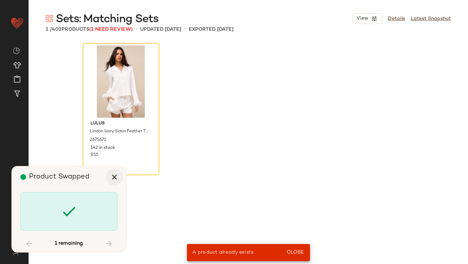
click at [113, 181] on icon "button" at bounding box center [114, 177] width 9 height 9
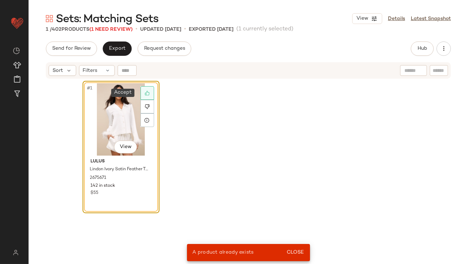
click at [145, 93] on icon at bounding box center [147, 92] width 5 height 5
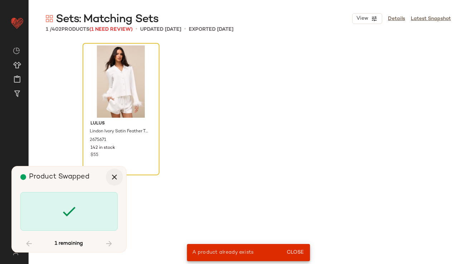
click at [118, 173] on icon "button" at bounding box center [114, 177] width 9 height 9
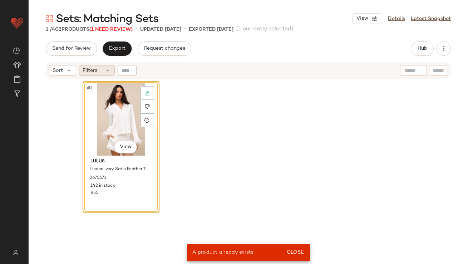
click at [99, 75] on div "Filters" at bounding box center [97, 70] width 36 height 11
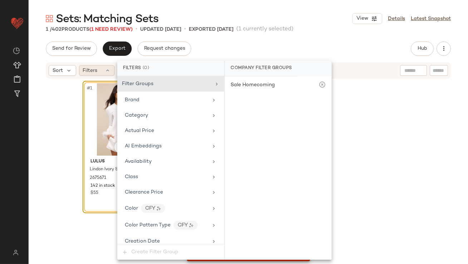
click at [99, 73] on div "Filters" at bounding box center [97, 70] width 36 height 11
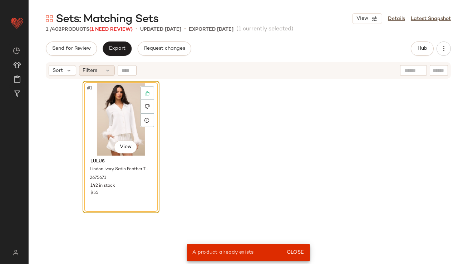
click at [113, 70] on div "Filters" at bounding box center [97, 70] width 36 height 11
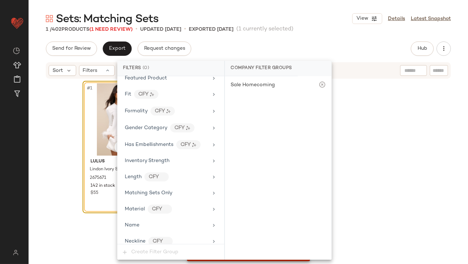
scroll to position [517, 0]
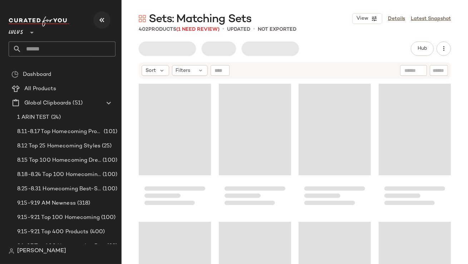
click at [103, 20] on icon "button" at bounding box center [102, 20] width 9 height 9
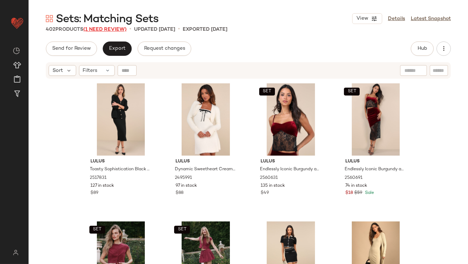
click at [99, 28] on span "(1 Need Review)" at bounding box center [104, 29] width 43 height 5
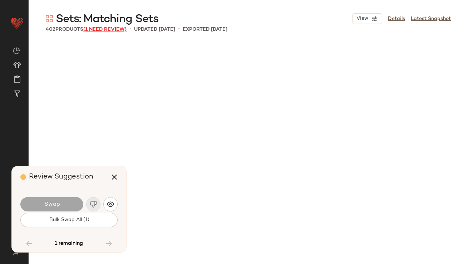
scroll to position [12830, 0]
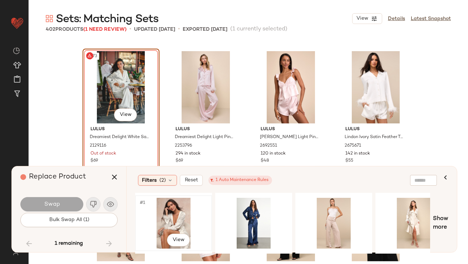
click at [176, 214] on div "#1 View" at bounding box center [174, 223] width 72 height 51
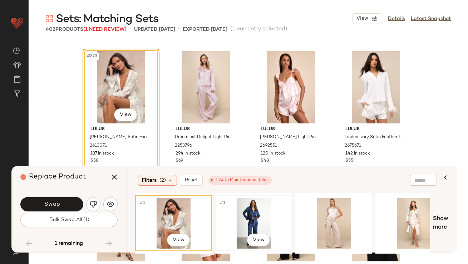
click at [261, 206] on div "#1 View" at bounding box center [254, 223] width 72 height 51
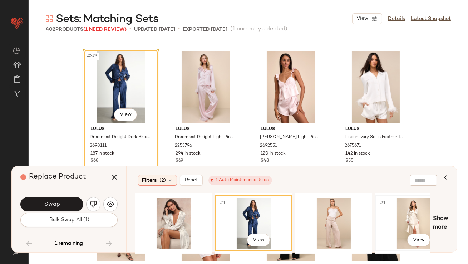
click at [397, 206] on div "#1 View" at bounding box center [414, 223] width 72 height 51
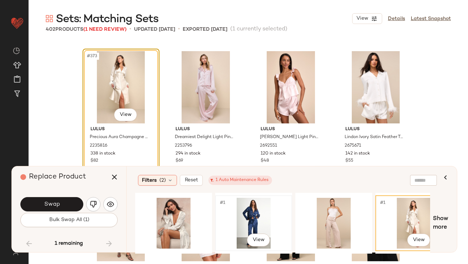
click at [247, 207] on div "#1 View" at bounding box center [254, 223] width 72 height 51
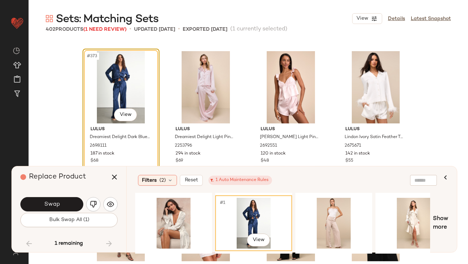
click at [73, 195] on div "Swap" at bounding box center [68, 203] width 97 height 17
click at [71, 199] on button "Swap" at bounding box center [51, 204] width 63 height 14
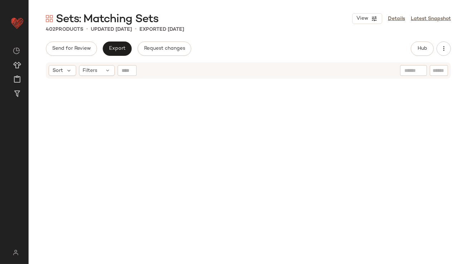
scroll to position [8895, 0]
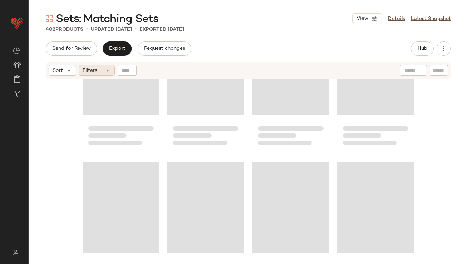
click at [81, 72] on div "Filters" at bounding box center [97, 70] width 36 height 11
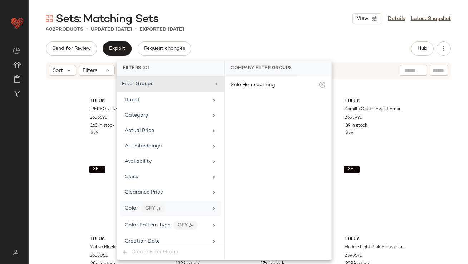
scroll to position [517, 0]
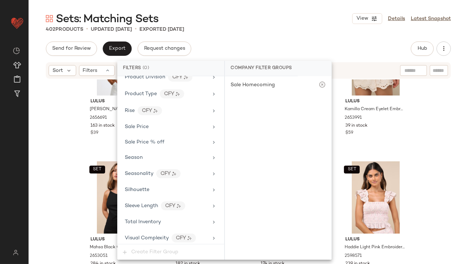
click at [219, 24] on div "Sets: Matching Sets View Details Latest Snapshot" at bounding box center [248, 18] width 439 height 14
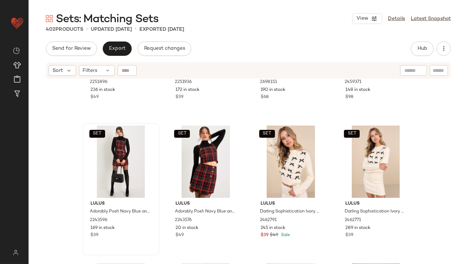
scroll to position [377, 0]
click at [96, 171] on div "SET #13 View" at bounding box center [121, 161] width 72 height 72
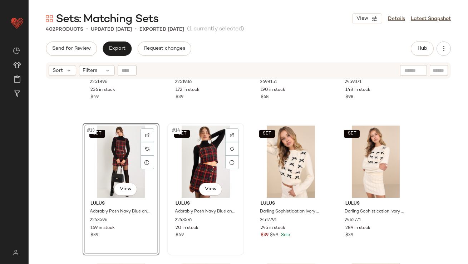
click at [184, 167] on div "SET #14 View" at bounding box center [206, 161] width 72 height 72
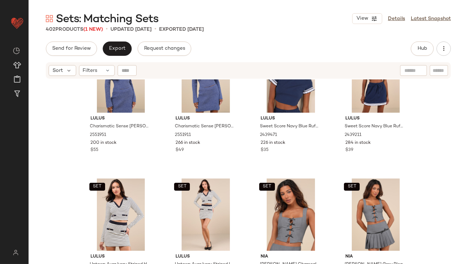
scroll to position [1769, 0]
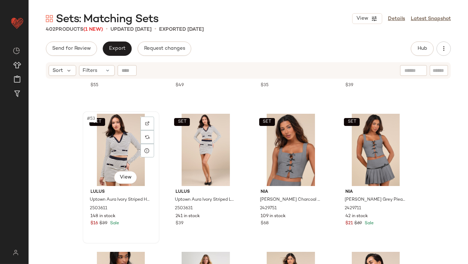
click at [95, 148] on div "SET #53 View" at bounding box center [121, 150] width 72 height 72
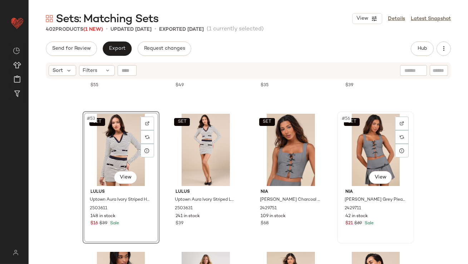
click at [380, 148] on div "SET #56 View" at bounding box center [376, 150] width 72 height 72
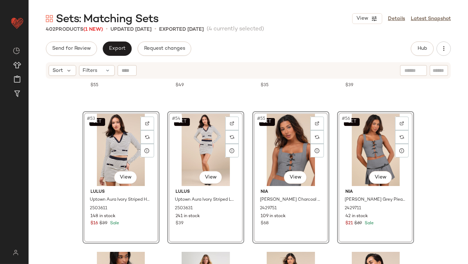
scroll to position [1681, 0]
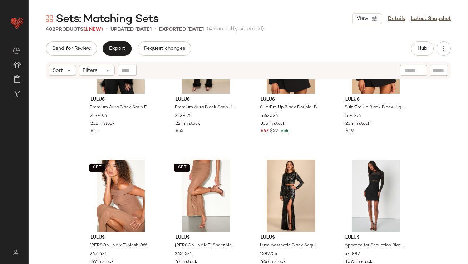
scroll to position [3241, 0]
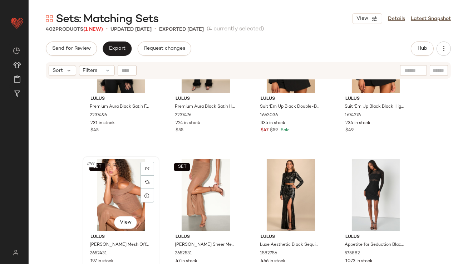
click at [107, 181] on div "SET #97 View" at bounding box center [121, 195] width 72 height 72
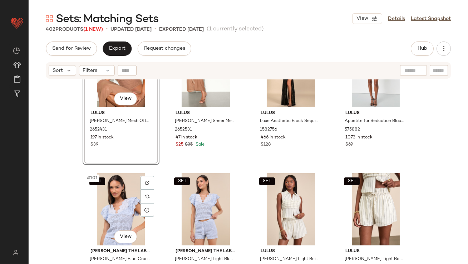
scroll to position [3371, 0]
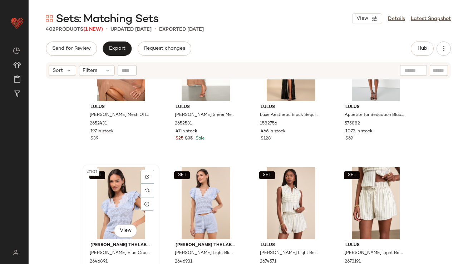
click at [115, 190] on div "SET #101 View" at bounding box center [121, 203] width 72 height 72
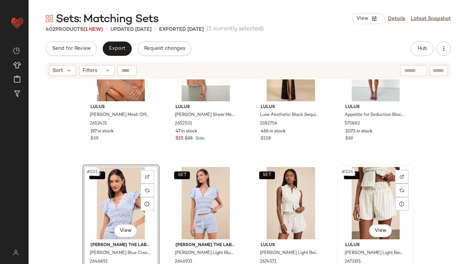
click at [376, 184] on div "SET #104 View" at bounding box center [376, 203] width 72 height 72
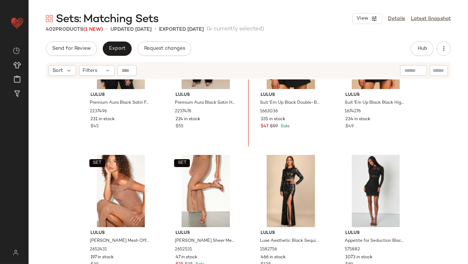
scroll to position [3209, 0]
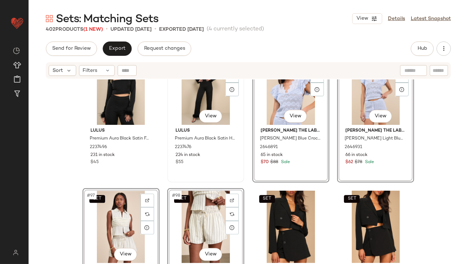
click at [237, 157] on div "Lulus Premium Aura Black Satin High-Rise Wide-Leg Feather Pants 2237476 224 in …" at bounding box center [206, 145] width 72 height 41
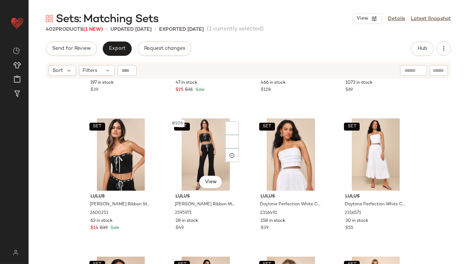
scroll to position [3571, 0]
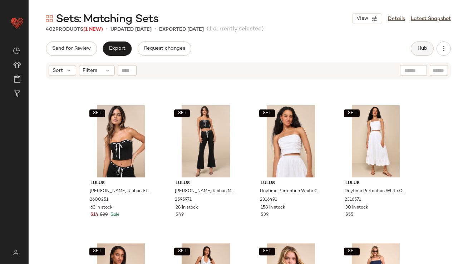
click at [418, 53] on button "Hub" at bounding box center [422, 48] width 23 height 14
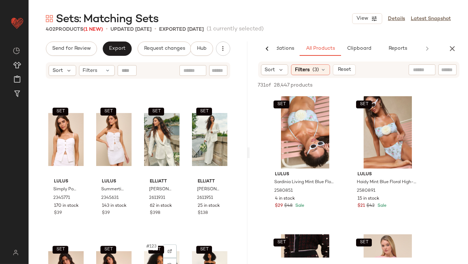
scroll to position [3979, 0]
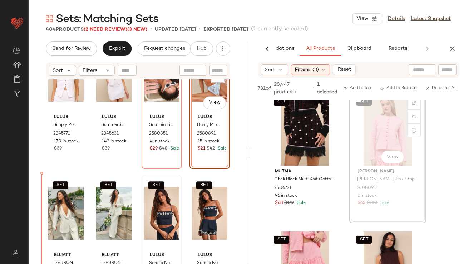
scroll to position [4075, 0]
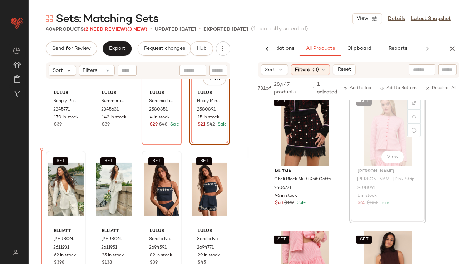
drag, startPoint x: 381, startPoint y: 115, endPoint x: 54, endPoint y: 200, distance: 338.2
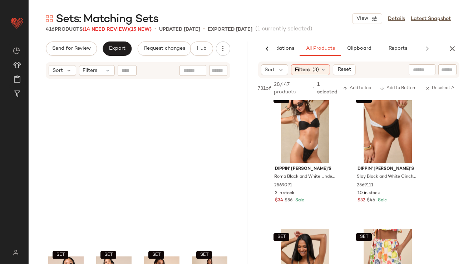
scroll to position [7077, 0]
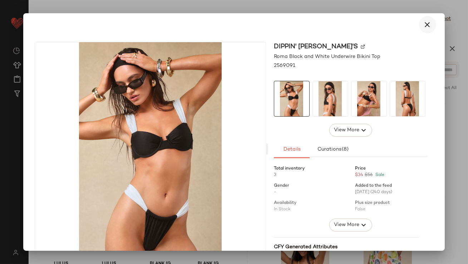
click at [423, 21] on icon "button" at bounding box center [427, 24] width 9 height 9
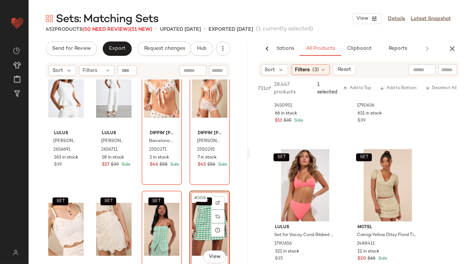
scroll to position [6118, 0]
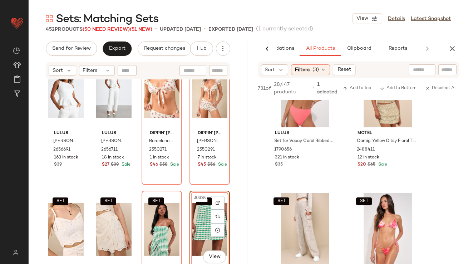
click at [457, 43] on button "button" at bounding box center [452, 48] width 14 height 14
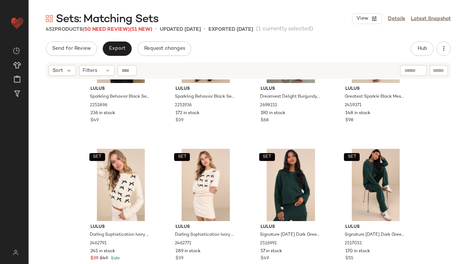
scroll to position [0, 0]
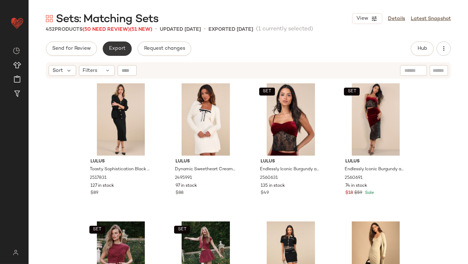
click at [107, 49] on button "Export" at bounding box center [117, 48] width 29 height 14
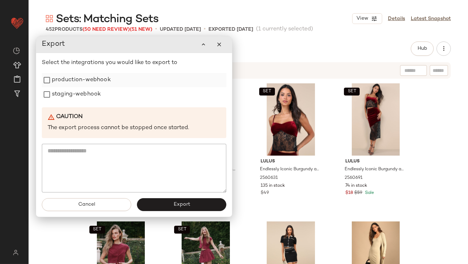
click at [118, 82] on div "production-webhook" at bounding box center [134, 80] width 184 height 14
click at [89, 78] on label "production-webhook" at bounding box center [80, 80] width 59 height 14
click at [88, 91] on label "staging-webhook" at bounding box center [75, 94] width 49 height 14
click at [157, 205] on button "Export" at bounding box center [181, 204] width 89 height 13
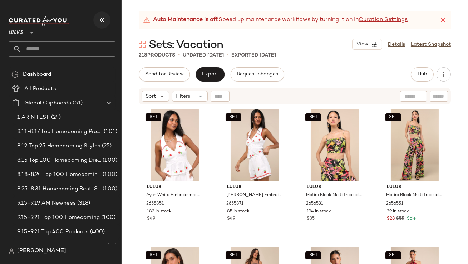
click at [103, 16] on icon "button" at bounding box center [102, 20] width 9 height 9
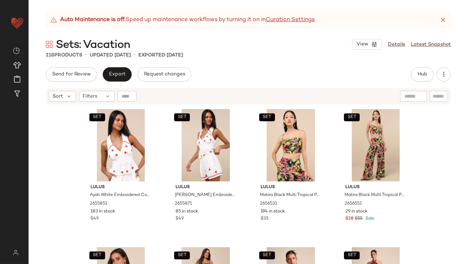
click at [440, 20] on icon at bounding box center [442, 19] width 7 height 7
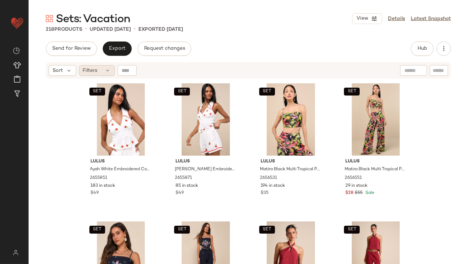
click at [104, 75] on div "Filters" at bounding box center [97, 70] width 36 height 11
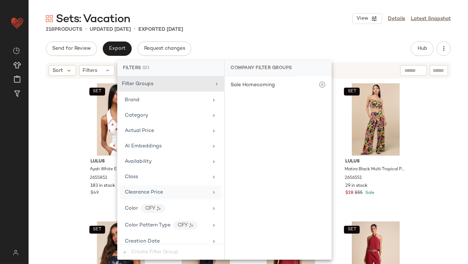
scroll to position [517, 0]
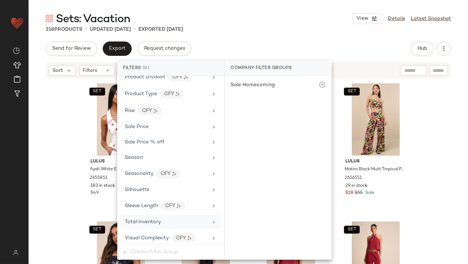
click at [154, 219] on span "Total Inventory" at bounding box center [143, 221] width 36 height 5
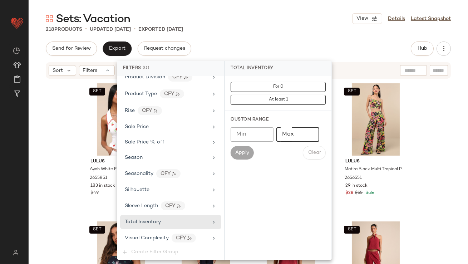
click at [280, 137] on input "Max" at bounding box center [297, 134] width 43 height 14
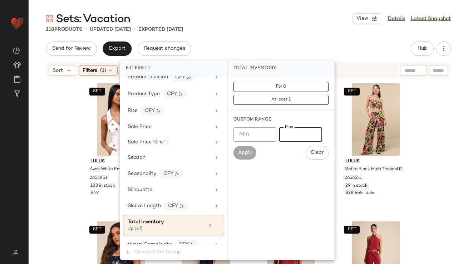
type input "*"
click at [296, 38] on div "Sets: Vacation View Details Latest Snapshot 218 Products • updated [DATE] • Exp…" at bounding box center [248, 137] width 439 height 252
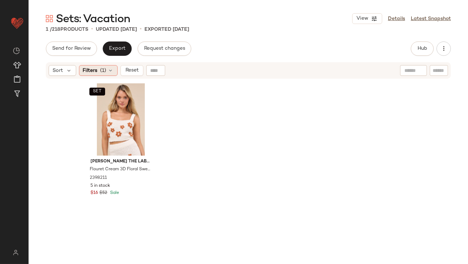
click at [102, 69] on span "(1)" at bounding box center [103, 71] width 6 height 8
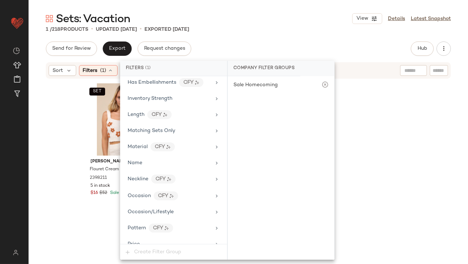
scroll to position [524, 0]
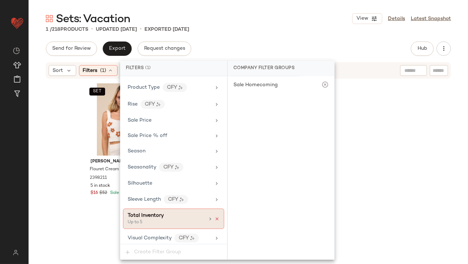
click at [214, 216] on icon at bounding box center [216, 218] width 5 height 5
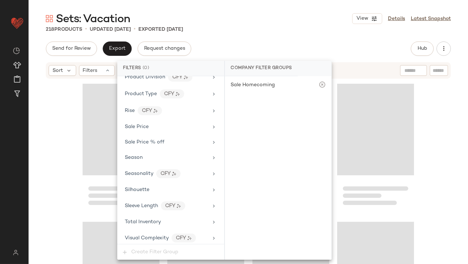
click at [246, 57] on div "Send for Review Export Request changes Hub Send for Review External Review Inte…" at bounding box center [248, 152] width 439 height 222
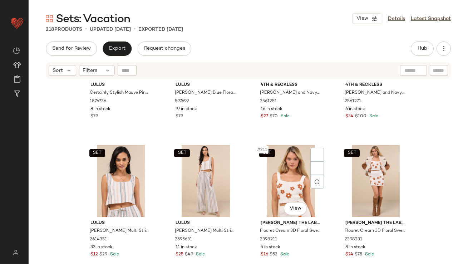
scroll to position [7154, 0]
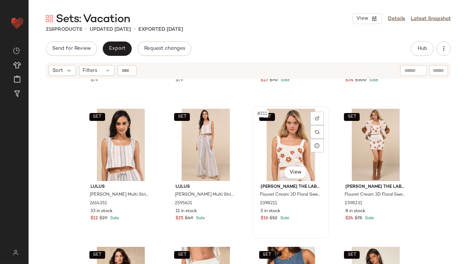
click at [276, 148] on div "SET #211 View" at bounding box center [291, 145] width 72 height 72
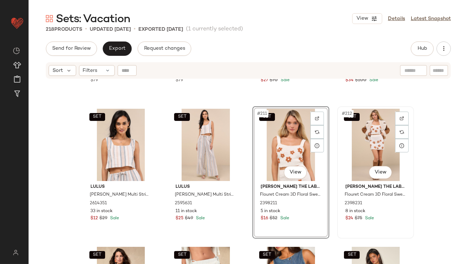
click at [367, 151] on div "SET #212 View" at bounding box center [376, 145] width 72 height 72
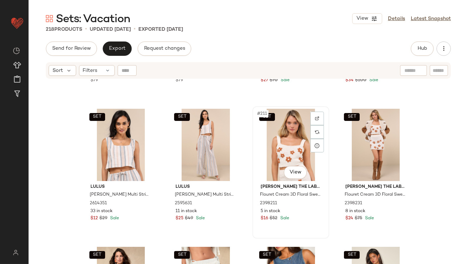
click at [300, 141] on div "SET #211 View" at bounding box center [291, 145] width 72 height 72
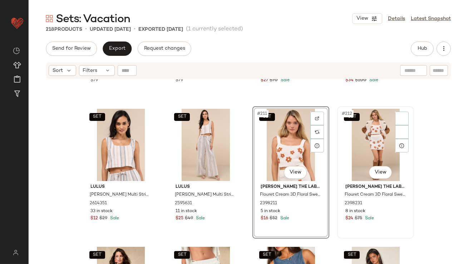
click at [370, 148] on div "SET #212 View" at bounding box center [376, 145] width 72 height 72
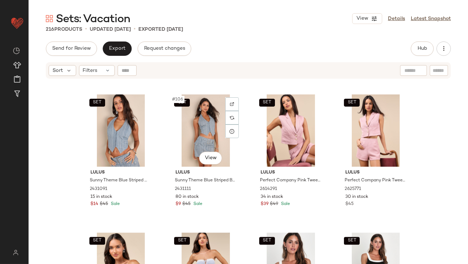
scroll to position [3564, 0]
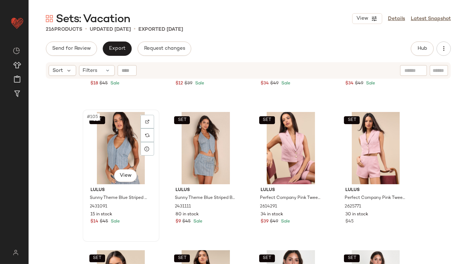
click at [119, 149] on div "SET #105 View" at bounding box center [121, 148] width 72 height 72
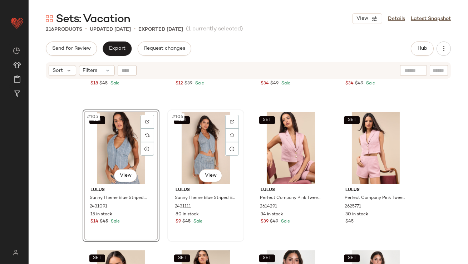
click at [187, 146] on div "SET #106 View" at bounding box center [206, 148] width 72 height 72
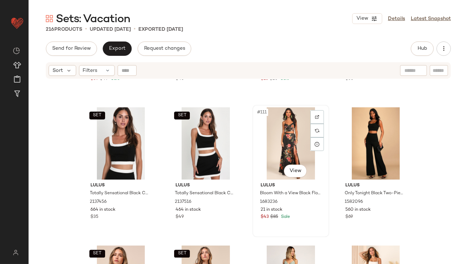
scroll to position [3701, 0]
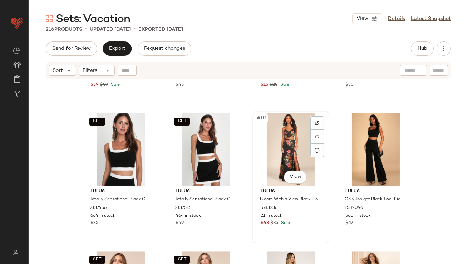
click at [264, 137] on div "#111 View" at bounding box center [291, 149] width 72 height 72
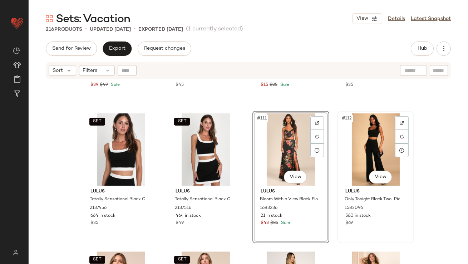
click at [353, 136] on div "#112 View" at bounding box center [376, 149] width 72 height 72
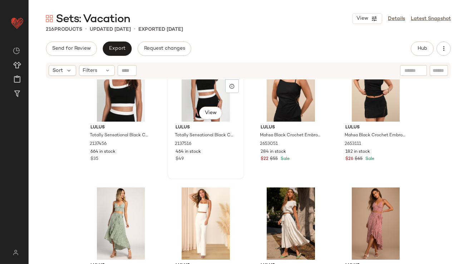
scroll to position [3874, 0]
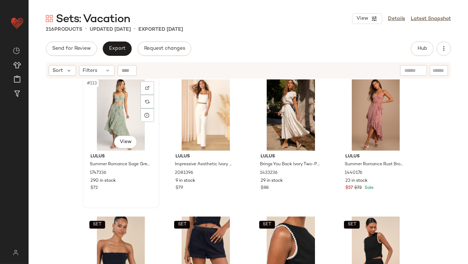
click at [97, 133] on div "#113 View" at bounding box center [121, 114] width 72 height 72
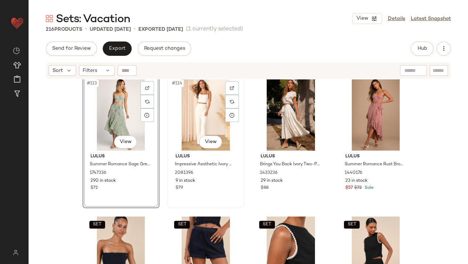
click at [200, 119] on div "#114 View" at bounding box center [206, 114] width 72 height 72
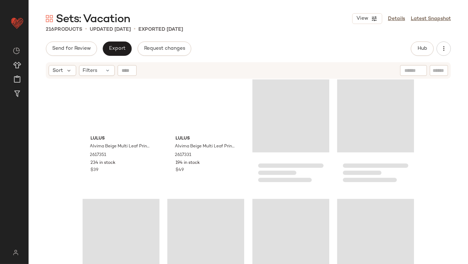
scroll to position [1320, 0]
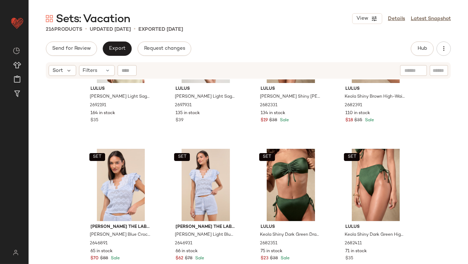
click at [115, 40] on div "Sets: Vacation View Details Latest Snapshot 216 Products • updated [DATE] • Exp…" at bounding box center [248, 137] width 439 height 252
click at [115, 41] on button "Export" at bounding box center [117, 48] width 29 height 14
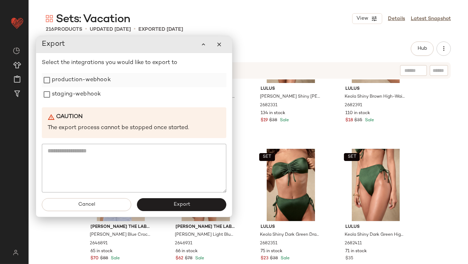
click at [99, 81] on label "production-webhook" at bounding box center [81, 80] width 59 height 14
click at [87, 92] on label "staging-webhook" at bounding box center [76, 94] width 49 height 14
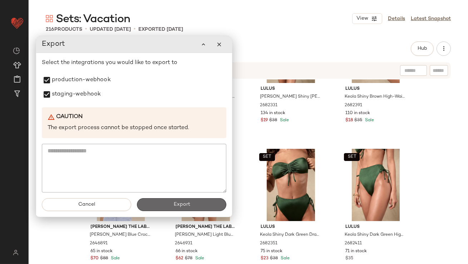
click at [159, 205] on button "Export" at bounding box center [181, 204] width 89 height 13
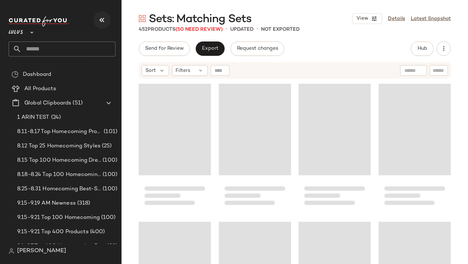
click at [97, 24] on button "button" at bounding box center [101, 19] width 17 height 17
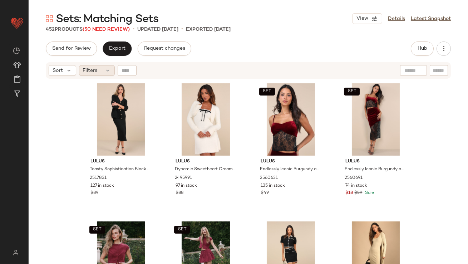
click at [96, 70] on span "Filters" at bounding box center [90, 71] width 15 height 8
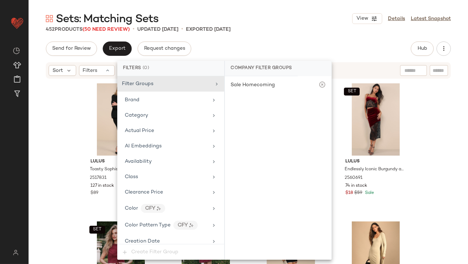
click at [72, 170] on div "Lulus Toasty Sophistication Black Two-Piece Cardi Sweater Midi Dress 2517831 12…" at bounding box center [248, 180] width 439 height 202
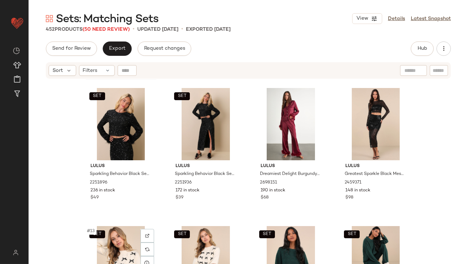
scroll to position [307, 0]
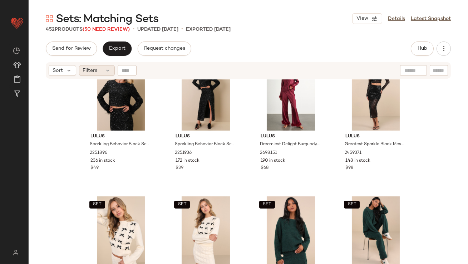
click at [105, 70] on icon at bounding box center [108, 71] width 6 height 6
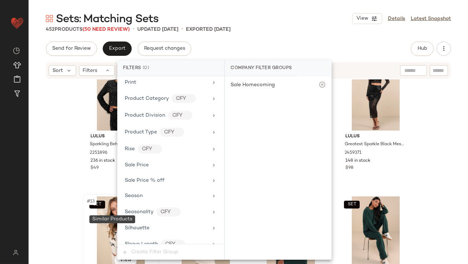
scroll to position [517, 0]
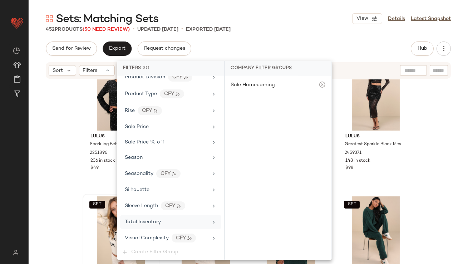
click at [147, 222] on div "Total Inventory" at bounding box center [143, 222] width 36 height 8
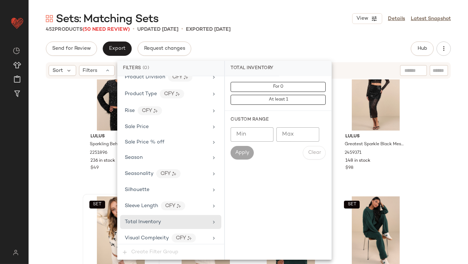
click at [293, 137] on input "Max" at bounding box center [297, 134] width 43 height 14
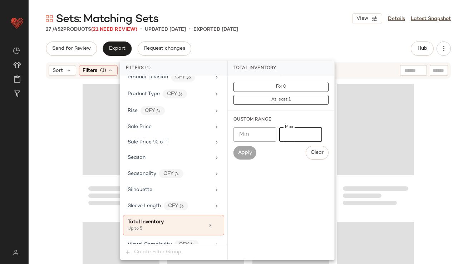
type input "*"
click at [338, 13] on div "Sets: Matching Sets View Details Latest Snapshot" at bounding box center [248, 18] width 439 height 14
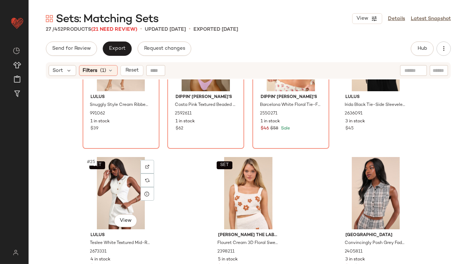
scroll to position [764, 0]
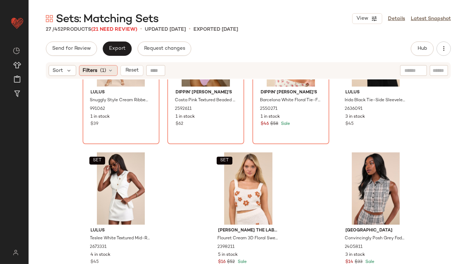
click at [105, 67] on span "(1)" at bounding box center [103, 71] width 6 height 8
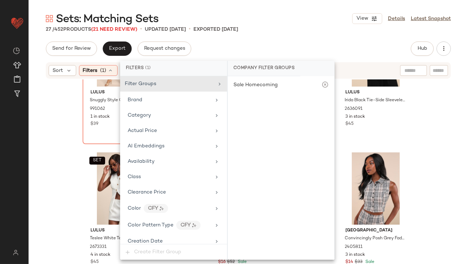
scroll to position [524, 0]
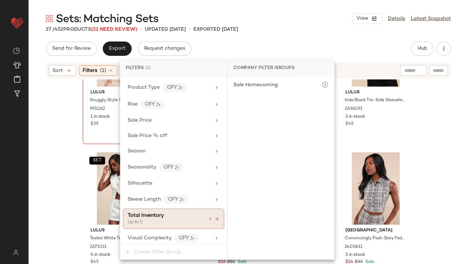
click at [214, 216] on icon at bounding box center [216, 218] width 5 height 5
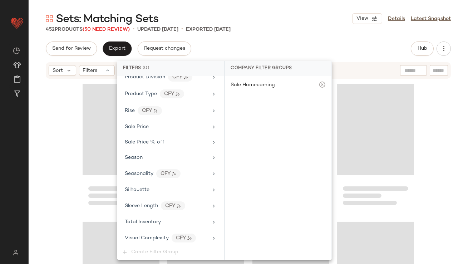
click at [267, 5] on main "Sets: Matching Sets View Details Latest Snapshot 452 Products (50 Need Review) …" at bounding box center [234, 132] width 468 height 264
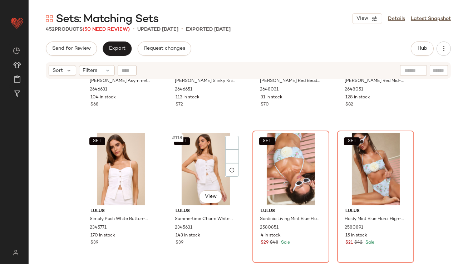
scroll to position [3957, 0]
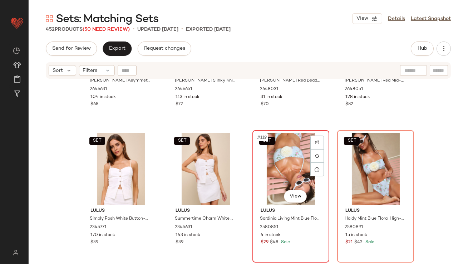
click at [278, 172] on div "SET #119 View" at bounding box center [291, 169] width 72 height 72
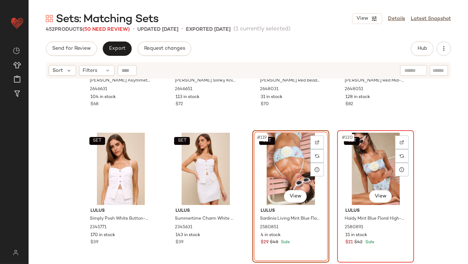
click at [356, 162] on div "SET #120 View" at bounding box center [376, 169] width 72 height 72
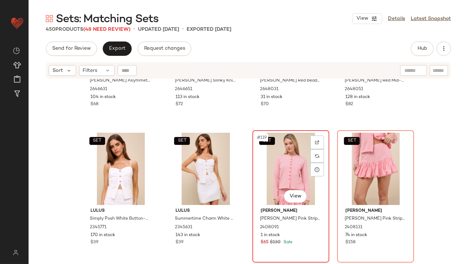
click at [285, 164] on div "SET #119 View" at bounding box center [291, 169] width 72 height 72
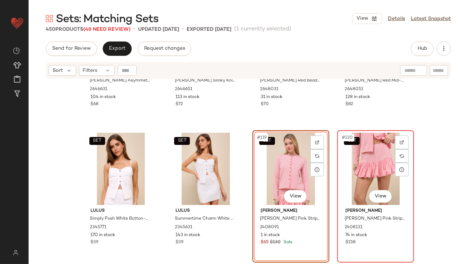
click at [346, 162] on div "SET #120 View" at bounding box center [376, 169] width 72 height 72
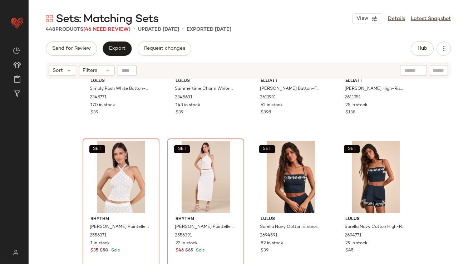
scroll to position [4123, 0]
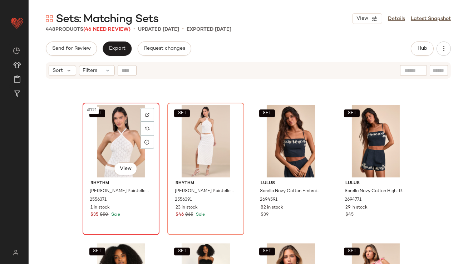
click at [102, 137] on div "SET #121 View" at bounding box center [121, 141] width 72 height 72
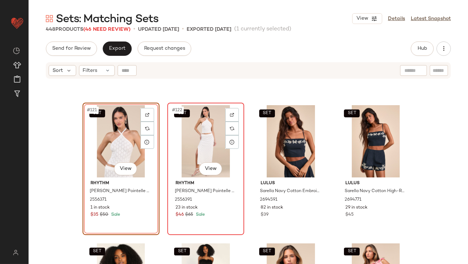
click at [199, 139] on div "SET #122 View" at bounding box center [206, 141] width 72 height 72
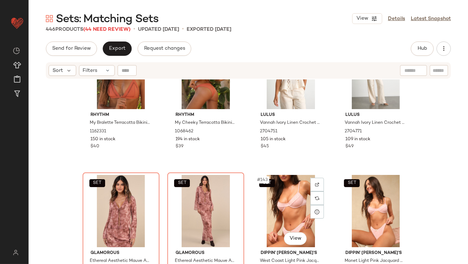
scroll to position [4784, 0]
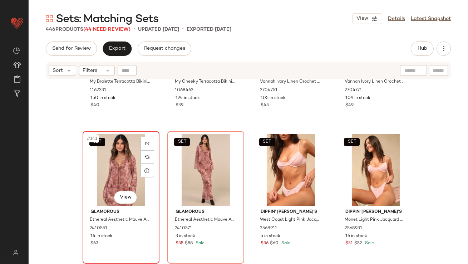
click at [113, 169] on div "SET #141 View" at bounding box center [121, 170] width 72 height 72
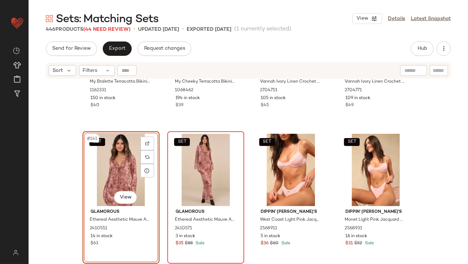
click at [213, 169] on div "SET" at bounding box center [206, 170] width 72 height 72
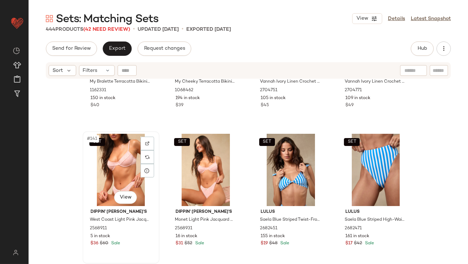
click at [107, 170] on div "SET #141 View" at bounding box center [121, 170] width 72 height 72
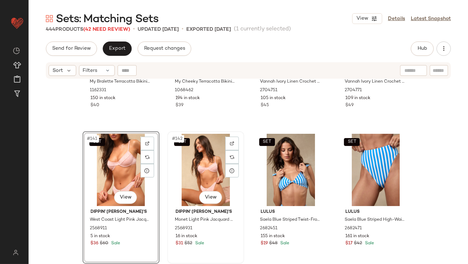
click at [181, 170] on div "SET #142 View" at bounding box center [206, 170] width 72 height 72
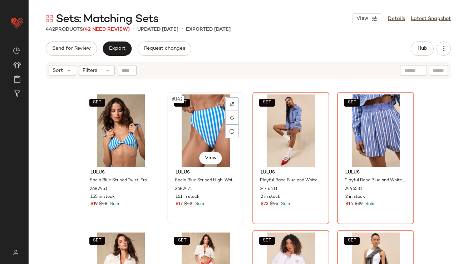
scroll to position [4829, 0]
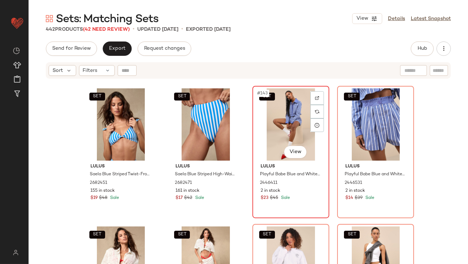
click at [301, 114] on div "SET #143 View" at bounding box center [291, 124] width 72 height 72
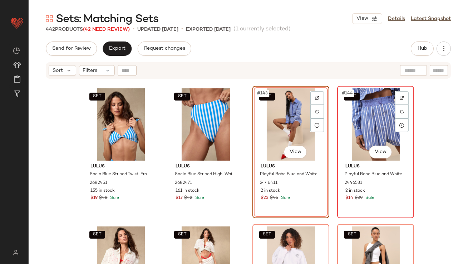
click at [363, 115] on div "SET #144 View" at bounding box center [376, 124] width 72 height 72
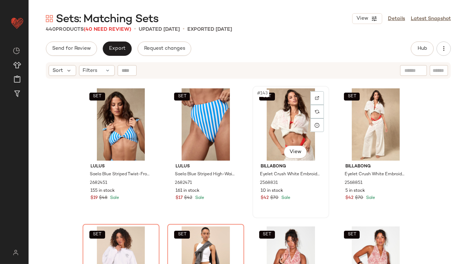
click at [270, 125] on div "SET #143 View" at bounding box center [291, 124] width 72 height 72
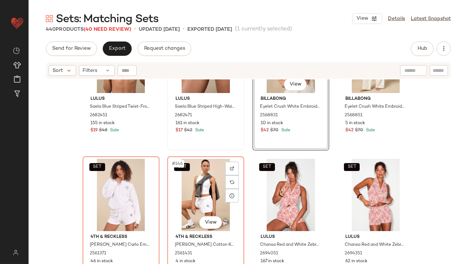
scroll to position [4902, 0]
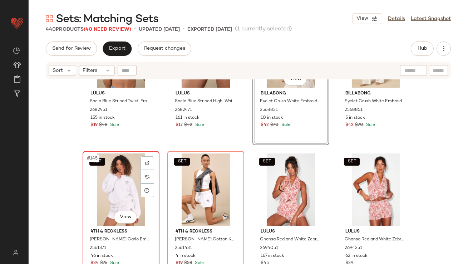
click at [116, 188] on div "SET #145 View" at bounding box center [121, 189] width 72 height 72
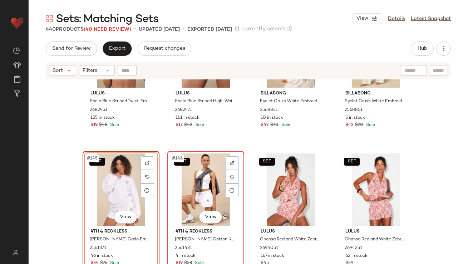
click at [194, 188] on div "SET #146 View" at bounding box center [206, 189] width 72 height 72
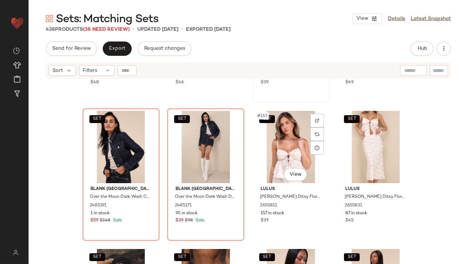
scroll to position [5497, 0]
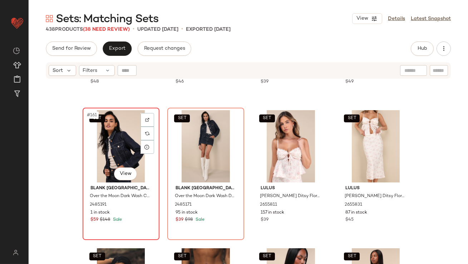
click at [114, 149] on div "SET #161 View" at bounding box center [121, 146] width 72 height 72
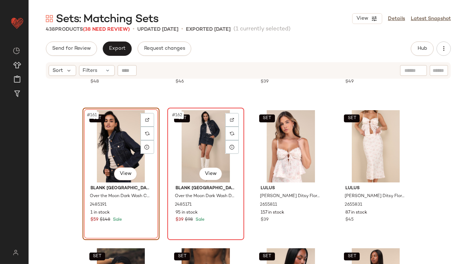
click at [170, 148] on div "SET #162 View" at bounding box center [206, 146] width 72 height 72
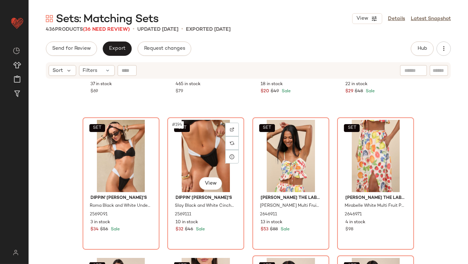
scroll to position [6616, 0]
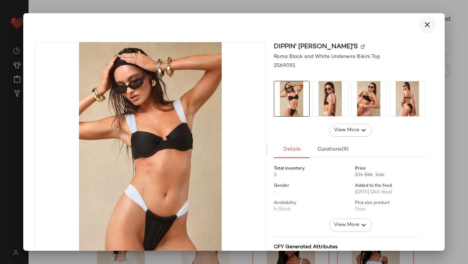
click at [423, 27] on icon "button" at bounding box center [427, 24] width 9 height 9
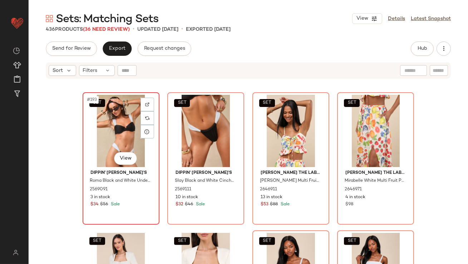
click at [107, 133] on div "SET #193 View" at bounding box center [121, 131] width 72 height 72
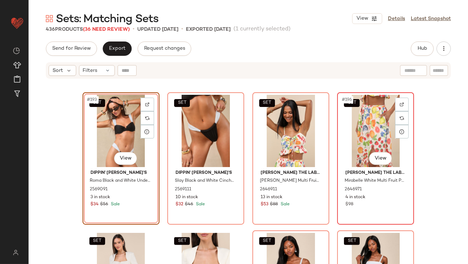
click at [368, 124] on div "SET #196 View" at bounding box center [376, 131] width 72 height 72
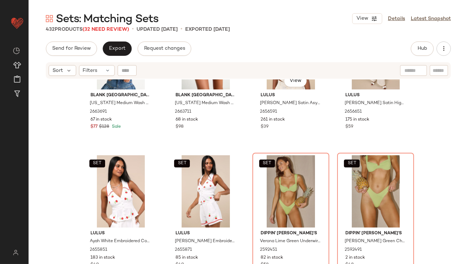
scroll to position [6876, 0]
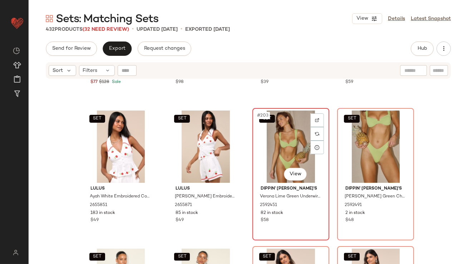
click at [273, 142] on div "SET #203 View" at bounding box center [291, 146] width 72 height 72
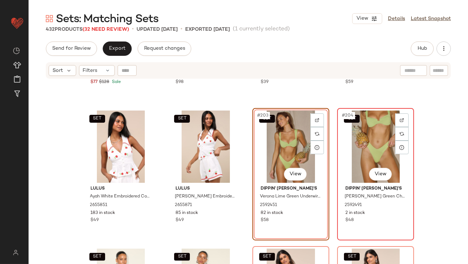
click at [368, 133] on div "SET #204 View" at bounding box center [376, 146] width 72 height 72
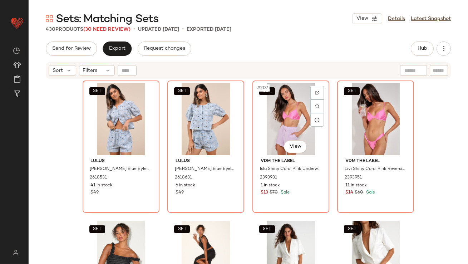
scroll to position [7055, 0]
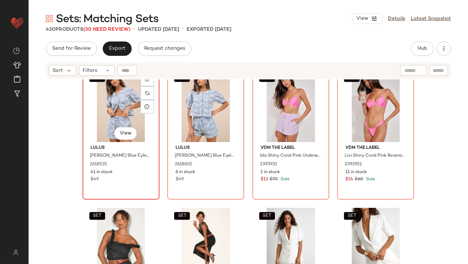
click at [111, 105] on div "SET #205 View" at bounding box center [121, 106] width 72 height 72
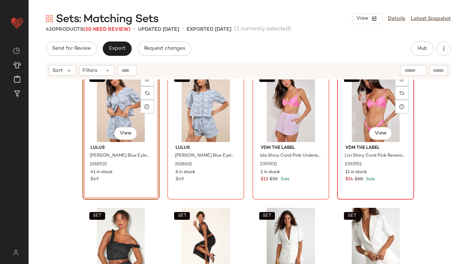
click at [353, 112] on div "SET #208 View" at bounding box center [376, 106] width 72 height 72
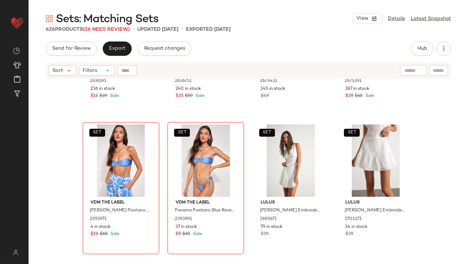
scroll to position [7139, 0]
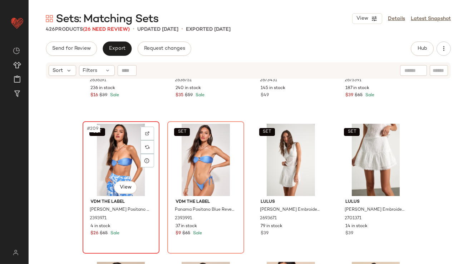
click at [119, 163] on div "SET #209 View" at bounding box center [121, 160] width 72 height 72
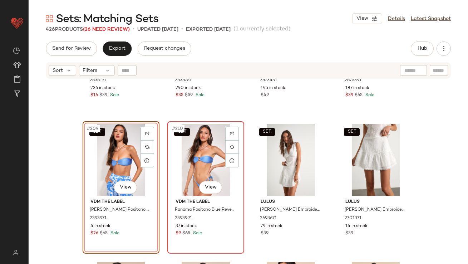
click at [188, 163] on div "SET #210 View" at bounding box center [206, 160] width 72 height 72
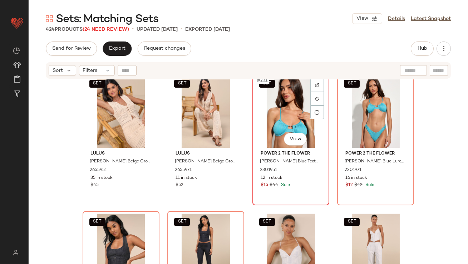
scroll to position [7973, 0]
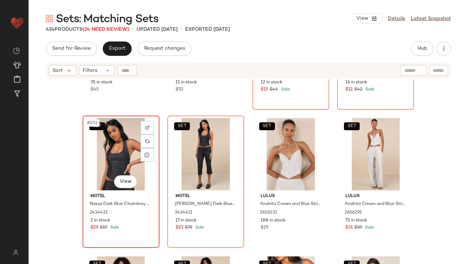
click at [111, 164] on div "SET #233 View" at bounding box center [121, 154] width 72 height 72
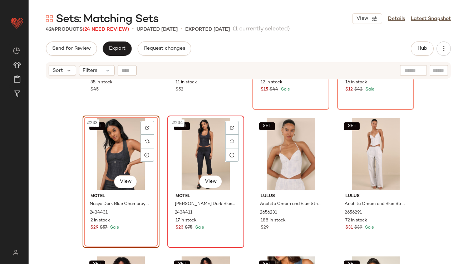
click at [199, 144] on div "SET #234 View" at bounding box center [206, 154] width 72 height 72
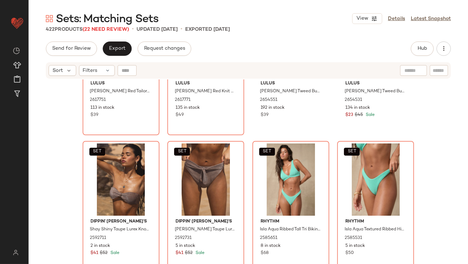
scroll to position [8672, 0]
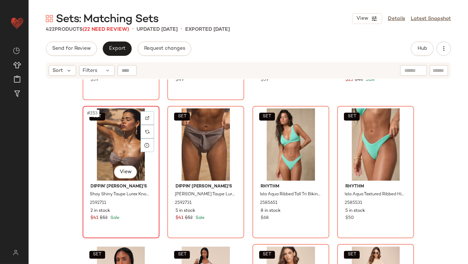
click at [127, 157] on div "SET #253 View" at bounding box center [121, 144] width 72 height 72
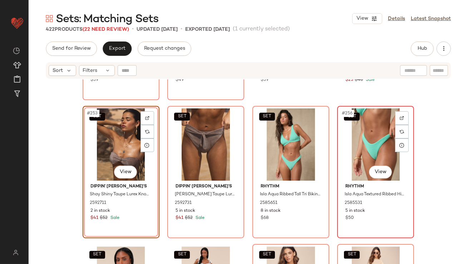
click at [373, 148] on div "SET #256 View" at bounding box center [376, 144] width 72 height 72
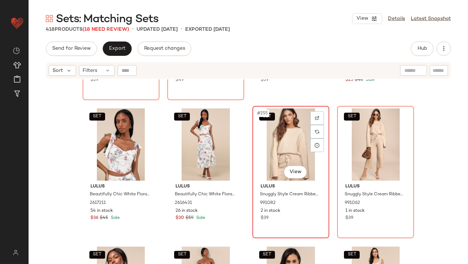
click at [263, 154] on div "SET #255 View" at bounding box center [291, 144] width 72 height 72
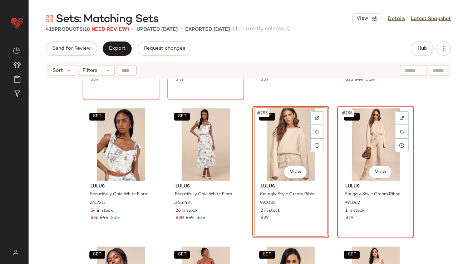
click at [369, 129] on div "SET #256 View" at bounding box center [376, 144] width 72 height 72
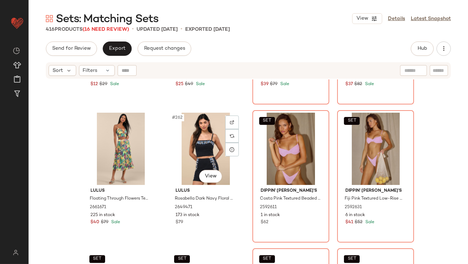
scroll to position [8960, 0]
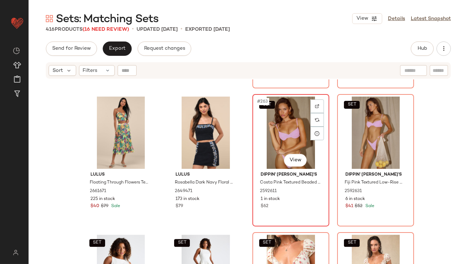
click at [286, 134] on div "SET #263 View" at bounding box center [291, 132] width 72 height 72
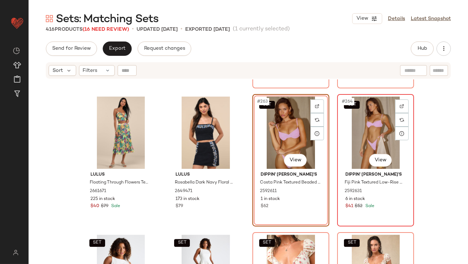
click at [351, 128] on div "SET #264 View" at bounding box center [376, 132] width 72 height 72
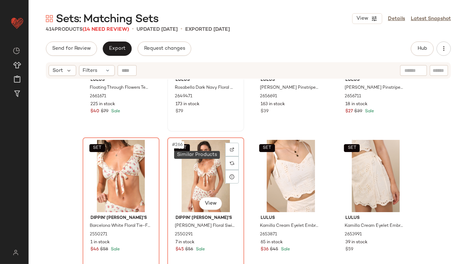
scroll to position [9062, 0]
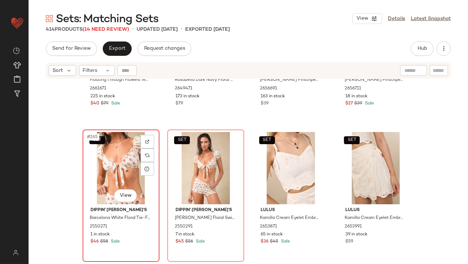
click at [109, 171] on div "SET #265 View" at bounding box center [121, 168] width 72 height 72
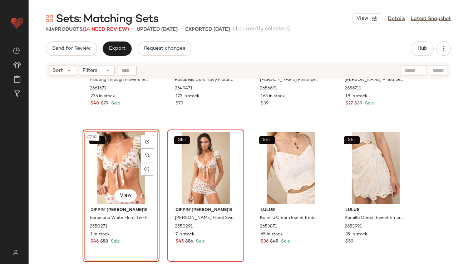
click at [193, 178] on div "SET" at bounding box center [206, 168] width 72 height 72
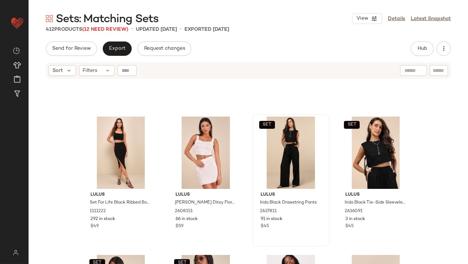
scroll to position [13205, 0]
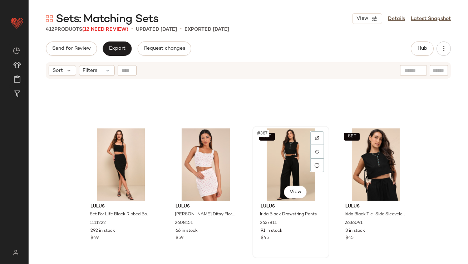
click at [275, 171] on div "SET #387 View" at bounding box center [291, 164] width 72 height 72
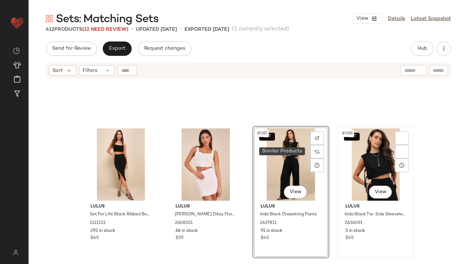
click at [383, 148] on div "SET #388 View" at bounding box center [376, 164] width 72 height 72
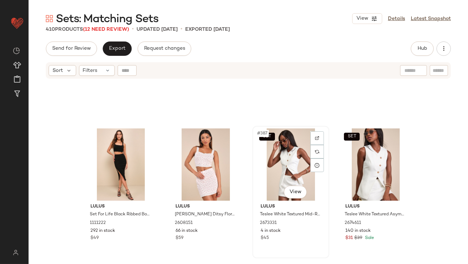
click at [283, 174] on div "SET #387 View" at bounding box center [291, 164] width 72 height 72
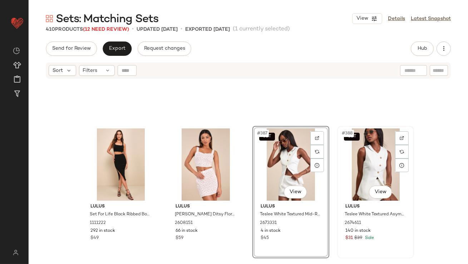
click at [373, 160] on div "SET #388 View" at bounding box center [376, 164] width 72 height 72
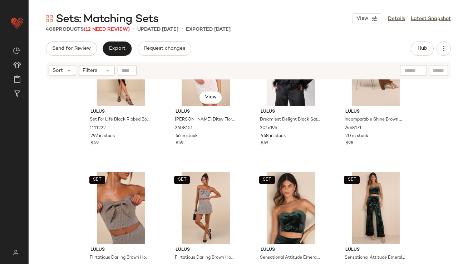
scroll to position [13301, 0]
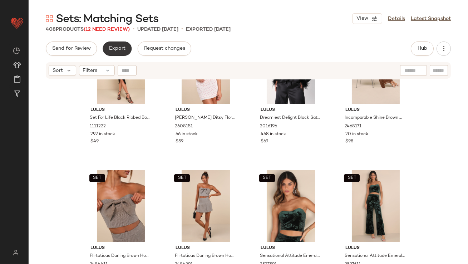
click at [115, 49] on span "Export" at bounding box center [117, 49] width 17 height 6
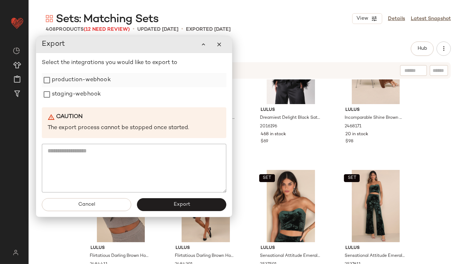
click at [114, 78] on div "production-webhook" at bounding box center [134, 80] width 184 height 14
click at [84, 91] on label "staging-webhook" at bounding box center [76, 94] width 49 height 14
click at [84, 80] on label "production-webhook" at bounding box center [81, 80] width 59 height 14
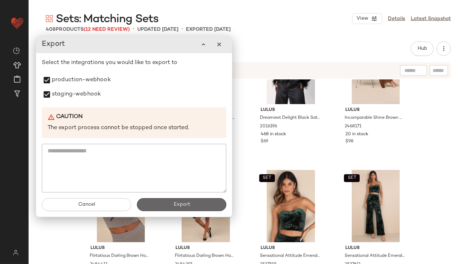
click at [161, 209] on button "Export" at bounding box center [181, 204] width 89 height 13
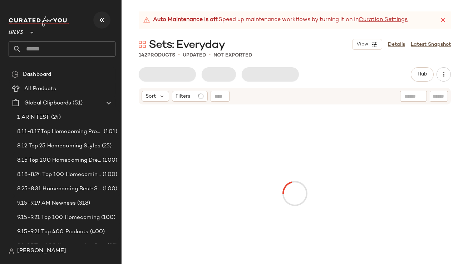
click at [100, 17] on icon "button" at bounding box center [102, 20] width 9 height 9
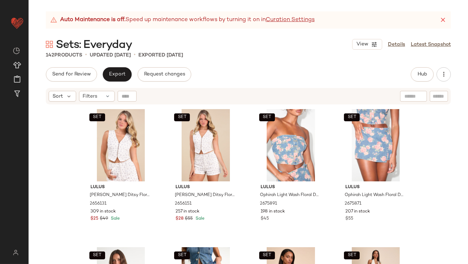
click at [442, 21] on icon at bounding box center [442, 19] width 7 height 7
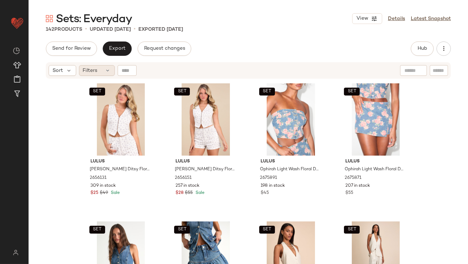
click at [102, 69] on div "Filters" at bounding box center [97, 70] width 36 height 11
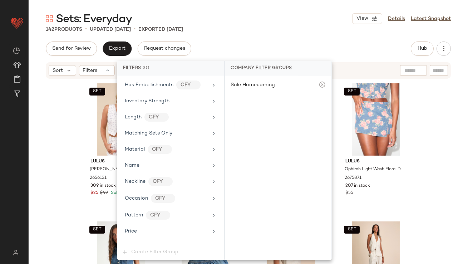
scroll to position [502, 0]
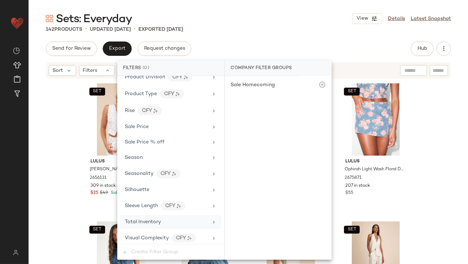
click at [143, 221] on span "Total Inventory" at bounding box center [143, 221] width 36 height 5
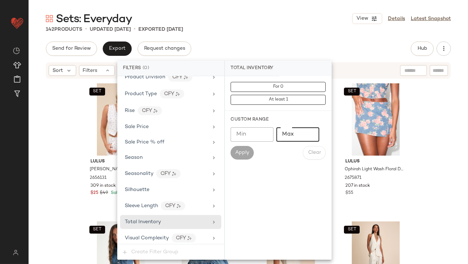
click at [285, 135] on input "Max" at bounding box center [297, 134] width 43 height 14
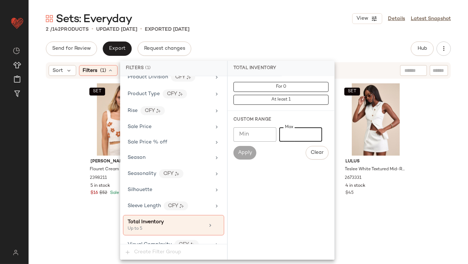
type input "*"
click at [279, 27] on div "2 / 142 Products • updated [DATE] • Exported [DATE]" at bounding box center [248, 29] width 439 height 7
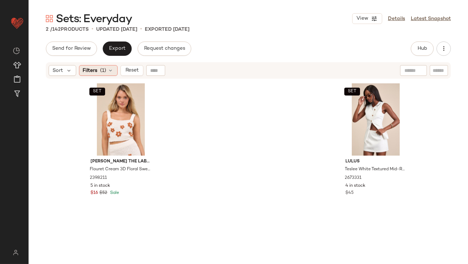
click at [102, 74] on div "Filters (1)" at bounding box center [98, 70] width 39 height 11
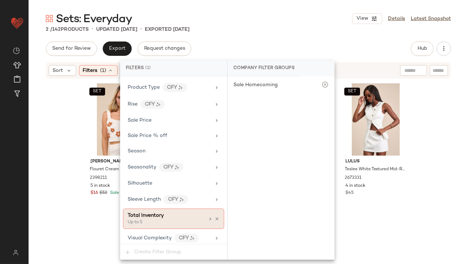
click at [214, 216] on icon at bounding box center [216, 218] width 5 height 5
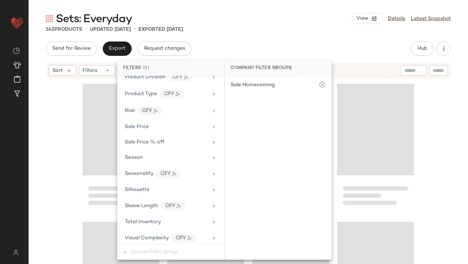
click at [242, 43] on div "Send for Review Export Request changes Hub Send for Review External Review Inte…" at bounding box center [248, 48] width 405 height 14
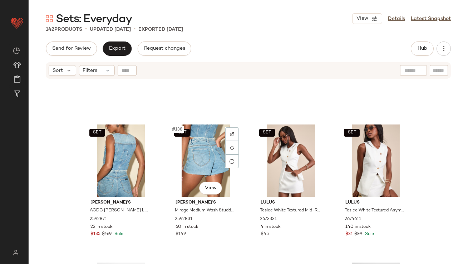
scroll to position [4648, 0]
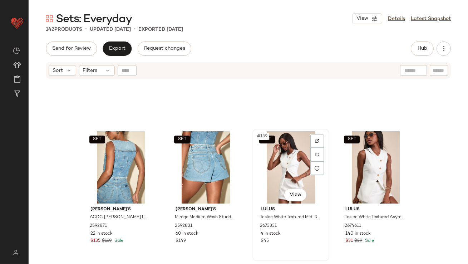
click at [264, 166] on div "SET #139 View" at bounding box center [291, 167] width 72 height 72
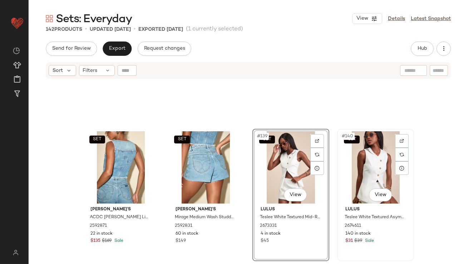
click at [362, 161] on div "SET #140 View" at bounding box center [376, 167] width 72 height 72
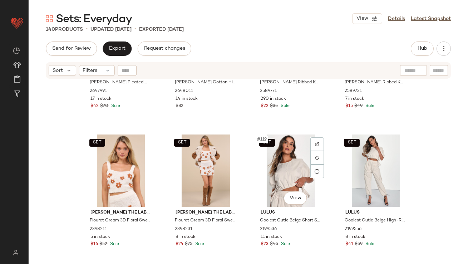
scroll to position [3954, 0]
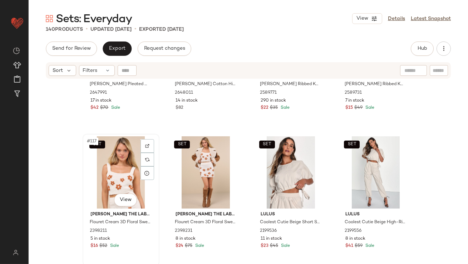
click at [110, 176] on div "SET #117 View" at bounding box center [121, 172] width 72 height 72
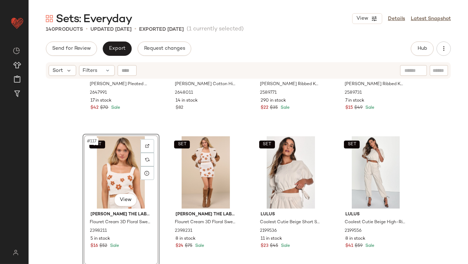
click at [124, 175] on div "SET #117 View" at bounding box center [121, 172] width 72 height 72
click at [189, 154] on div "SET #118 View" at bounding box center [206, 172] width 72 height 72
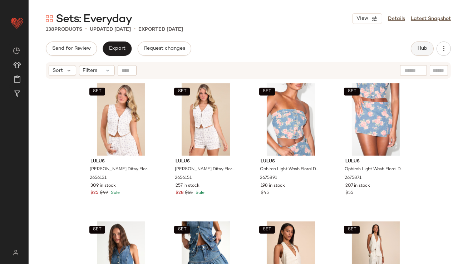
click at [421, 48] on span "Hub" at bounding box center [422, 49] width 10 height 6
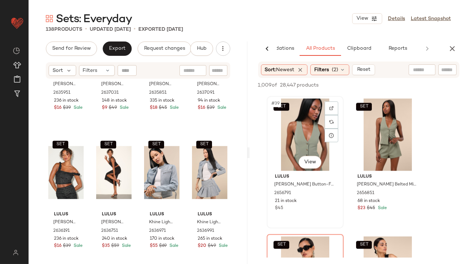
scroll to position [2608, 0]
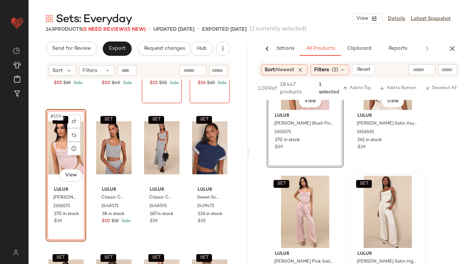
scroll to position [4358, 0]
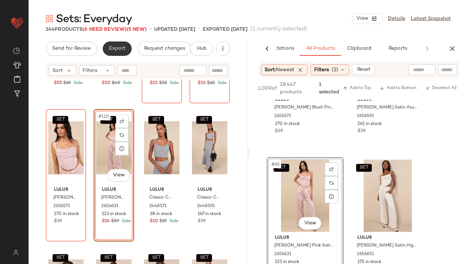
click at [114, 44] on button "Export" at bounding box center [117, 48] width 29 height 14
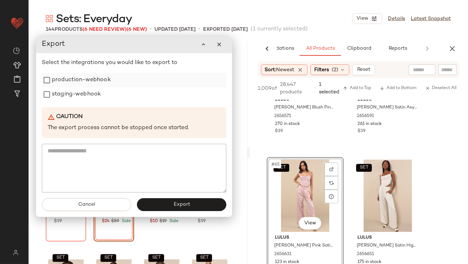
click at [104, 86] on label "production-webhook" at bounding box center [81, 80] width 59 height 14
click at [98, 91] on label "staging-webhook" at bounding box center [76, 94] width 49 height 14
click at [169, 208] on button "Export" at bounding box center [181, 204] width 89 height 13
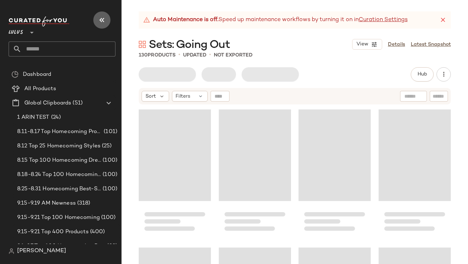
click at [104, 16] on icon "button" at bounding box center [102, 20] width 9 height 9
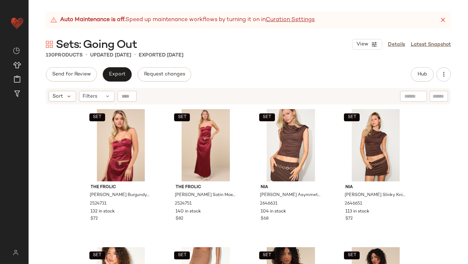
click at [445, 21] on icon at bounding box center [442, 19] width 7 height 7
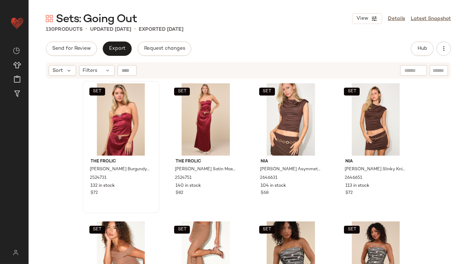
click at [96, 74] on div "Filters" at bounding box center [97, 70] width 36 height 11
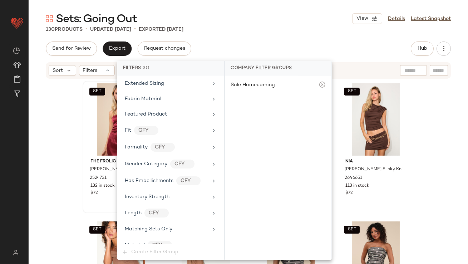
scroll to position [517, 0]
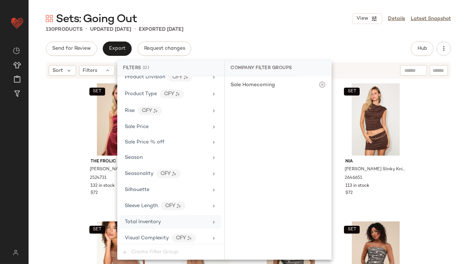
click at [138, 215] on div "Total Inventory" at bounding box center [170, 222] width 101 height 14
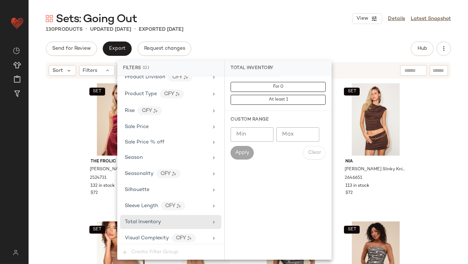
click at [291, 138] on input "Max" at bounding box center [297, 134] width 43 height 14
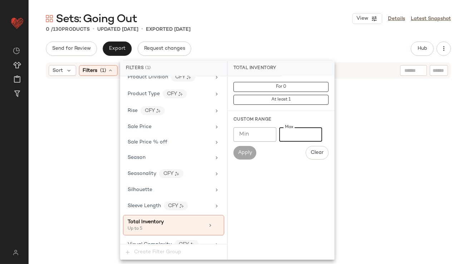
click at [291, 138] on input "*" at bounding box center [300, 134] width 43 height 14
type input "*"
click at [301, 18] on div "Sets: Going Out View Details Latest Snapshot" at bounding box center [248, 18] width 439 height 14
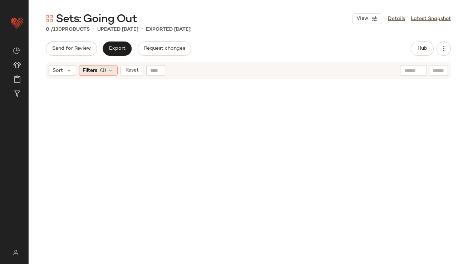
click at [104, 76] on div "Sort Filters (1) Reset" at bounding box center [248, 70] width 405 height 16
click at [103, 74] on div "Filters (1)" at bounding box center [98, 70] width 39 height 11
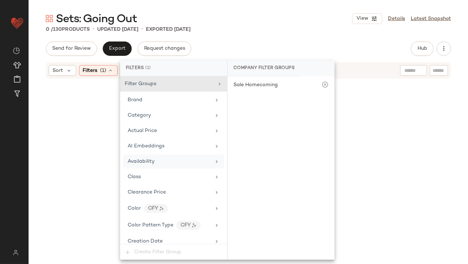
scroll to position [524, 0]
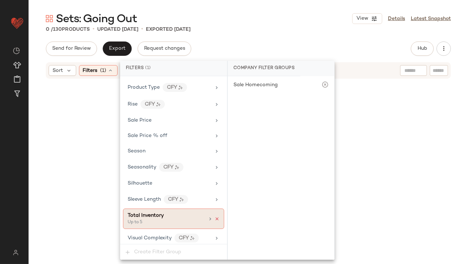
click at [214, 216] on icon at bounding box center [216, 218] width 5 height 5
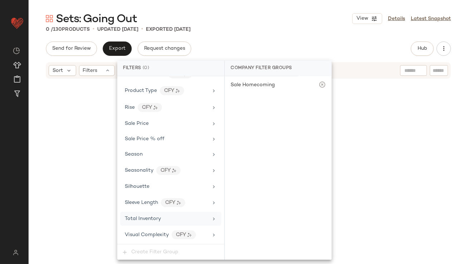
scroll to position [517, 0]
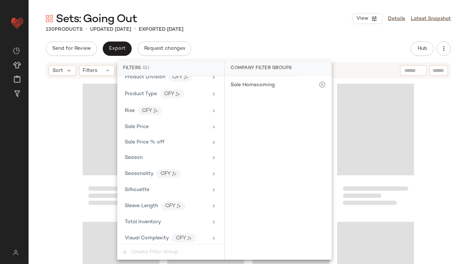
click at [240, 18] on div "Sets: Going Out View Details Latest Snapshot" at bounding box center [248, 18] width 439 height 14
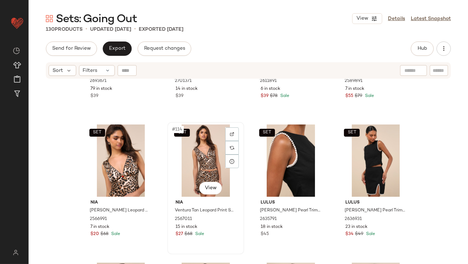
scroll to position [3828, 0]
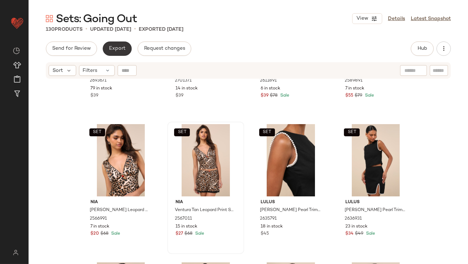
click at [112, 44] on button "Export" at bounding box center [117, 48] width 29 height 14
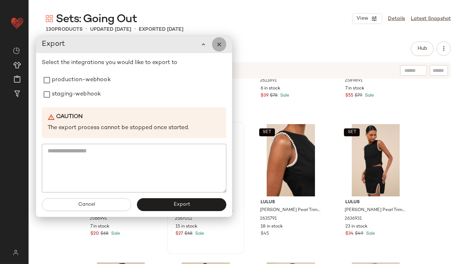
click at [218, 46] on icon "button" at bounding box center [219, 44] width 6 height 6
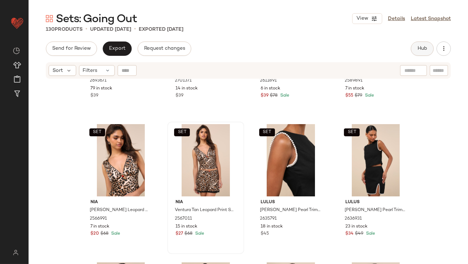
click at [423, 54] on button "Hub" at bounding box center [422, 48] width 23 height 14
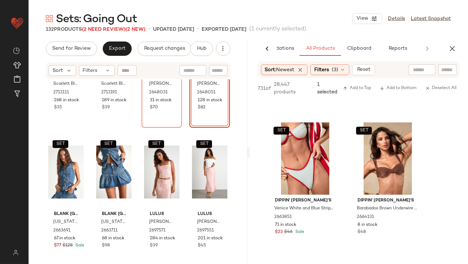
scroll to position [3900, 0]
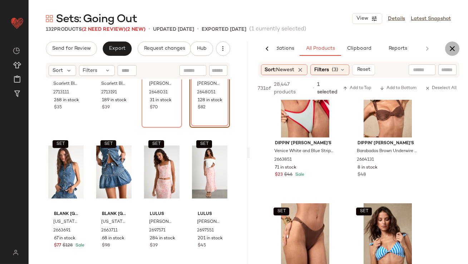
click at [452, 53] on button "button" at bounding box center [452, 48] width 14 height 14
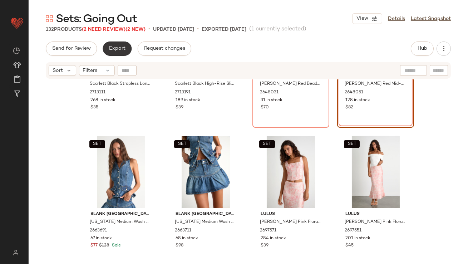
click at [114, 48] on span "Export" at bounding box center [117, 49] width 17 height 6
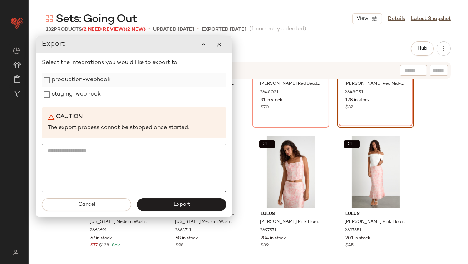
click at [79, 74] on label "production-webhook" at bounding box center [81, 80] width 59 height 14
drag, startPoint x: 77, startPoint y: 89, endPoint x: 77, endPoint y: 102, distance: 12.9
click at [77, 89] on label "staging-webhook" at bounding box center [76, 94] width 49 height 14
click at [156, 208] on button "Export" at bounding box center [181, 204] width 89 height 13
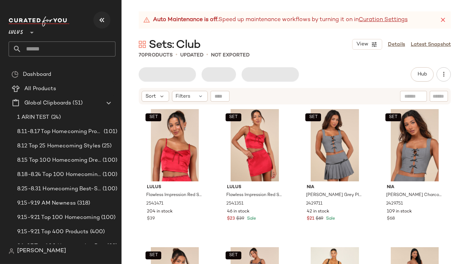
click at [109, 22] on button "button" at bounding box center [101, 19] width 17 height 17
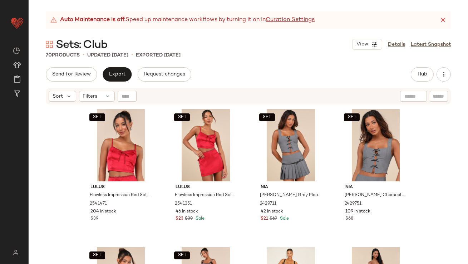
click at [444, 22] on icon at bounding box center [442, 19] width 7 height 7
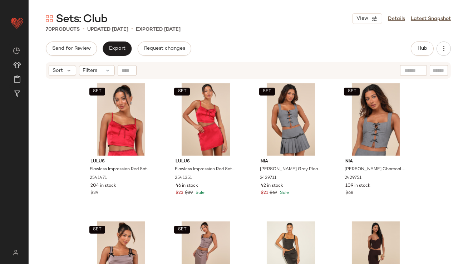
click at [93, 76] on div "Sort Filters" at bounding box center [248, 70] width 405 height 16
click at [93, 74] on div "Filters" at bounding box center [97, 70] width 36 height 11
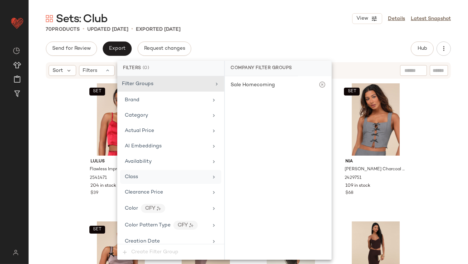
scroll to position [517, 0]
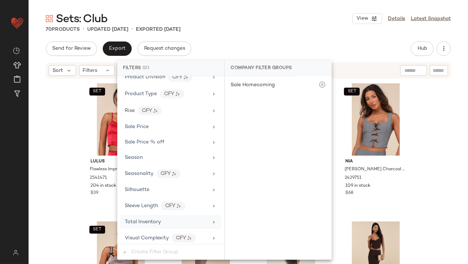
click at [144, 221] on span "Total Inventory" at bounding box center [143, 221] width 36 height 5
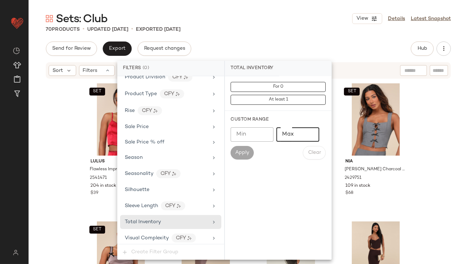
click at [291, 130] on input "Max" at bounding box center [297, 134] width 43 height 14
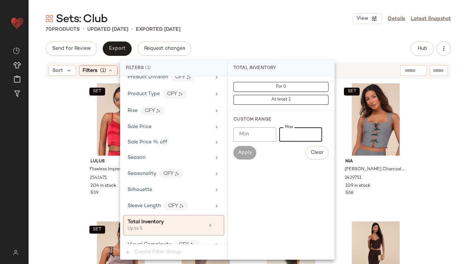
type input "*"
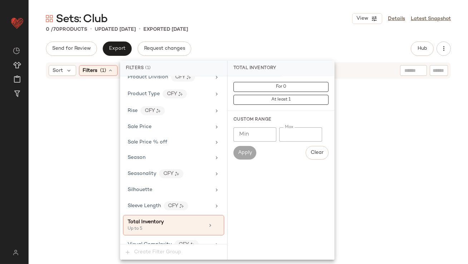
click at [263, 34] on div "Sets: Club View Details Latest Snapshot 0 / 70 Products • updated [DATE] • Expo…" at bounding box center [248, 137] width 439 height 252
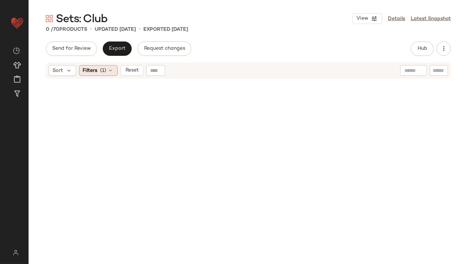
click at [95, 70] on span "Filters" at bounding box center [90, 71] width 15 height 8
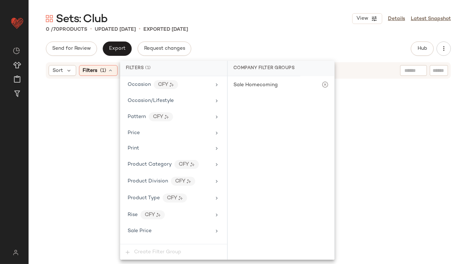
scroll to position [524, 0]
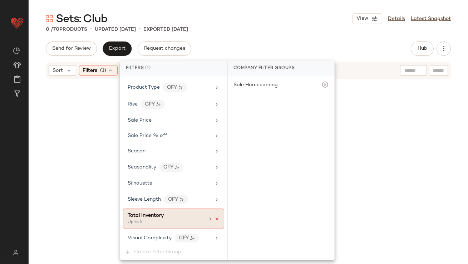
click at [214, 216] on icon at bounding box center [216, 218] width 5 height 5
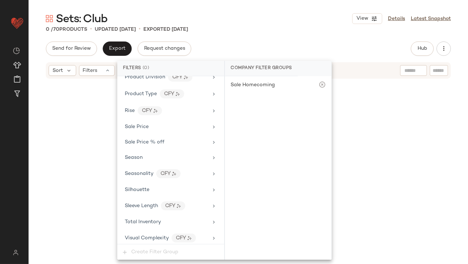
click at [230, 48] on div "Send for Review Export Request changes Hub Send for Review External Review Inte…" at bounding box center [248, 48] width 405 height 14
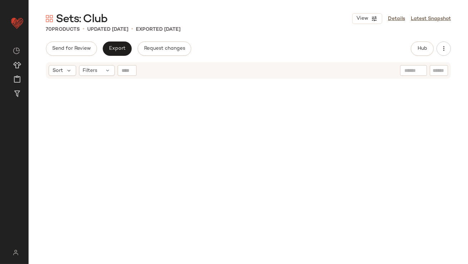
scroll to position [74, 0]
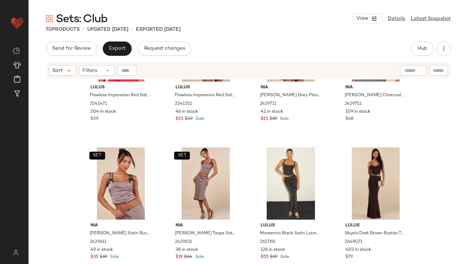
click at [415, 41] on div "Sets: Club View Details Latest Snapshot 70 Products • updated [DATE] • Exported…" at bounding box center [248, 137] width 439 height 252
click at [419, 48] on span "Hub" at bounding box center [422, 49] width 10 height 6
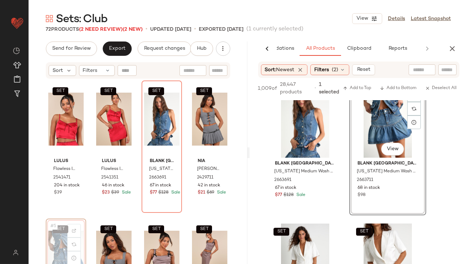
scroll to position [2, 0]
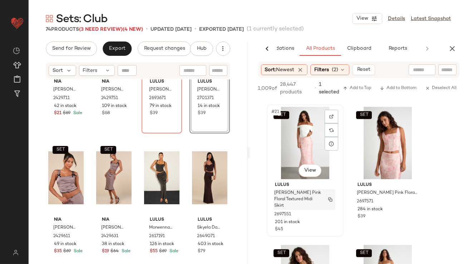
scroll to position [1438, 0]
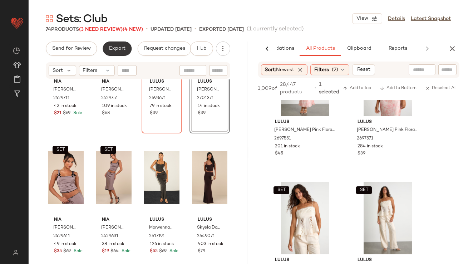
click at [110, 48] on span "Export" at bounding box center [117, 49] width 17 height 6
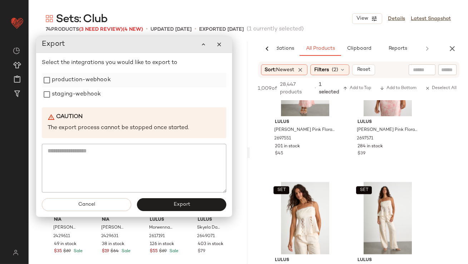
click at [124, 81] on div "production-webhook" at bounding box center [134, 80] width 184 height 14
click at [88, 83] on label "production-webhook" at bounding box center [81, 80] width 59 height 14
click at [88, 94] on label "staging-webhook" at bounding box center [76, 94] width 49 height 14
click at [190, 202] on button "Export" at bounding box center [181, 204] width 89 height 13
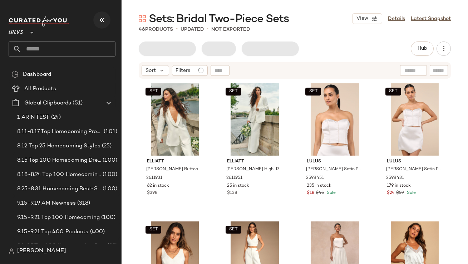
click at [99, 18] on icon "button" at bounding box center [102, 20] width 9 height 9
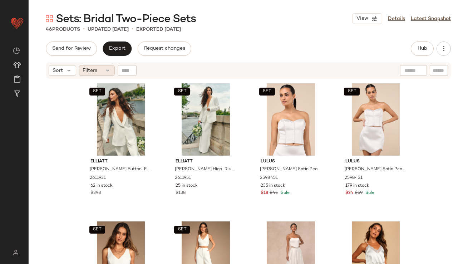
click at [86, 69] on span "Filters" at bounding box center [90, 71] width 15 height 8
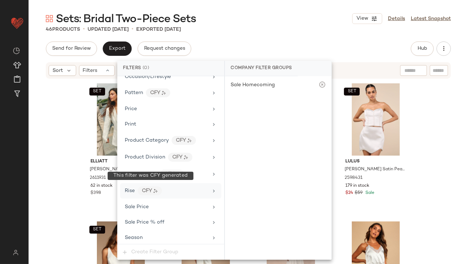
scroll to position [517, 0]
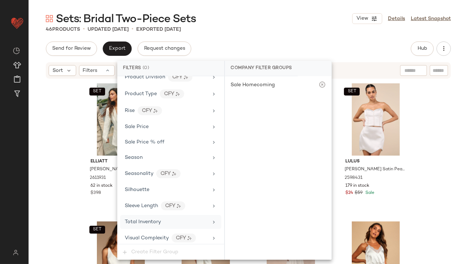
click at [143, 220] on span "Total Inventory" at bounding box center [143, 221] width 36 height 5
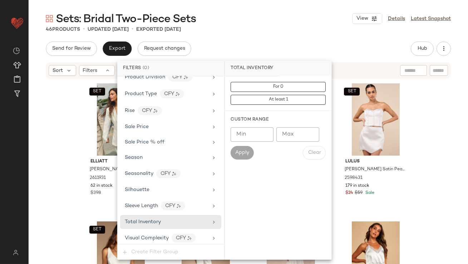
click at [289, 142] on div "Min Min Max Max Apply Clear" at bounding box center [278, 143] width 95 height 32
click at [287, 133] on input "Max" at bounding box center [297, 134] width 43 height 14
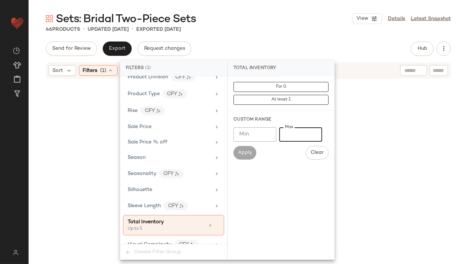
type input "*"
click at [278, 15] on div "Sets: Bridal Two-Piece Sets View Details Latest Snapshot" at bounding box center [248, 18] width 439 height 14
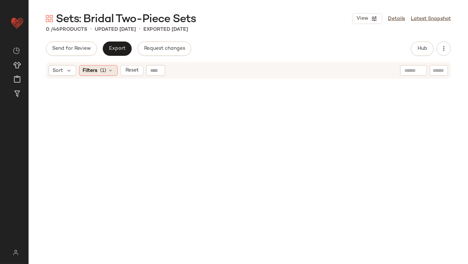
click at [95, 74] on div "Filters (1)" at bounding box center [98, 70] width 39 height 11
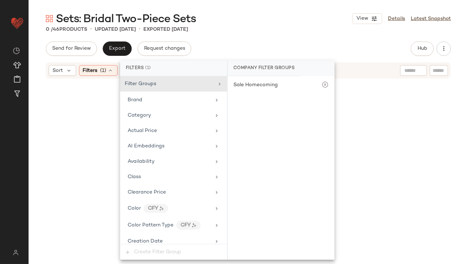
scroll to position [193, 0]
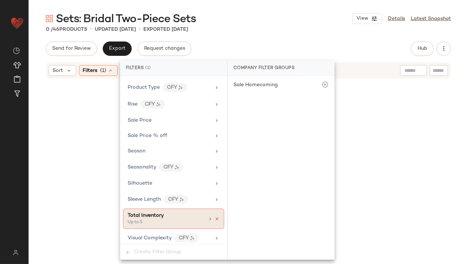
click at [214, 216] on icon at bounding box center [216, 218] width 5 height 5
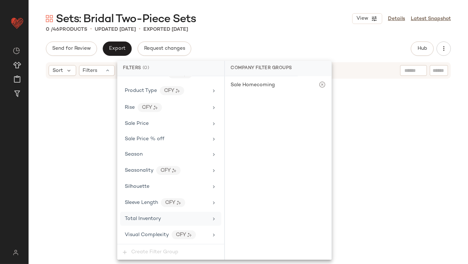
scroll to position [517, 0]
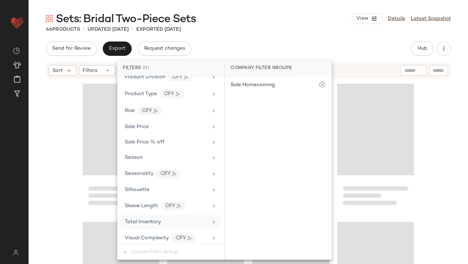
click at [248, 43] on div "Send for Review Export Request changes Hub Send for Review External Review Inte…" at bounding box center [248, 48] width 405 height 14
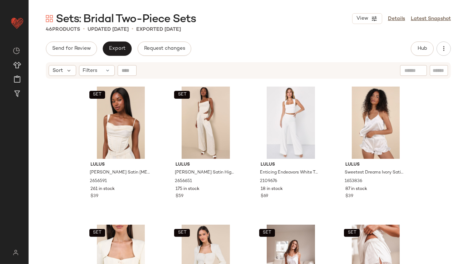
scroll to position [419, 0]
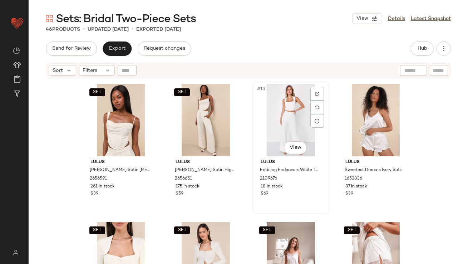
click at [282, 106] on div "#15 View" at bounding box center [291, 120] width 72 height 72
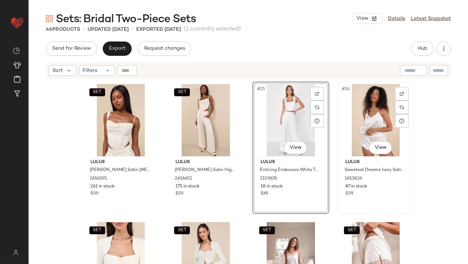
click at [347, 113] on div "#16 View" at bounding box center [376, 120] width 72 height 72
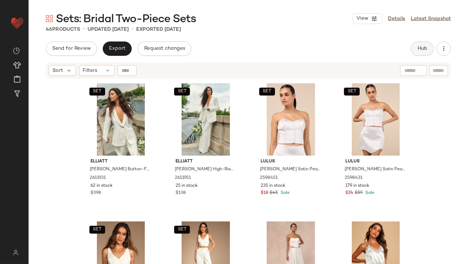
click at [413, 47] on button "Hub" at bounding box center [422, 48] width 23 height 14
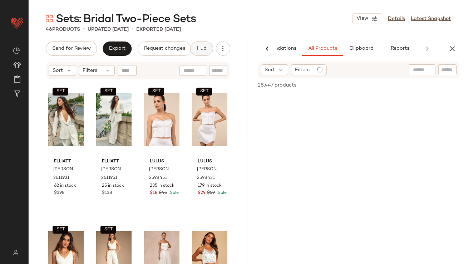
scroll to position [0, 40]
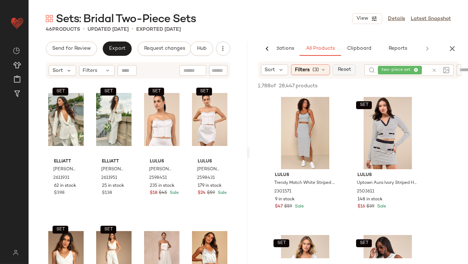
click at [352, 70] on button "Reset" at bounding box center [344, 69] width 23 height 11
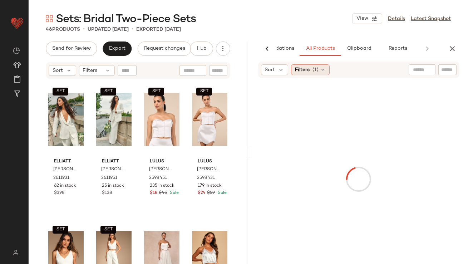
click at [304, 70] on span "Filters" at bounding box center [302, 70] width 15 height 8
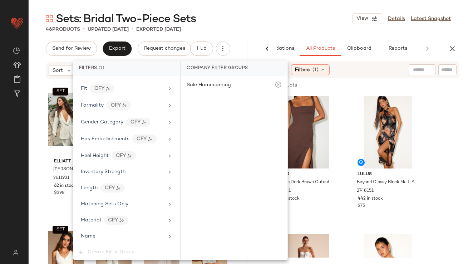
scroll to position [555, 0]
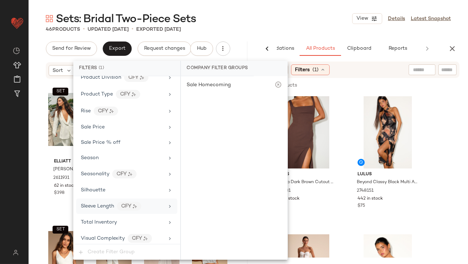
click at [99, 219] on span "Total Inventory" at bounding box center [99, 221] width 36 height 5
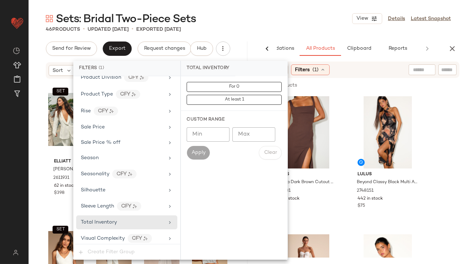
click at [199, 134] on input "Min" at bounding box center [208, 134] width 43 height 14
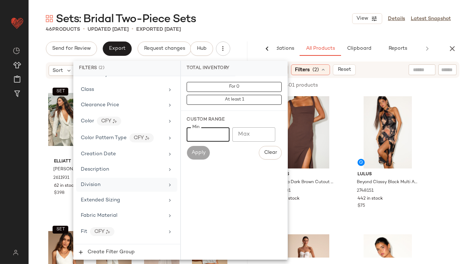
scroll to position [109, 0]
type input "**"
click at [91, 119] on span "Color" at bounding box center [87, 121] width 13 height 5
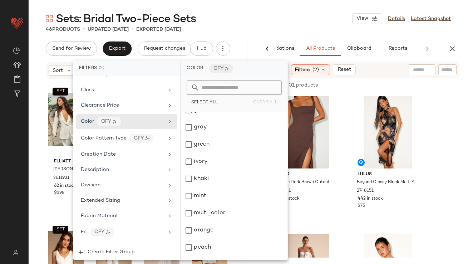
scroll to position [333, 0]
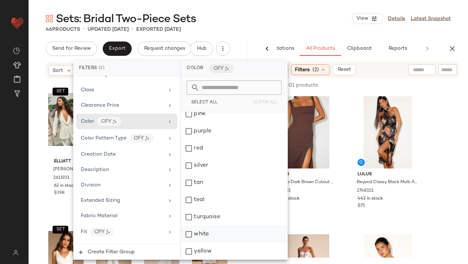
click at [190, 236] on div "white" at bounding box center [234, 234] width 107 height 17
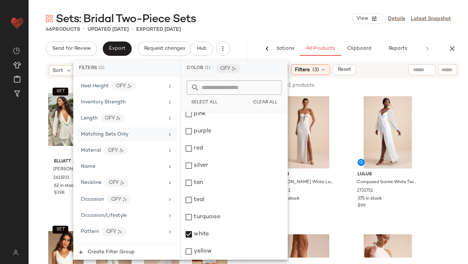
scroll to position [328, 0]
click at [96, 131] on span "Matching Sets Only" at bounding box center [105, 133] width 48 height 5
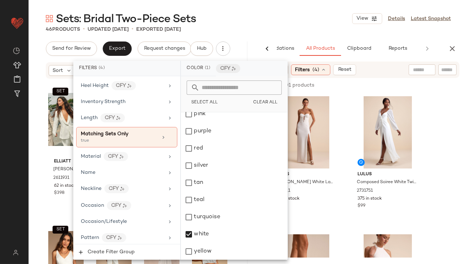
click at [224, 20] on div "Sets: Bridal Two-Piece Sets View Details Latest Snapshot" at bounding box center [248, 18] width 439 height 14
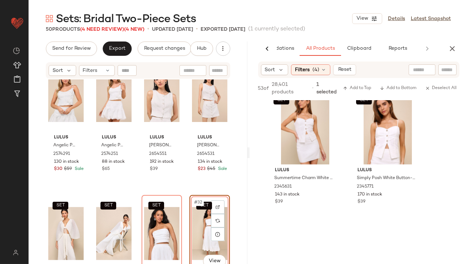
scroll to position [2584, 0]
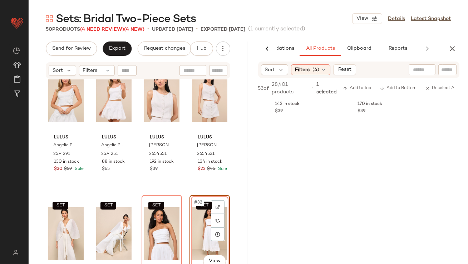
click at [461, 49] on div "AI Recommendations All Products Clipboard Reports" at bounding box center [358, 48] width 219 height 14
click at [452, 50] on icon "button" at bounding box center [452, 48] width 9 height 9
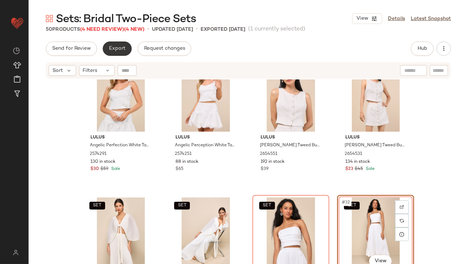
click at [117, 46] on span "Export" at bounding box center [117, 49] width 17 height 6
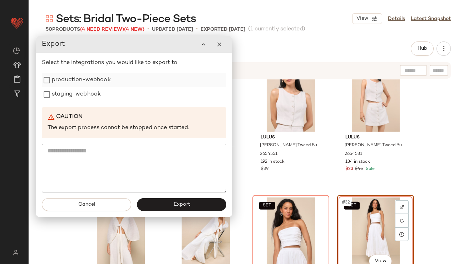
click at [102, 82] on label "production-webhook" at bounding box center [81, 80] width 59 height 14
click at [89, 96] on label "staging-webhook" at bounding box center [76, 94] width 49 height 14
click at [164, 202] on button "Export" at bounding box center [181, 204] width 89 height 13
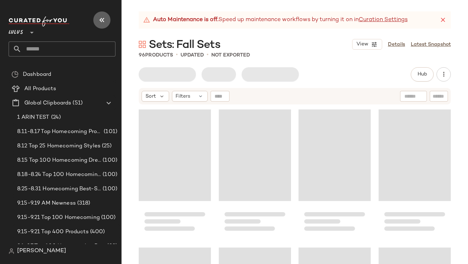
click at [107, 20] on button "button" at bounding box center [101, 19] width 17 height 17
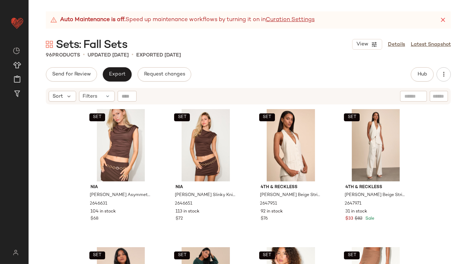
click at [441, 21] on icon at bounding box center [442, 19] width 7 height 7
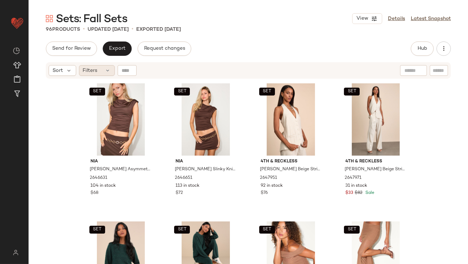
click at [102, 70] on div "Filters" at bounding box center [97, 70] width 36 height 11
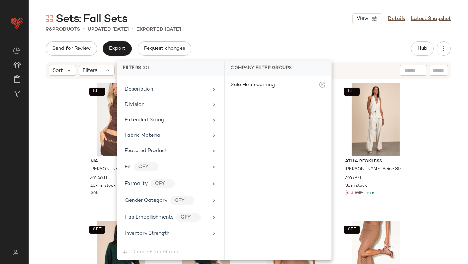
scroll to position [517, 0]
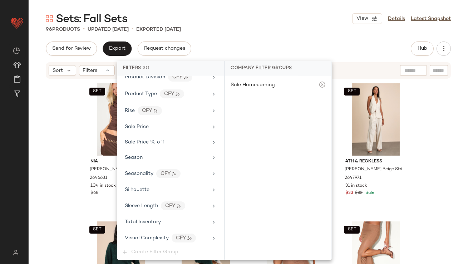
click at [148, 224] on div "Total Inventory" at bounding box center [170, 222] width 101 height 14
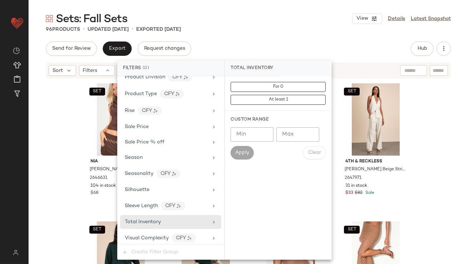
click at [303, 134] on input "Max" at bounding box center [297, 134] width 43 height 14
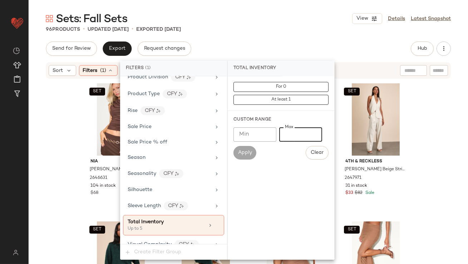
type input "*"
click at [317, 23] on div "Sets: Fall Sets View Details Latest Snapshot" at bounding box center [248, 18] width 439 height 14
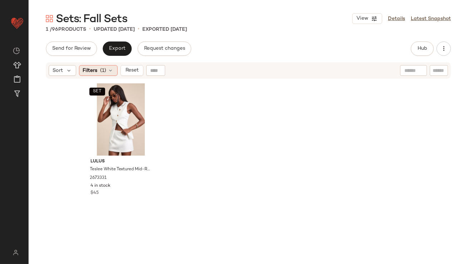
click at [94, 66] on div "Filters (1)" at bounding box center [98, 70] width 39 height 11
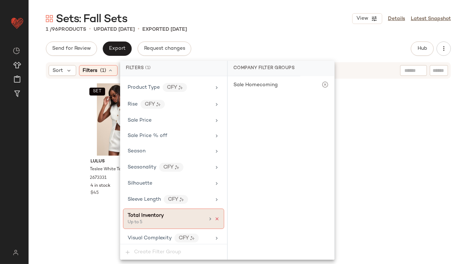
click at [214, 216] on icon at bounding box center [216, 218] width 5 height 5
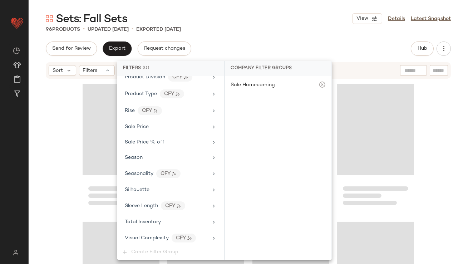
drag, startPoint x: 273, startPoint y: 41, endPoint x: 273, endPoint y: 76, distance: 34.7
click at [273, 41] on div "Send for Review Export Request changes Hub Send for Review External Review Inte…" at bounding box center [248, 48] width 405 height 14
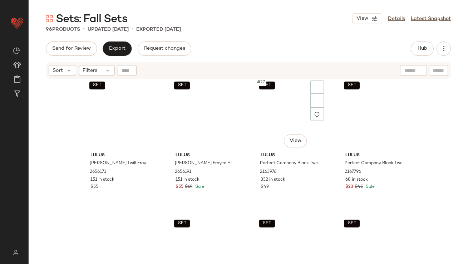
scroll to position [1139, 0]
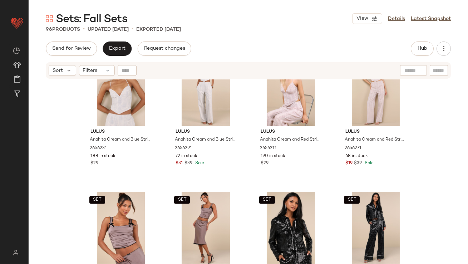
drag, startPoint x: 468, startPoint y: 152, endPoint x: 435, endPoint y: 264, distance: 116.5
click at [435, 263] on div "SET Lulus Anahita Cream and Blue Striped Halter Top 2656231 188 in stock $29 SE…" at bounding box center [248, 180] width 439 height 202
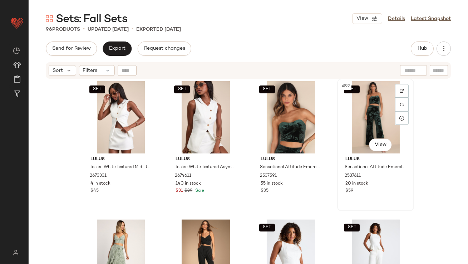
scroll to position [3007, 0]
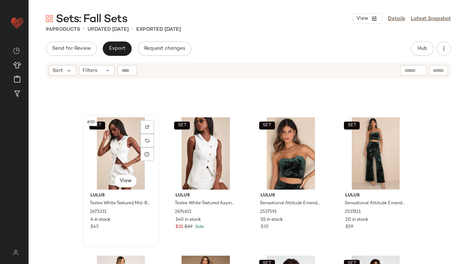
click at [112, 143] on div "SET #89 View" at bounding box center [121, 153] width 72 height 72
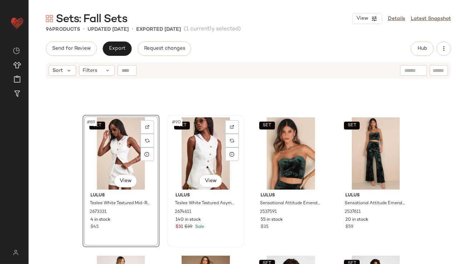
click at [175, 145] on div "SET #90 View" at bounding box center [206, 153] width 72 height 72
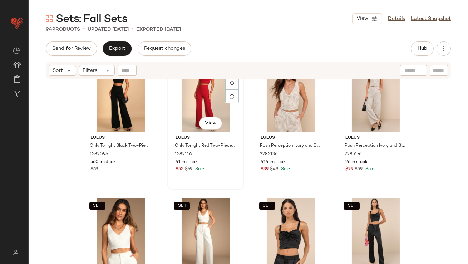
scroll to position [1999, 0]
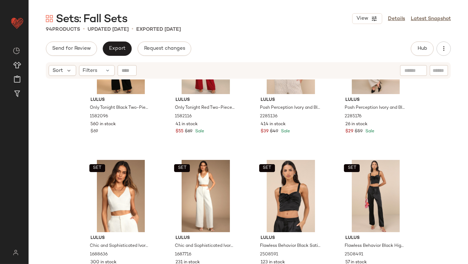
click at [410, 50] on div "Send for Review Export Request changes Hub Send for Review External Review Inte…" at bounding box center [248, 48] width 405 height 14
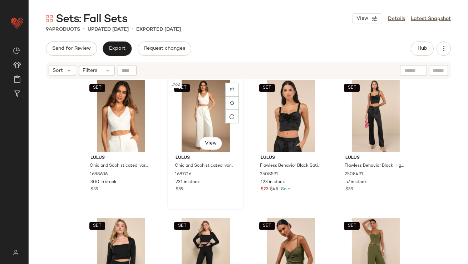
scroll to position [2088, 0]
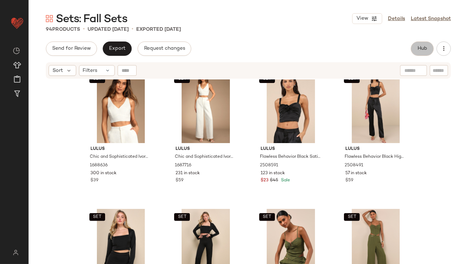
click at [414, 48] on button "Hub" at bounding box center [422, 48] width 23 height 14
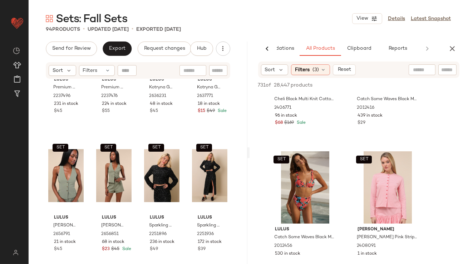
scroll to position [232, 0]
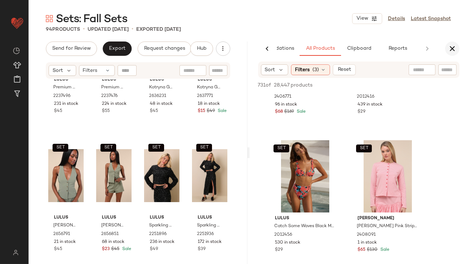
click at [454, 46] on icon "button" at bounding box center [452, 48] width 9 height 9
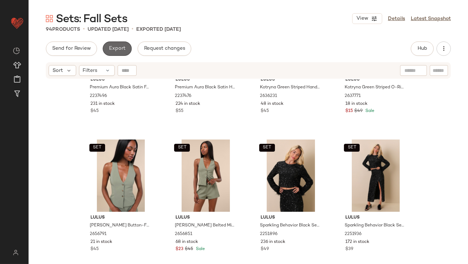
click at [110, 49] on span "Export" at bounding box center [117, 49] width 17 height 6
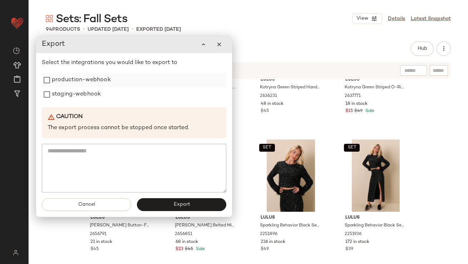
click at [83, 80] on label "production-webhook" at bounding box center [81, 80] width 59 height 14
click at [74, 96] on label "staging-webhook" at bounding box center [76, 94] width 49 height 14
click at [177, 207] on span "Export" at bounding box center [181, 205] width 17 height 6
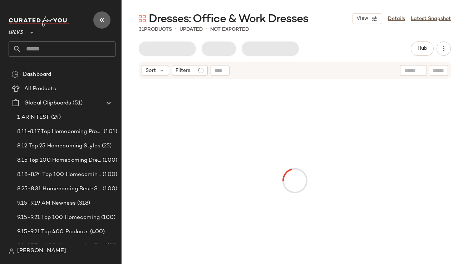
click at [108, 20] on button "button" at bounding box center [101, 19] width 17 height 17
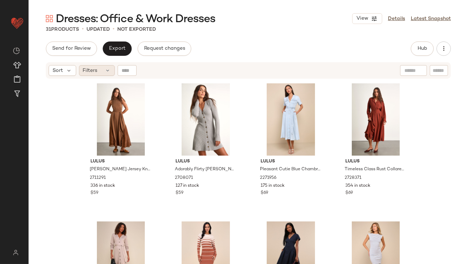
click at [92, 71] on span "Filters" at bounding box center [90, 71] width 15 height 8
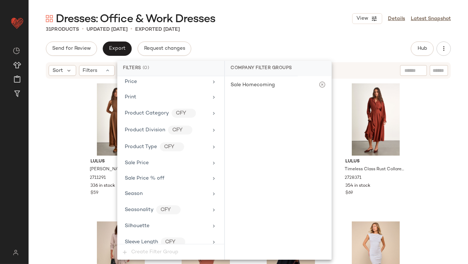
scroll to position [485, 0]
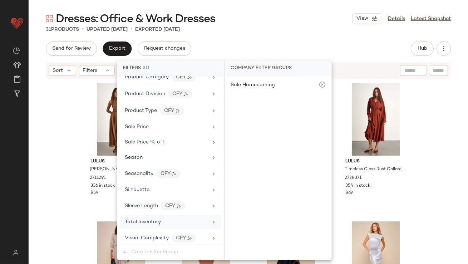
click at [141, 221] on span "Total Inventory" at bounding box center [143, 221] width 36 height 5
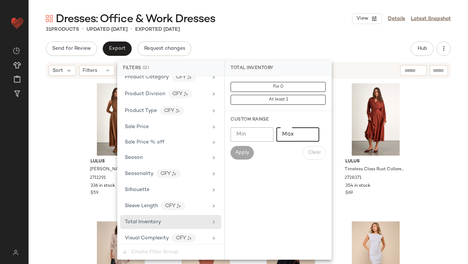
click at [279, 134] on input "Max" at bounding box center [297, 134] width 43 height 14
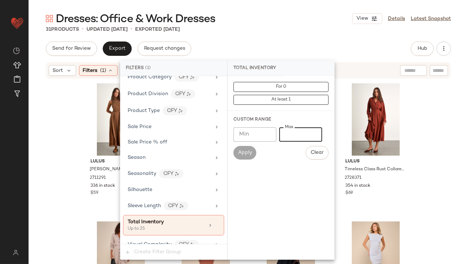
type input "**"
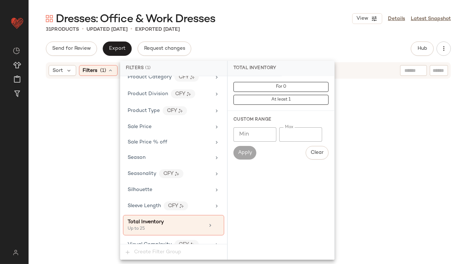
click at [312, 11] on main "Dresses: Office & Work Dresses View Details Latest Snapshot 31 Products • updat…" at bounding box center [234, 132] width 468 height 264
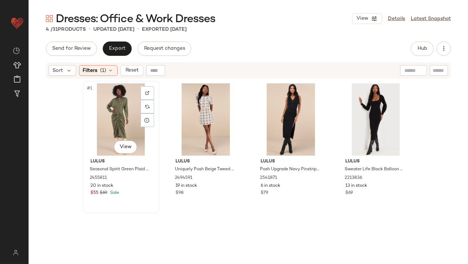
click at [113, 103] on div "#1 View" at bounding box center [121, 119] width 72 height 72
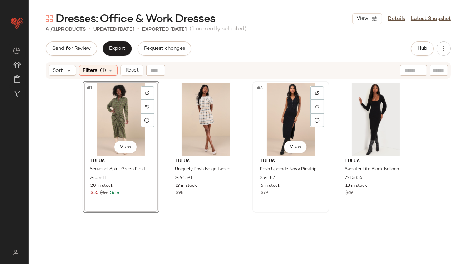
click at [256, 108] on div "#3 View" at bounding box center [291, 119] width 72 height 72
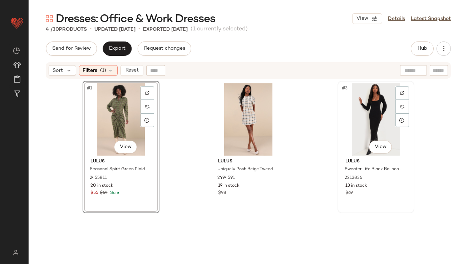
click at [355, 109] on div "#3 View" at bounding box center [376, 119] width 72 height 72
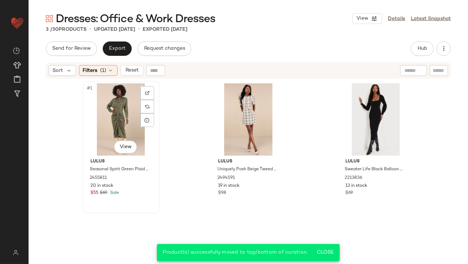
click at [104, 117] on div "#1 View" at bounding box center [121, 119] width 72 height 72
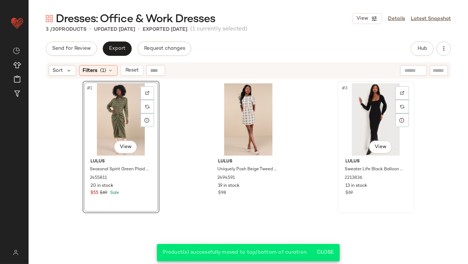
click at [359, 107] on div "#3 View" at bounding box center [376, 119] width 72 height 72
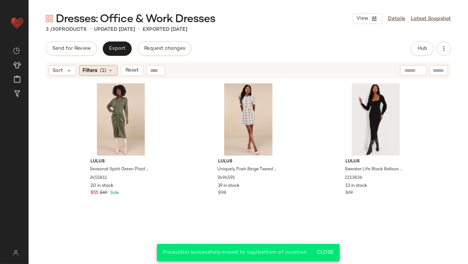
click at [92, 69] on span "Filters" at bounding box center [90, 71] width 15 height 8
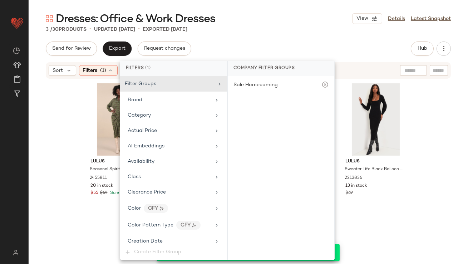
scroll to position [491, 0]
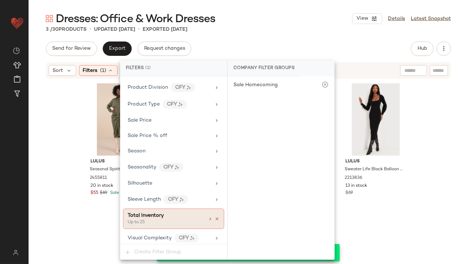
click at [216, 216] on icon at bounding box center [216, 218] width 5 height 5
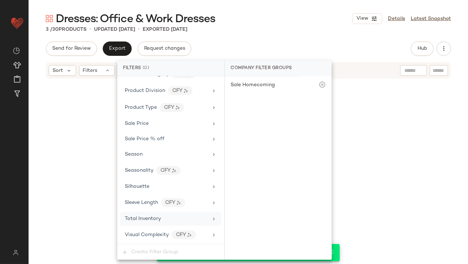
scroll to position [485, 0]
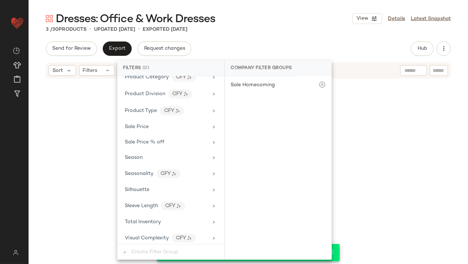
click at [258, 39] on div "Dresses: Office & Work Dresses View Details Latest Snapshot 3 / 30 Products • u…" at bounding box center [248, 137] width 439 height 252
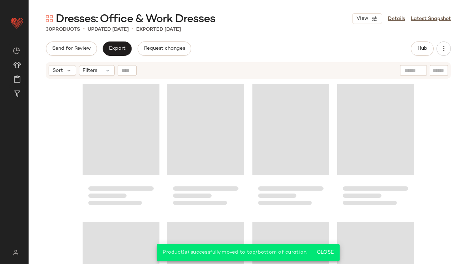
scroll to position [902, 0]
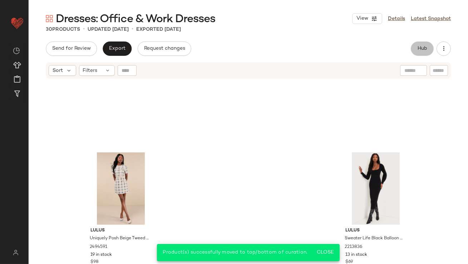
click at [420, 51] on button "Hub" at bounding box center [422, 48] width 23 height 14
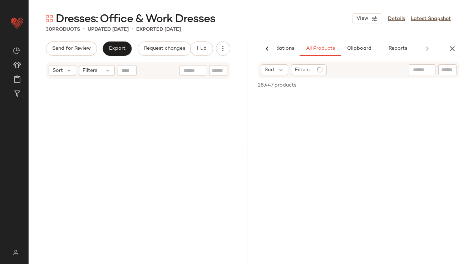
scroll to position [0, 0]
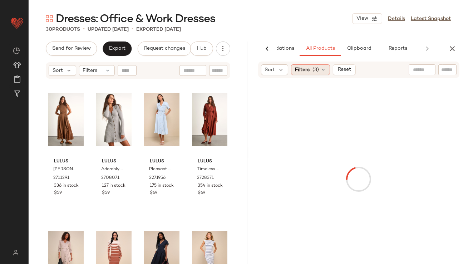
click at [300, 67] on span "Filters" at bounding box center [302, 70] width 15 height 8
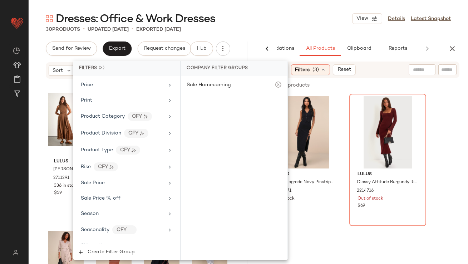
scroll to position [568, 0]
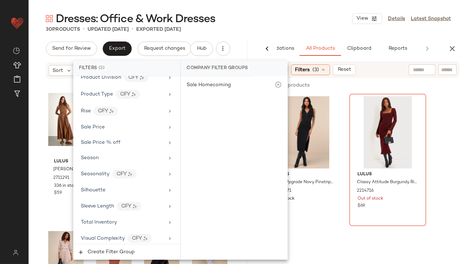
click at [312, 20] on div "Dresses: Office & Work Dresses View Details Latest Snapshot" at bounding box center [248, 18] width 439 height 14
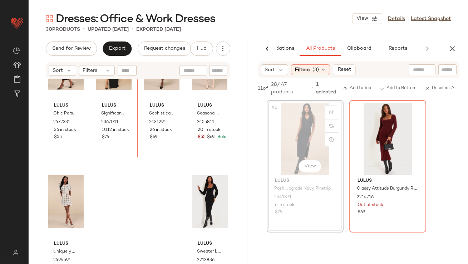
scroll to position [902, 0]
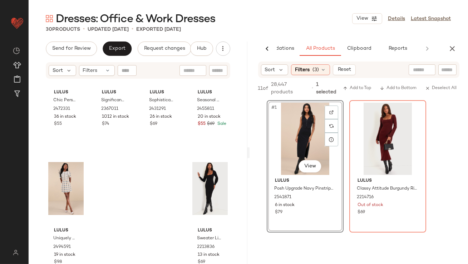
click at [450, 51] on icon "button" at bounding box center [452, 48] width 9 height 9
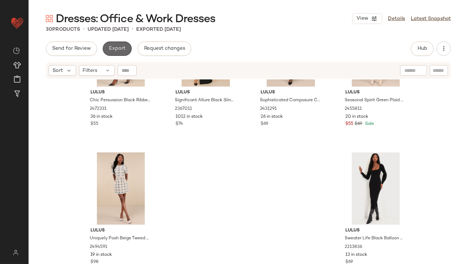
click at [108, 53] on button "Export" at bounding box center [117, 48] width 29 height 14
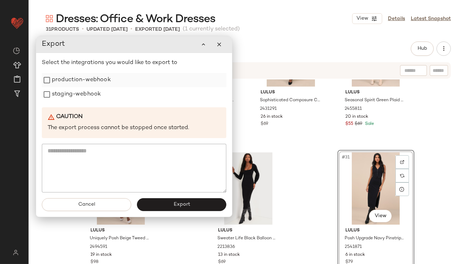
click at [94, 80] on label "production-webhook" at bounding box center [81, 80] width 59 height 14
click at [83, 96] on label "staging-webhook" at bounding box center [76, 94] width 49 height 14
click at [163, 202] on button "Export" at bounding box center [181, 204] width 89 height 13
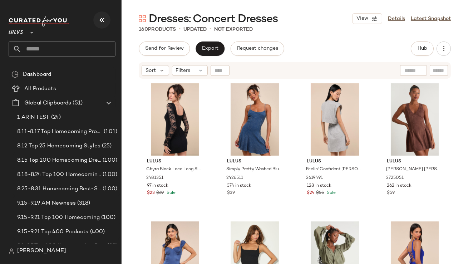
click at [97, 25] on button "button" at bounding box center [101, 19] width 17 height 17
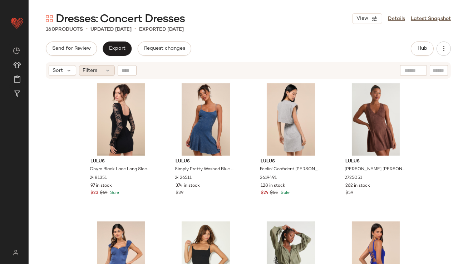
click at [95, 69] on span "Filters" at bounding box center [90, 71] width 15 height 8
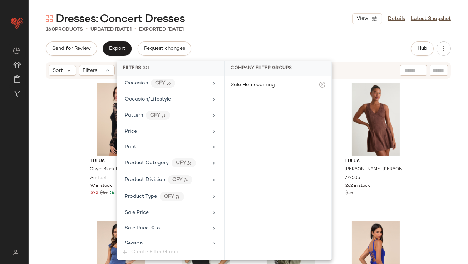
scroll to position [500, 0]
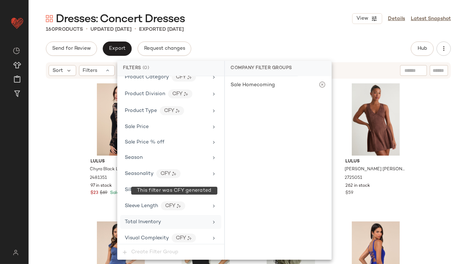
click at [149, 215] on div "Total Inventory" at bounding box center [170, 222] width 101 height 14
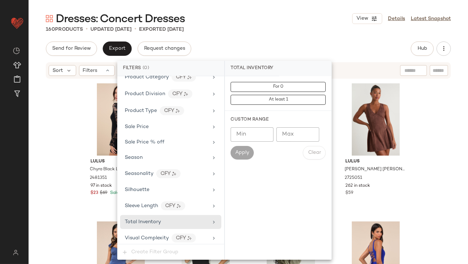
click at [306, 134] on input "Max" at bounding box center [297, 134] width 43 height 14
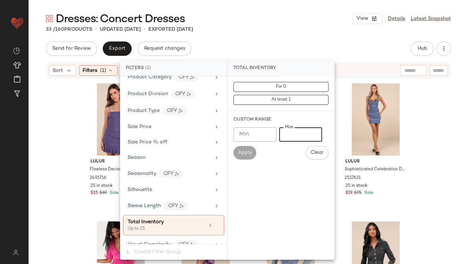
type input "**"
click at [291, 48] on div "Send for Review Export Request changes Hub Send for Review External Review Inte…" at bounding box center [248, 48] width 405 height 14
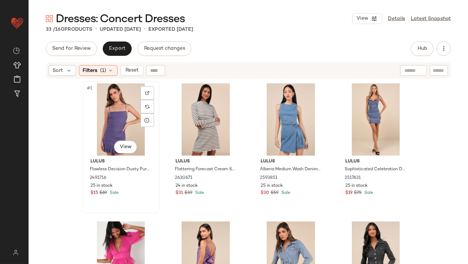
click at [104, 127] on div "#1 View" at bounding box center [121, 119] width 72 height 72
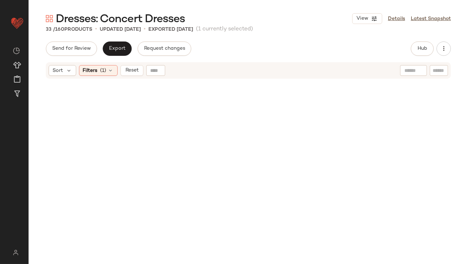
scroll to position [1040, 0]
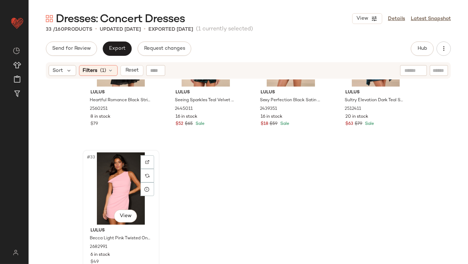
click at [104, 184] on div "#33 View" at bounding box center [121, 188] width 72 height 72
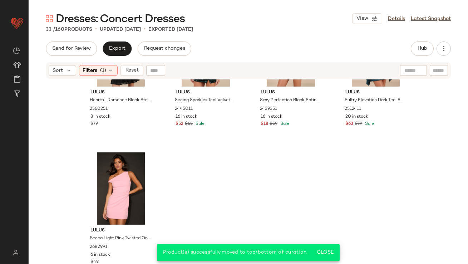
click at [98, 64] on div "Sort Filters (1) Reset" at bounding box center [248, 70] width 405 height 16
click at [98, 67] on div "Filters (1)" at bounding box center [98, 70] width 39 height 11
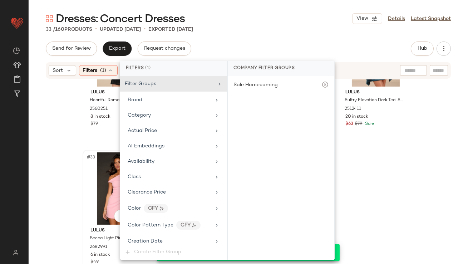
scroll to position [507, 0]
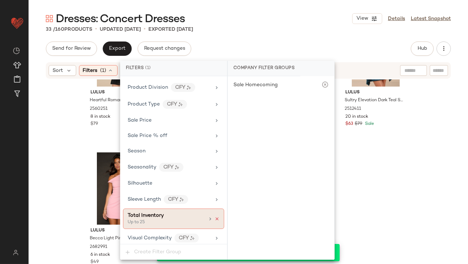
click at [214, 216] on icon at bounding box center [216, 218] width 5 height 5
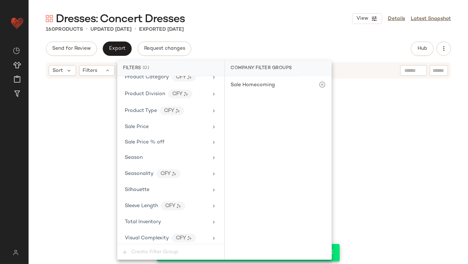
click at [265, 47] on div "Send for Review Export Request changes Hub Send for Review External Review Inte…" at bounding box center [248, 48] width 405 height 14
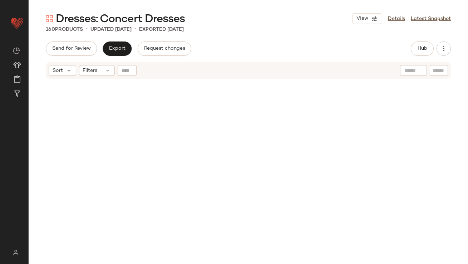
scroll to position [0, 0]
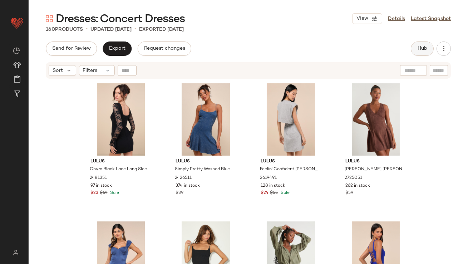
click at [421, 46] on span "Hub" at bounding box center [422, 49] width 10 height 6
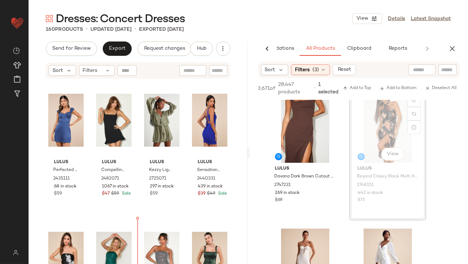
scroll to position [166, 0]
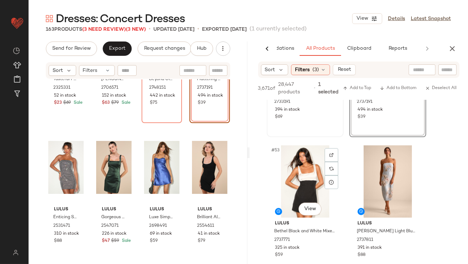
scroll to position [3545, 0]
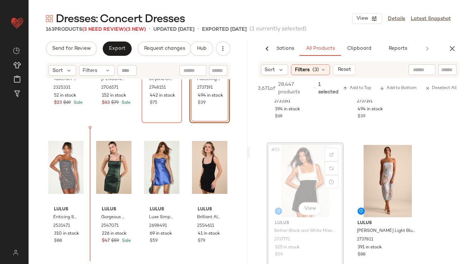
drag, startPoint x: 305, startPoint y: 156, endPoint x: 300, endPoint y: 156, distance: 5.0
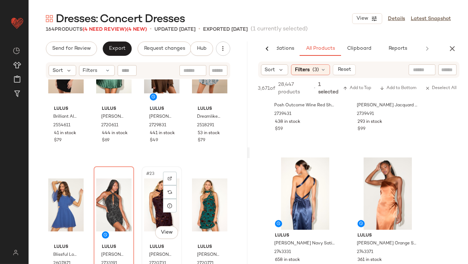
scroll to position [737, 0]
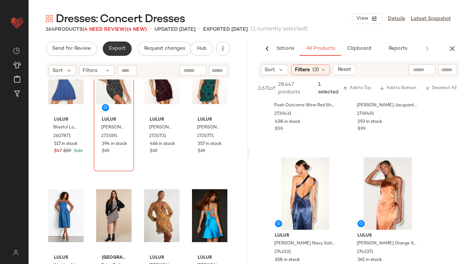
click at [113, 53] on button "Export" at bounding box center [117, 48] width 29 height 14
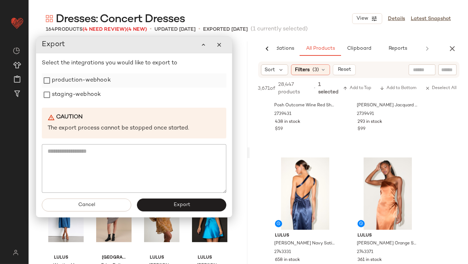
click at [94, 81] on label "production-webhook" at bounding box center [81, 80] width 59 height 14
click at [91, 93] on label "staging-webhook" at bounding box center [76, 95] width 49 height 14
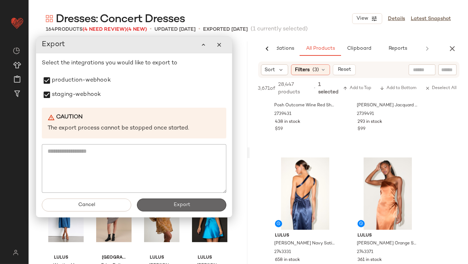
click at [196, 208] on button "Export" at bounding box center [181, 204] width 89 height 13
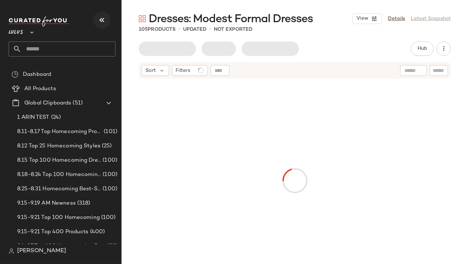
click at [101, 25] on button "button" at bounding box center [101, 19] width 17 height 17
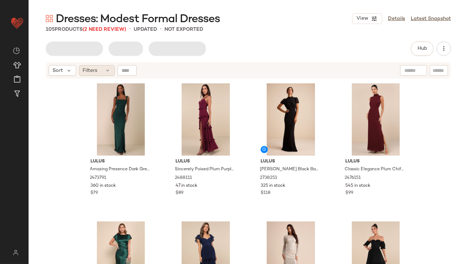
click at [99, 68] on div "Filters" at bounding box center [97, 70] width 36 height 11
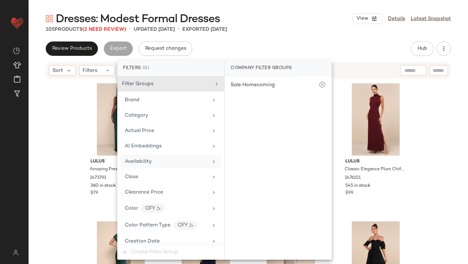
click at [139, 159] on span "Availability" at bounding box center [138, 161] width 27 height 5
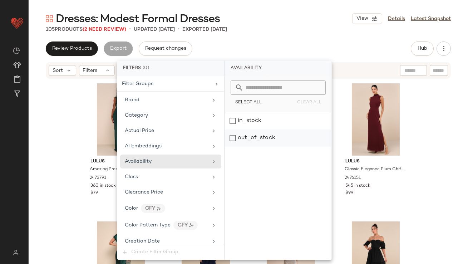
click at [255, 141] on div "out_of_stock" at bounding box center [278, 137] width 107 height 17
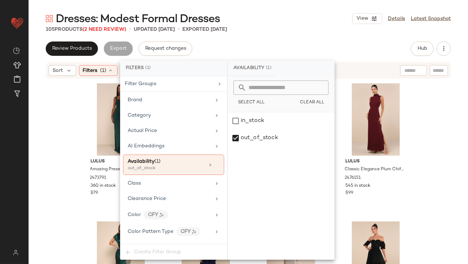
click at [278, 42] on div "Review Products Export Request changes Hub Send for Review External Review Inte…" at bounding box center [248, 48] width 405 height 14
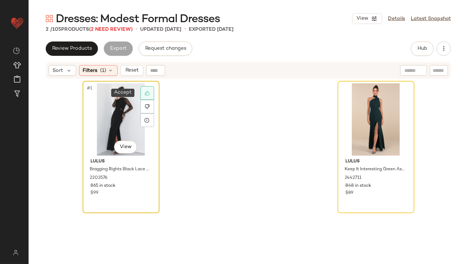
click at [147, 89] on div at bounding box center [147, 93] width 14 height 14
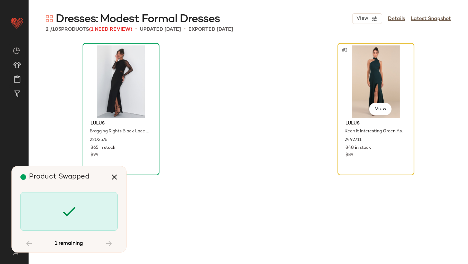
click at [392, 64] on div "#2 View" at bounding box center [376, 81] width 72 height 72
click at [365, 72] on div "#2 View" at bounding box center [376, 81] width 72 height 72
click at [292, 86] on div "Lulus Bragging Rights Black Lace Long Sleeve Column Maxi Dress 2203576 865 in s…" at bounding box center [249, 153] width 332 height 221
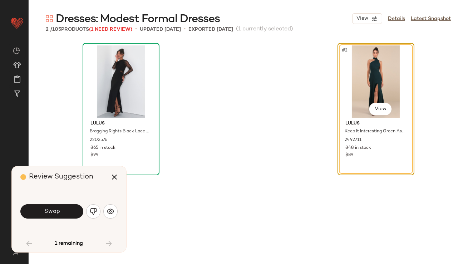
click at [363, 81] on div "#2 View" at bounding box center [376, 81] width 72 height 72
click at [113, 176] on icon "button" at bounding box center [114, 177] width 9 height 9
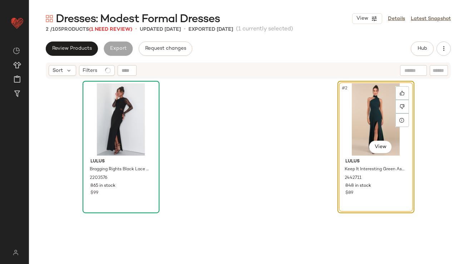
click at [347, 107] on div "#2 View" at bounding box center [376, 119] width 72 height 72
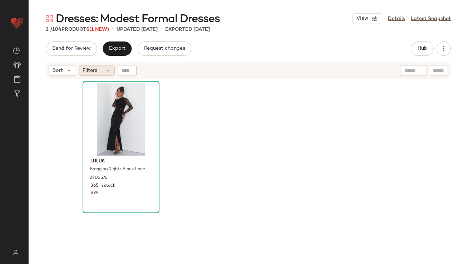
click at [91, 68] on span "Filters" at bounding box center [90, 71] width 15 height 8
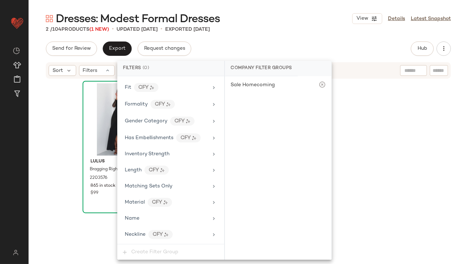
scroll to position [516, 0]
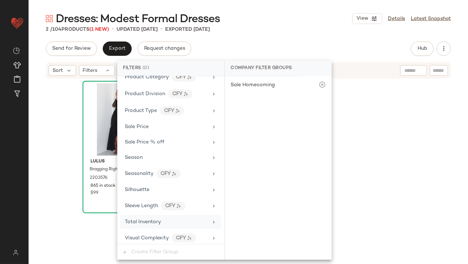
click at [175, 218] on div "Total Inventory" at bounding box center [166, 222] width 83 height 8
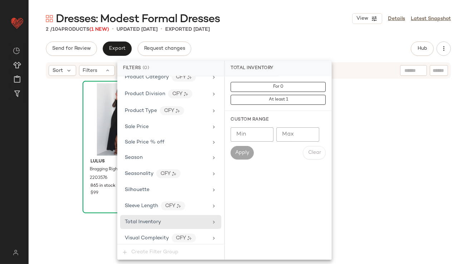
click at [302, 134] on input "Max" at bounding box center [297, 134] width 43 height 14
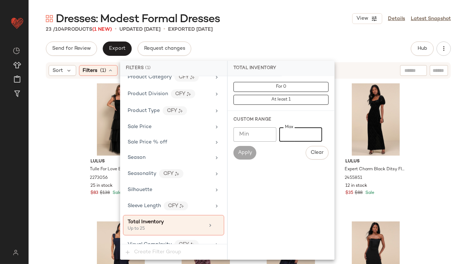
type input "**"
click at [273, 46] on div "Send for Review Export Request changes Hub Send for Review External Review Inte…" at bounding box center [248, 48] width 405 height 14
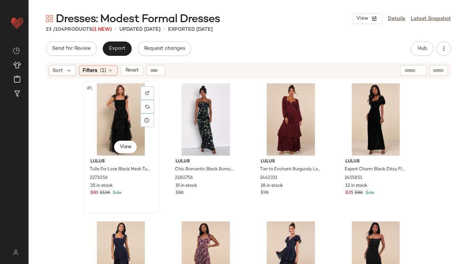
click at [116, 117] on div "#1 View" at bounding box center [121, 119] width 72 height 72
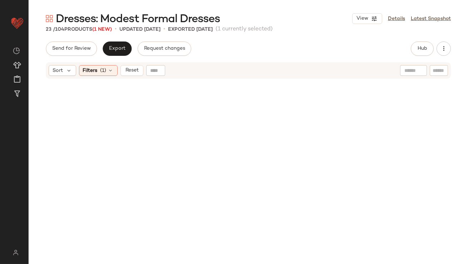
scroll to position [627, 0]
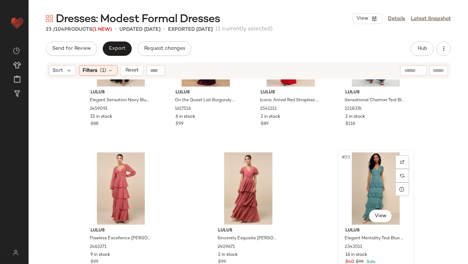
click at [360, 177] on div "#23 View" at bounding box center [376, 188] width 72 height 72
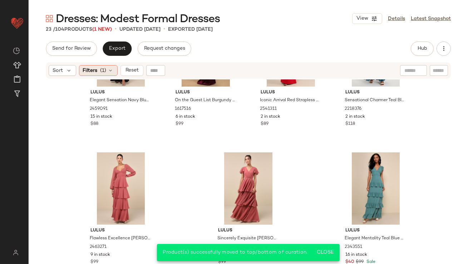
click at [105, 71] on span "(1)" at bounding box center [103, 71] width 6 height 8
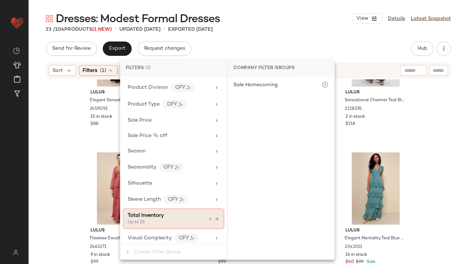
click at [214, 216] on icon at bounding box center [216, 218] width 5 height 5
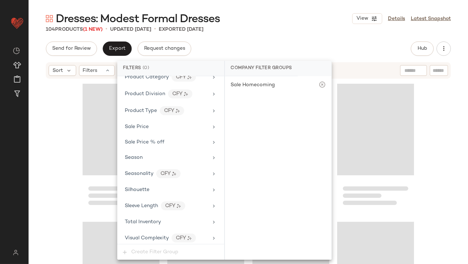
click at [244, 46] on div "Send for Review Export Request changes Hub Send for Review External Review Inte…" at bounding box center [248, 48] width 405 height 14
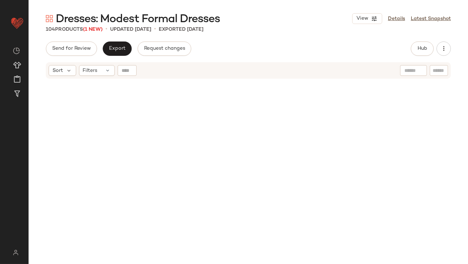
scroll to position [214, 0]
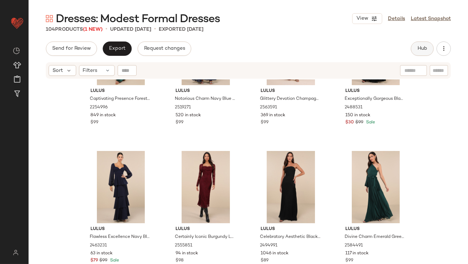
click at [414, 46] on button "Hub" at bounding box center [422, 48] width 23 height 14
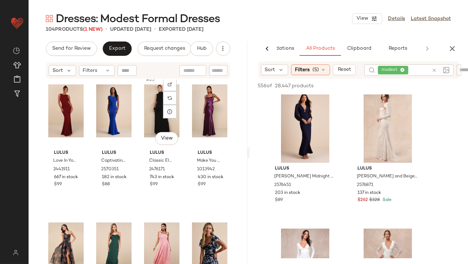
scroll to position [792, 0]
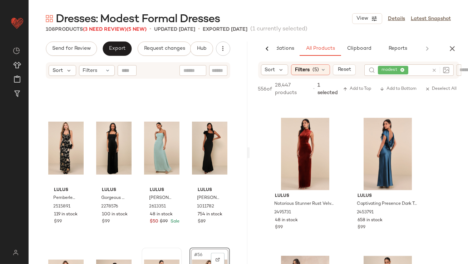
scroll to position [1631, 0]
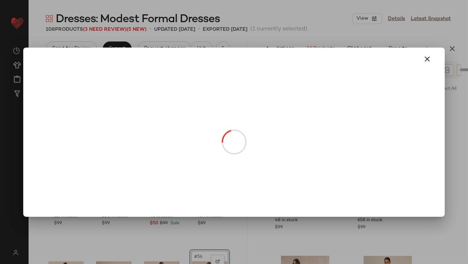
drag, startPoint x: 289, startPoint y: 178, endPoint x: 182, endPoint y: 173, distance: 107.3
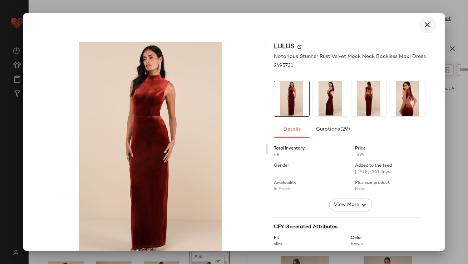
click at [423, 21] on icon "button" at bounding box center [427, 24] width 9 height 9
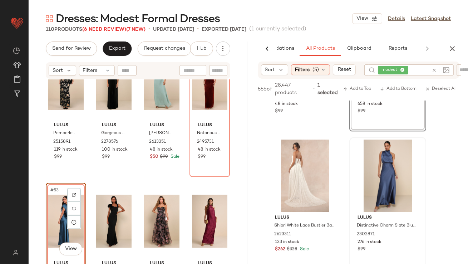
scroll to position [3275, 0]
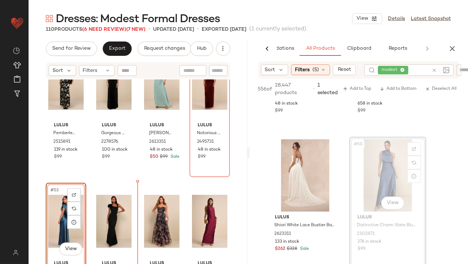
drag, startPoint x: 358, startPoint y: 174, endPoint x: 346, endPoint y: 177, distance: 12.3
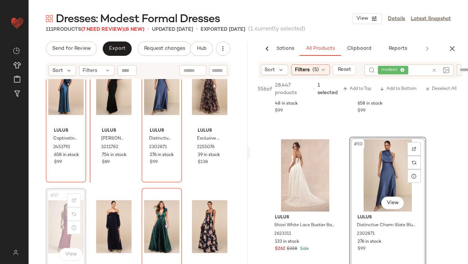
scroll to position [1822, 0]
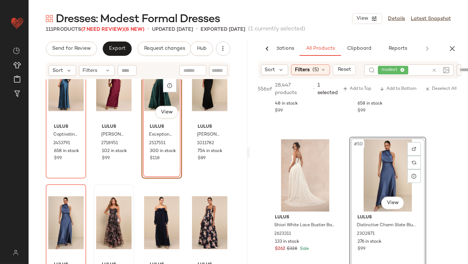
scroll to position [1836, 0]
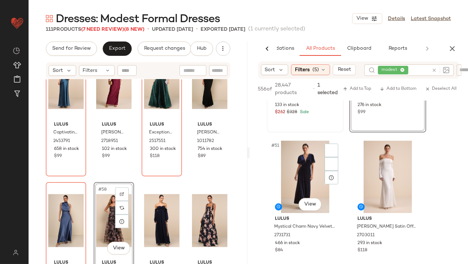
scroll to position [3447, 0]
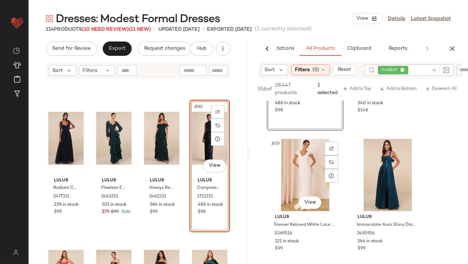
scroll to position [3973, 0]
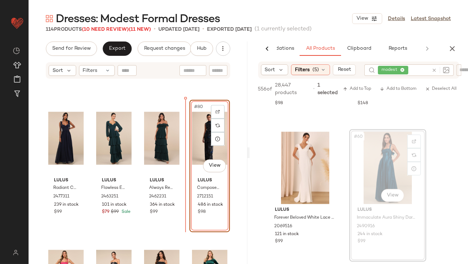
drag, startPoint x: 404, startPoint y: 161, endPoint x: 407, endPoint y: 157, distance: 5.3
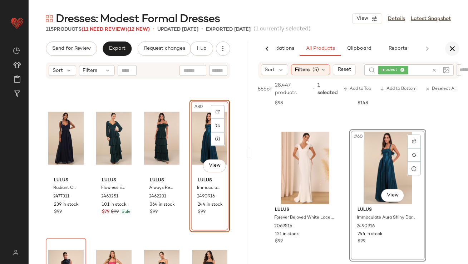
click at [453, 43] on button "button" at bounding box center [452, 48] width 14 height 14
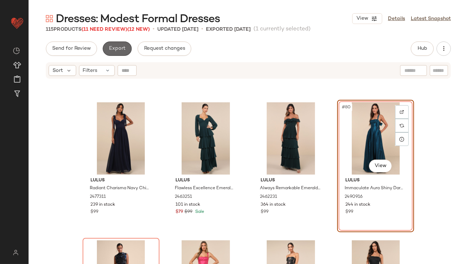
click at [115, 50] on span "Export" at bounding box center [117, 49] width 17 height 6
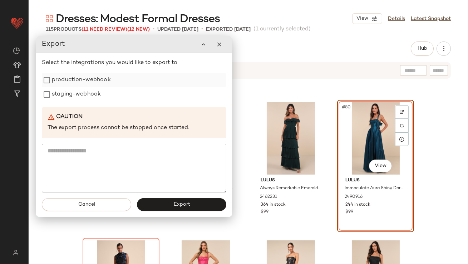
click at [113, 78] on div "production-webhook" at bounding box center [134, 80] width 184 height 14
click at [98, 81] on label "production-webhook" at bounding box center [80, 80] width 59 height 14
click at [86, 94] on label "staging-webhook" at bounding box center [75, 95] width 49 height 14
click at [185, 205] on span "Export" at bounding box center [181, 205] width 17 height 6
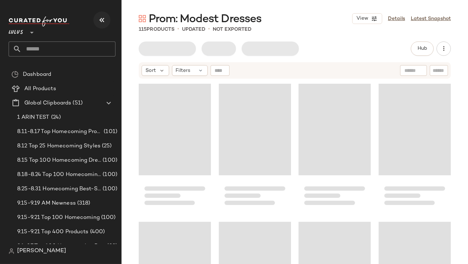
click at [102, 16] on icon "button" at bounding box center [102, 20] width 9 height 9
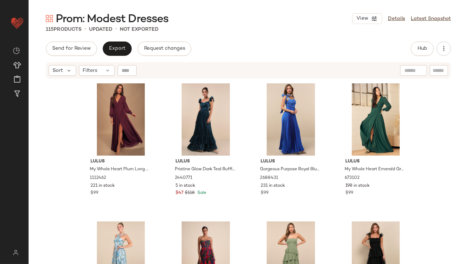
click at [100, 65] on div "Sort Filters" at bounding box center [248, 70] width 405 height 16
click at [101, 71] on div "Filters" at bounding box center [97, 70] width 36 height 11
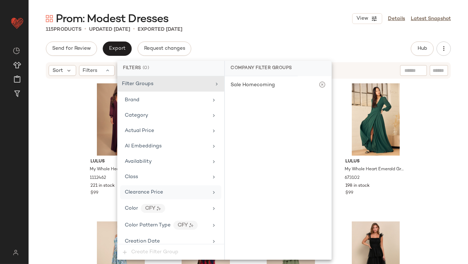
scroll to position [516, 0]
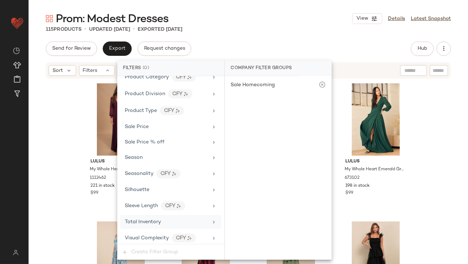
click at [159, 215] on div "Total Inventory" at bounding box center [170, 222] width 101 height 14
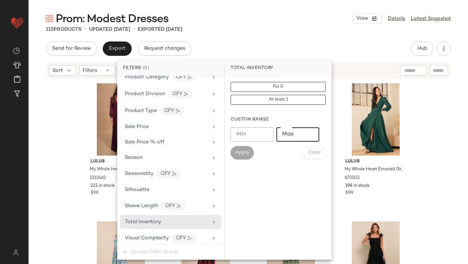
click at [296, 141] on input "Max" at bounding box center [297, 134] width 43 height 14
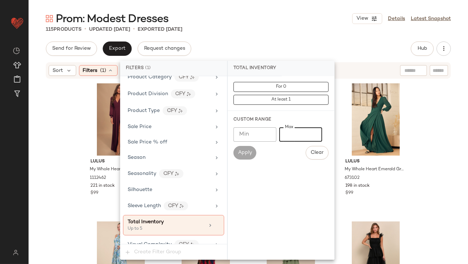
type input "*"
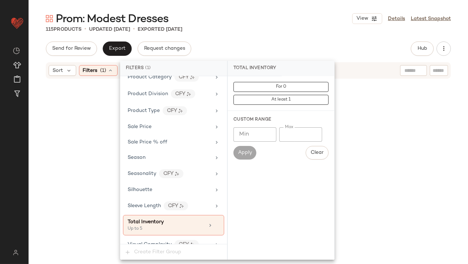
click at [263, 28] on div "115 Products • updated [DATE] • Exported [DATE]" at bounding box center [248, 29] width 439 height 7
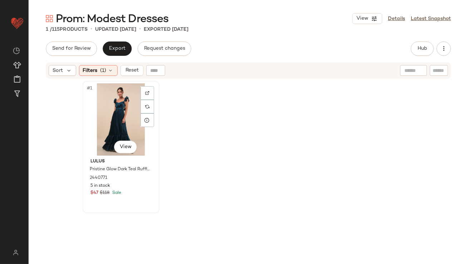
click at [109, 108] on div "#1 View" at bounding box center [121, 119] width 72 height 72
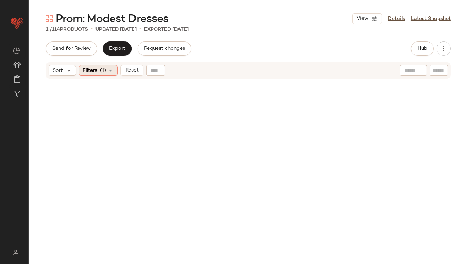
click at [93, 69] on span "Filters" at bounding box center [90, 71] width 15 height 8
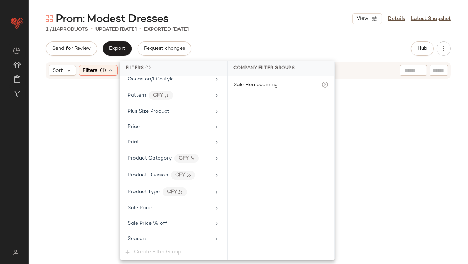
scroll to position [522, 0]
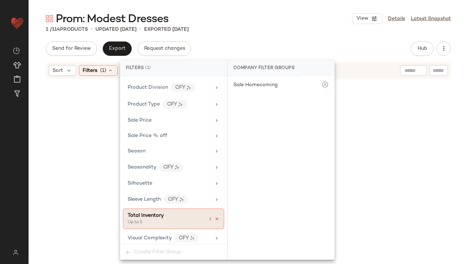
click at [214, 216] on icon at bounding box center [216, 218] width 5 height 5
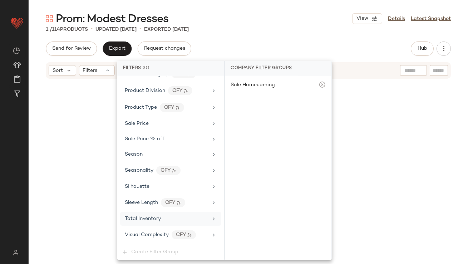
scroll to position [516, 0]
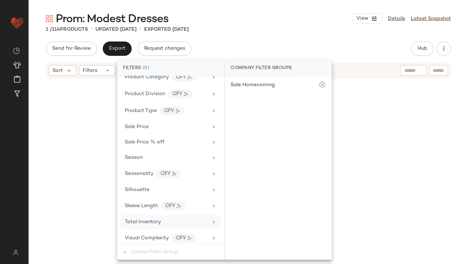
click at [199, 219] on div "Total Inventory" at bounding box center [166, 222] width 83 height 8
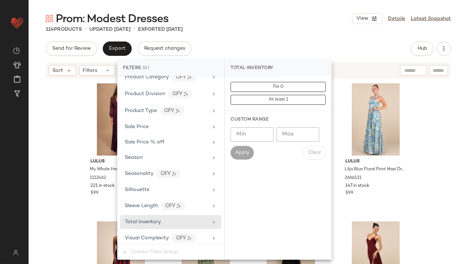
click at [286, 135] on input "Max" at bounding box center [297, 134] width 43 height 14
type input "**"
click at [297, 49] on div "Send for Review Export Request changes Hub Send for Review External Review Inte…" at bounding box center [248, 48] width 405 height 14
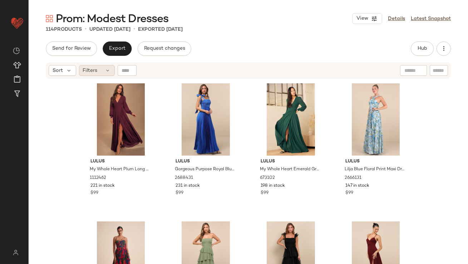
click at [86, 75] on div "Filters" at bounding box center [97, 70] width 36 height 11
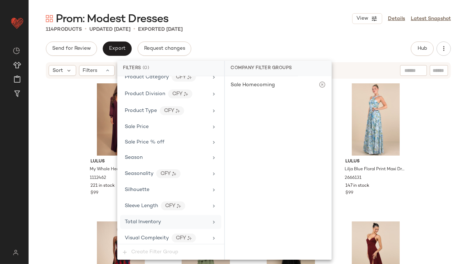
click at [155, 219] on span "Total Inventory" at bounding box center [143, 221] width 36 height 5
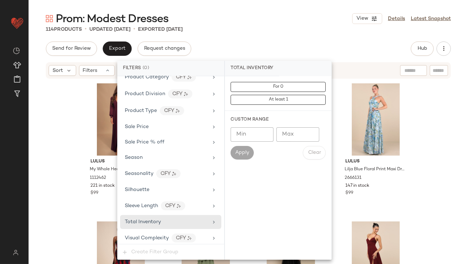
click at [297, 134] on input "Max" at bounding box center [297, 134] width 43 height 14
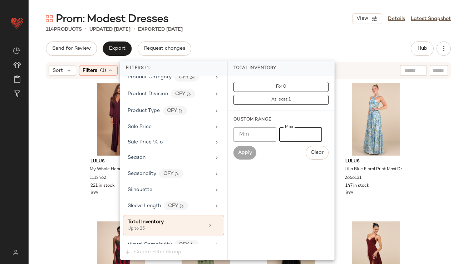
type input "**"
click at [260, 5] on main "Prom: Modest Dresses View Details Latest Snapshot 114 Products • updated [DATE]…" at bounding box center [234, 132] width 468 height 264
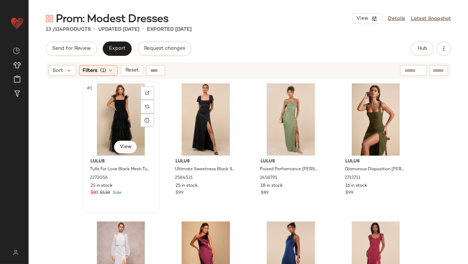
click at [103, 100] on div "#1 View" at bounding box center [121, 119] width 72 height 72
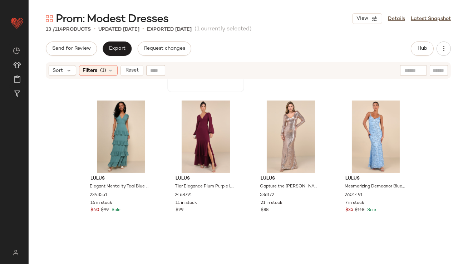
scroll to position [351, 0]
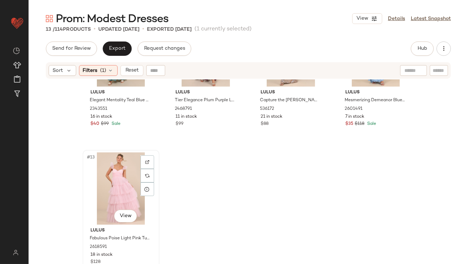
click at [117, 169] on div "#13 View" at bounding box center [121, 188] width 72 height 72
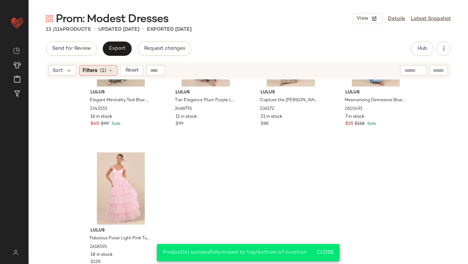
click at [105, 72] on span "(1)" at bounding box center [103, 71] width 6 height 8
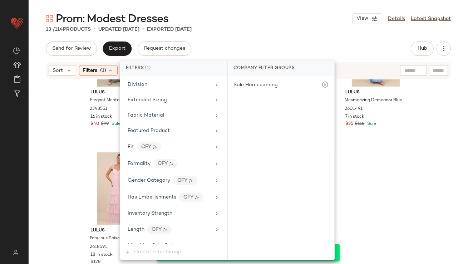
scroll to position [522, 0]
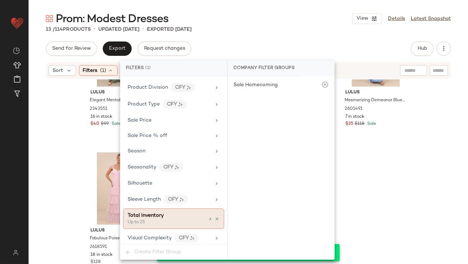
click at [217, 214] on div "Total Inventory Up to 25" at bounding box center [173, 218] width 101 height 20
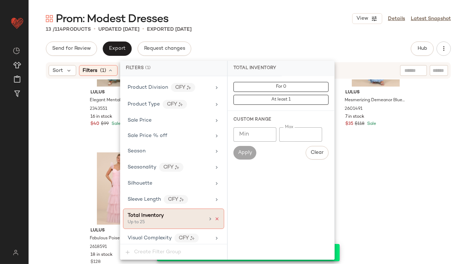
click at [215, 216] on icon at bounding box center [216, 218] width 5 height 5
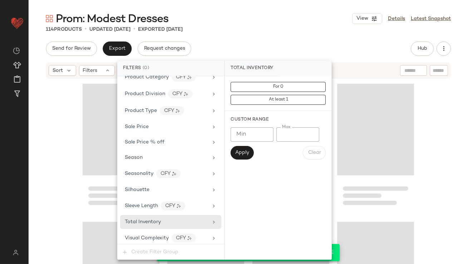
click at [275, 35] on div "Prom: Modest Dresses View Details Latest Snapshot 114 Products • updated [DATE]…" at bounding box center [248, 137] width 439 height 252
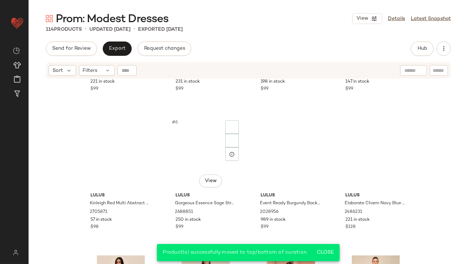
scroll to position [0, 0]
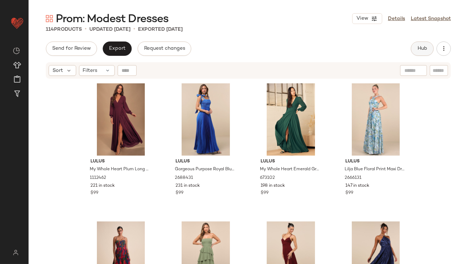
click at [416, 50] on button "Hub" at bounding box center [422, 48] width 23 height 14
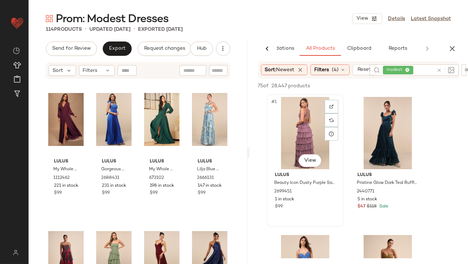
scroll to position [1, 0]
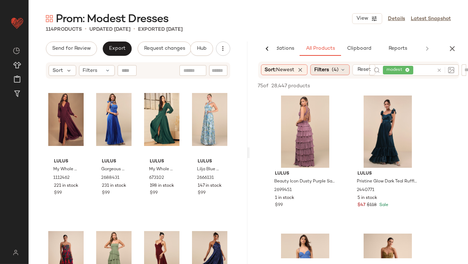
click at [323, 74] on div "Filters (4)" at bounding box center [329, 69] width 39 height 11
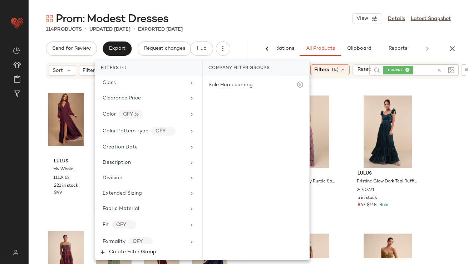
scroll to position [575, 0]
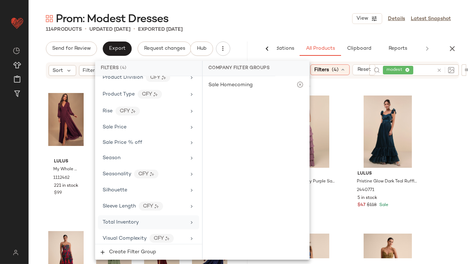
click at [121, 222] on div "Total Inventory" at bounding box center [148, 222] width 101 height 14
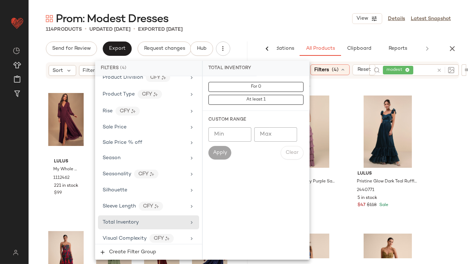
click at [263, 33] on div "114 Products • updated [DATE] • Exported [DATE]" at bounding box center [248, 29] width 439 height 7
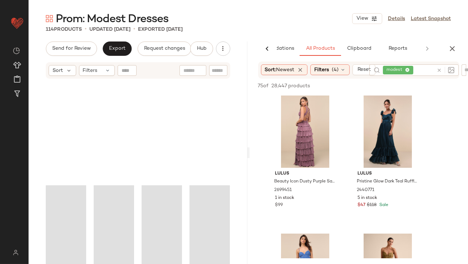
scroll to position [3800, 0]
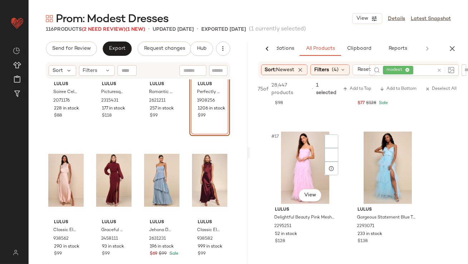
scroll to position [1135, 0]
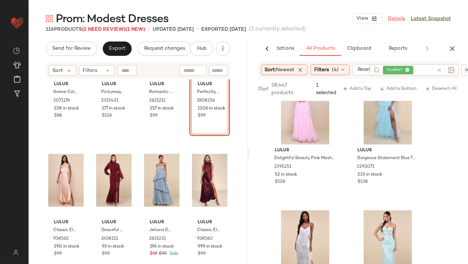
click at [397, 21] on link "Details" at bounding box center [396, 19] width 17 height 8
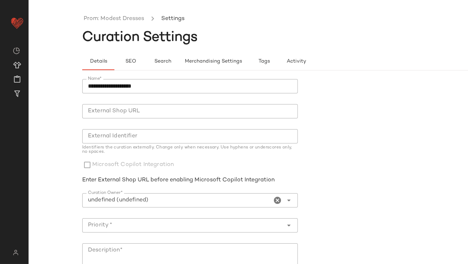
click at [277, 199] on icon "Clear Curation Owner*" at bounding box center [277, 200] width 9 height 9
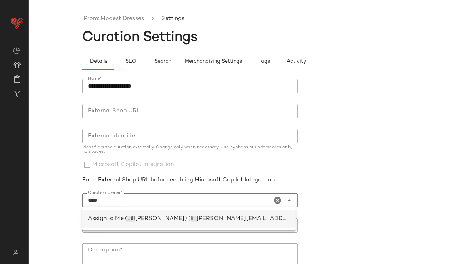
click at [226, 219] on span "[PERSON_NAME][EMAIL_ADDRESS][PERSON_NAME][DOMAIN_NAME])" at bounding box center [300, 219] width 206 height 6
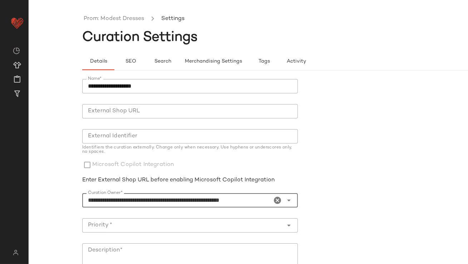
type input "**********"
click at [188, 226] on input "Priority *" at bounding box center [182, 225] width 201 height 9
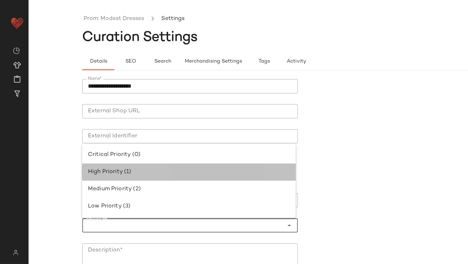
click at [164, 164] on div "High Priority (1)" at bounding box center [188, 171] width 213 height 17
type input "**********"
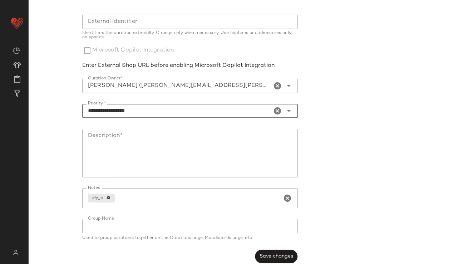
scroll to position [122, 0]
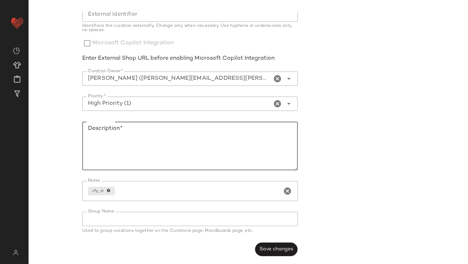
click at [177, 125] on textarea "Description*" at bounding box center [190, 146] width 216 height 49
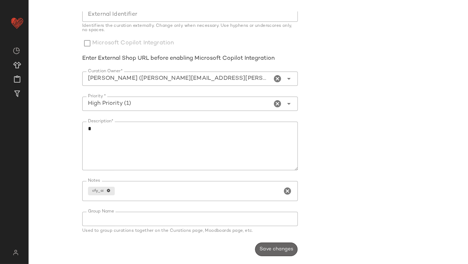
click at [260, 243] on button "Save changes" at bounding box center [276, 249] width 43 height 14
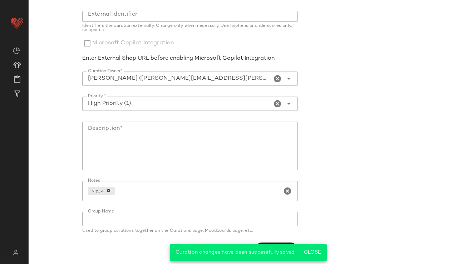
scroll to position [0, 0]
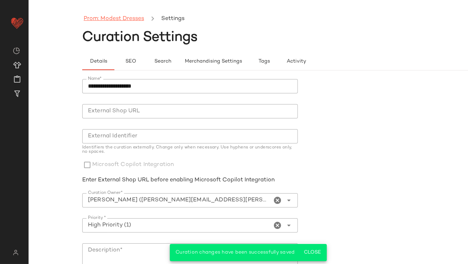
click at [106, 15] on link "Prom: Modest Dresses" at bounding box center [114, 18] width 60 height 9
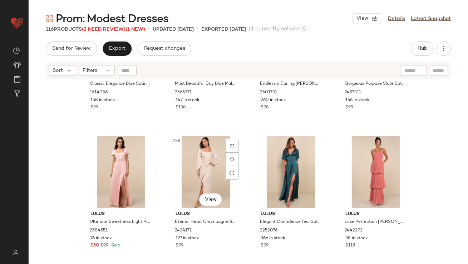
scroll to position [1294, 0]
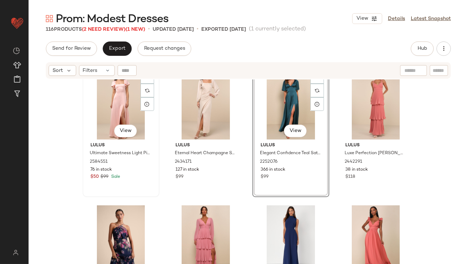
scroll to position [1269, 0]
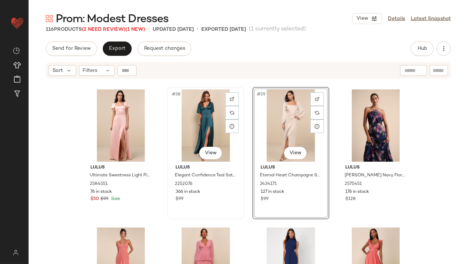
scroll to position [1259, 0]
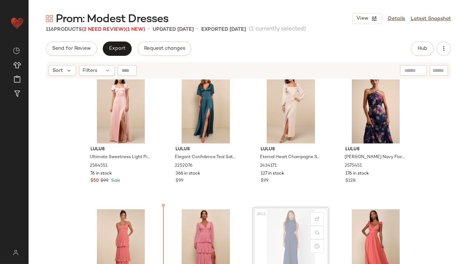
scroll to position [1276, 0]
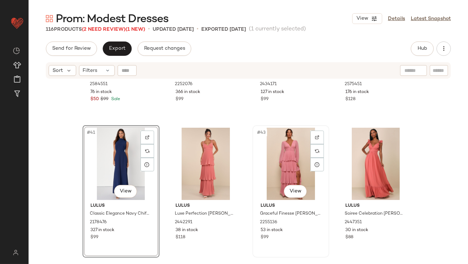
scroll to position [1373, 0]
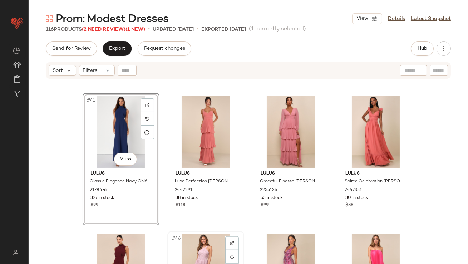
click at [203, 244] on div "#46 View" at bounding box center [206, 269] width 72 height 72
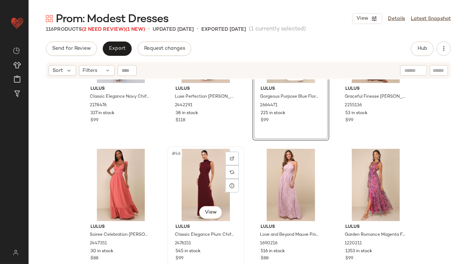
scroll to position [1560, 0]
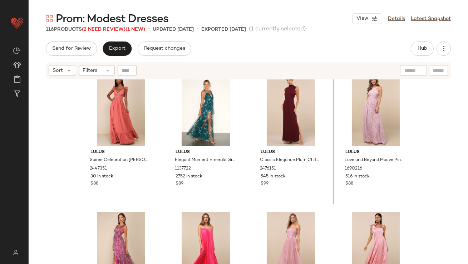
drag, startPoint x: 253, startPoint y: 210, endPoint x: 253, endPoint y: 200, distance: 10.0
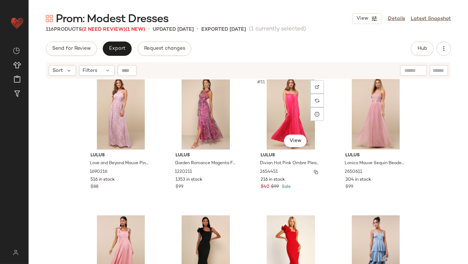
scroll to position [1704, 0]
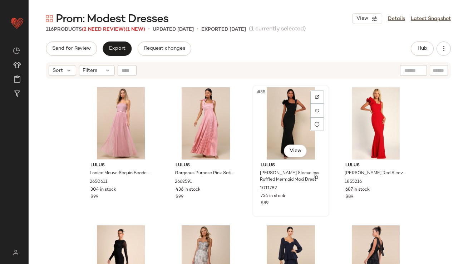
scroll to position [1798, 0]
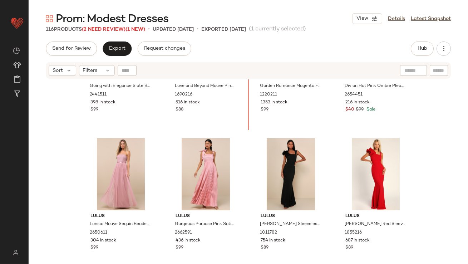
scroll to position [1691, 0]
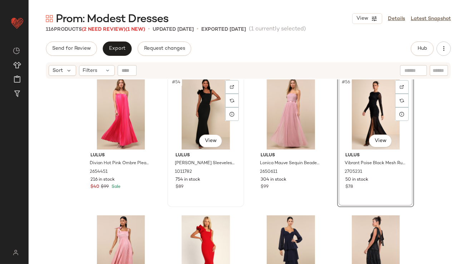
scroll to position [1839, 0]
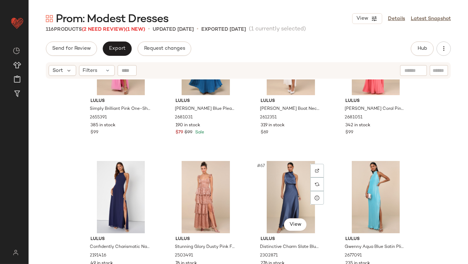
scroll to position [2136, 0]
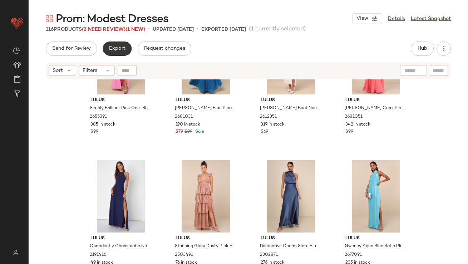
click at [116, 53] on button "Export" at bounding box center [117, 48] width 29 height 14
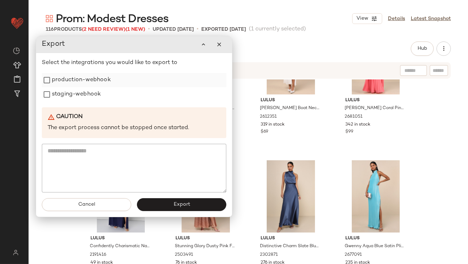
click at [114, 78] on div "production-webhook" at bounding box center [134, 80] width 184 height 14
click at [95, 93] on label "staging-webhook" at bounding box center [76, 94] width 49 height 14
click at [93, 80] on label "production-webhook" at bounding box center [81, 80] width 59 height 14
click at [193, 207] on button "Export" at bounding box center [181, 204] width 89 height 13
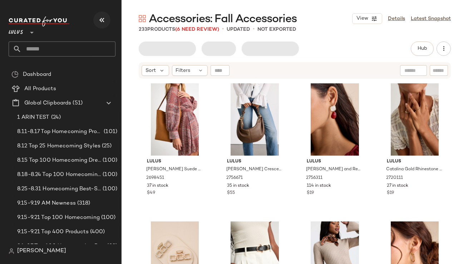
click at [103, 19] on icon "button" at bounding box center [102, 20] width 9 height 9
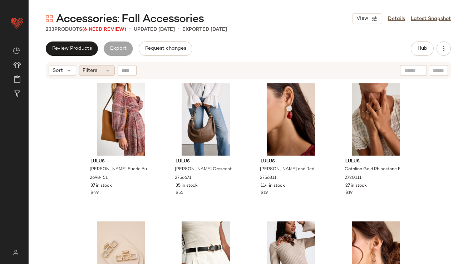
click at [93, 71] on span "Filters" at bounding box center [90, 71] width 15 height 8
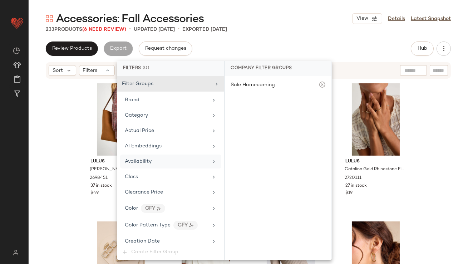
click at [147, 155] on div "Availability" at bounding box center [170, 161] width 101 height 14
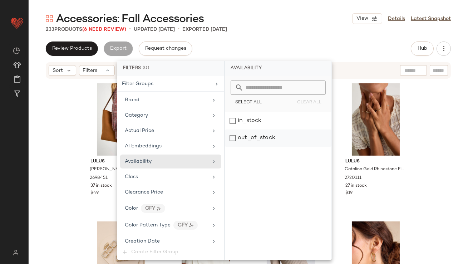
click at [229, 142] on div "out_of_stock" at bounding box center [278, 137] width 107 height 17
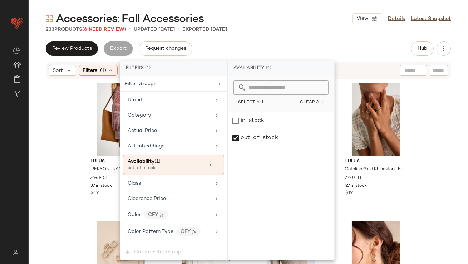
click at [272, 34] on div "Accessories: Fall Accessories View Details Latest Snapshot 233 Products (6 Need…" at bounding box center [248, 137] width 439 height 252
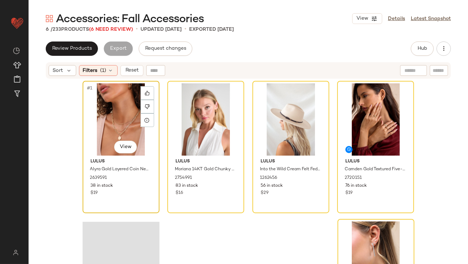
click at [112, 120] on div "#1 View" at bounding box center [121, 119] width 72 height 72
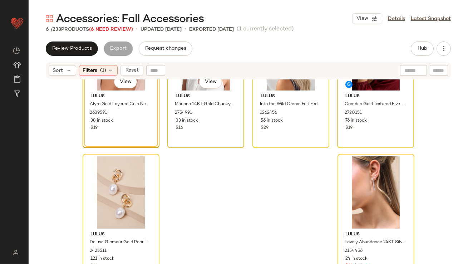
scroll to position [69, 0]
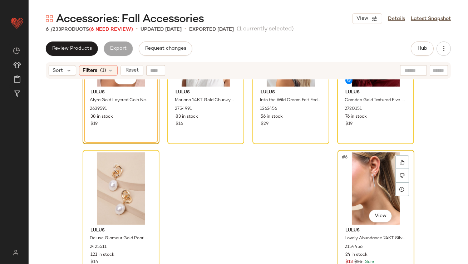
drag, startPoint x: 335, startPoint y: 159, endPoint x: 340, endPoint y: 154, distance: 7.6
click at [341, 160] on span "#6" at bounding box center [345, 157] width 8 height 7
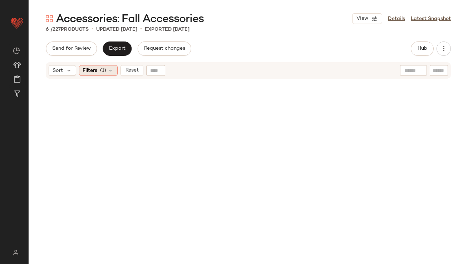
click at [91, 71] on span "Filters" at bounding box center [90, 71] width 15 height 8
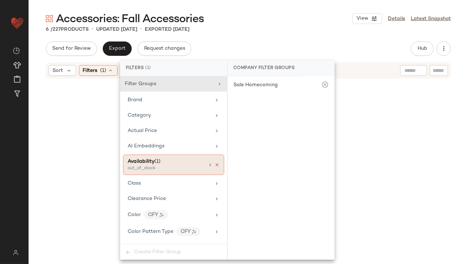
click at [214, 164] on icon at bounding box center [216, 164] width 5 height 5
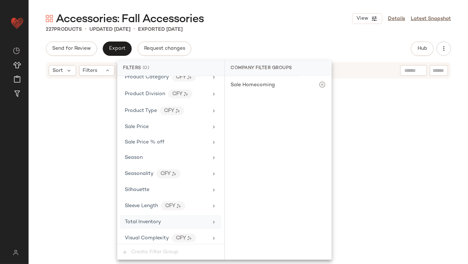
scroll to position [4276, 0]
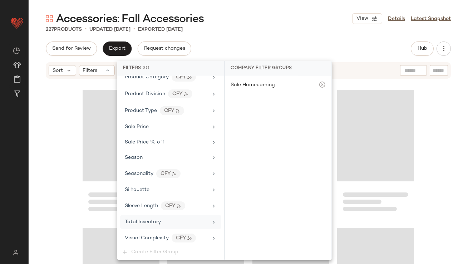
click at [133, 215] on div "Total Inventory" at bounding box center [170, 222] width 101 height 14
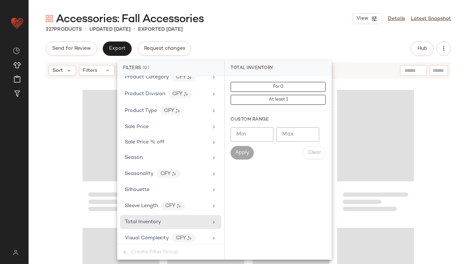
click at [298, 129] on input "Max" at bounding box center [297, 134] width 43 height 14
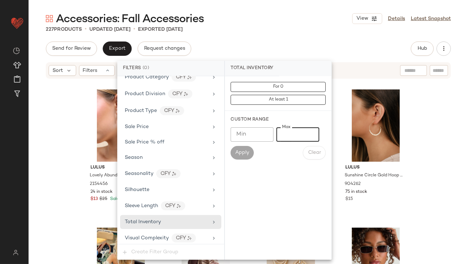
type input "**"
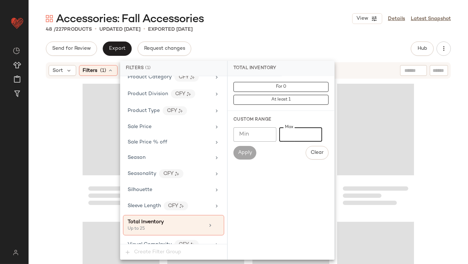
click at [281, 34] on div "Accessories: Fall Accessories View Details Latest Snapshot 48 / 227 Products • …" at bounding box center [248, 137] width 439 height 252
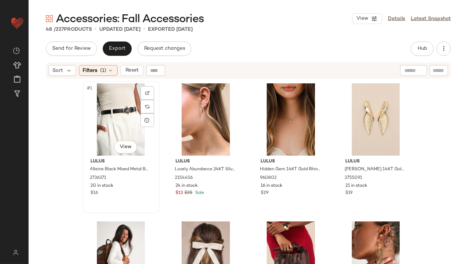
click at [116, 100] on div "#1 View" at bounding box center [121, 119] width 72 height 72
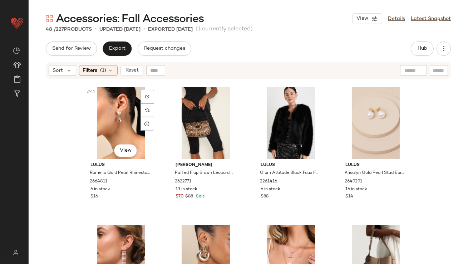
scroll to position [1454, 0]
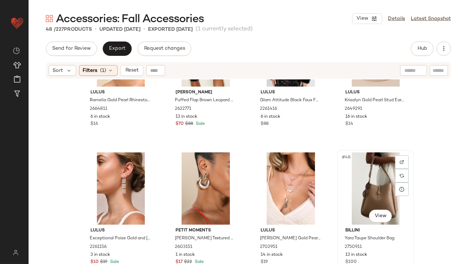
click at [367, 174] on div "#48 View" at bounding box center [376, 188] width 72 height 72
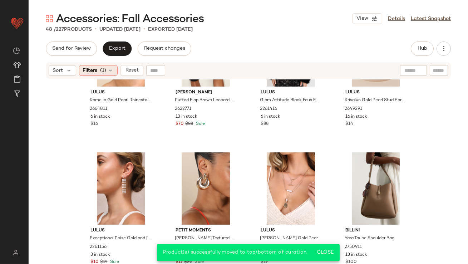
click at [100, 67] on span "(1)" at bounding box center [103, 71] width 6 height 8
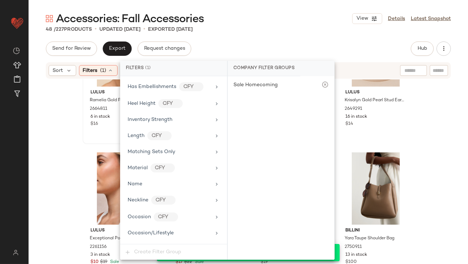
scroll to position [524, 0]
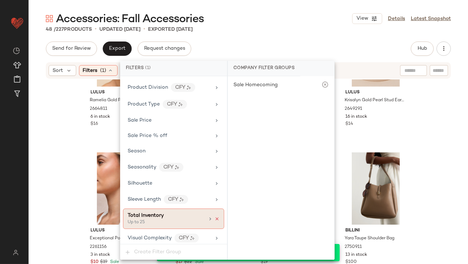
click at [214, 216] on icon at bounding box center [216, 218] width 5 height 5
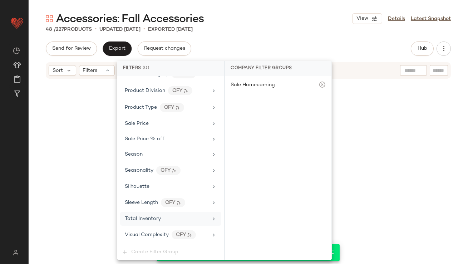
scroll to position [517, 0]
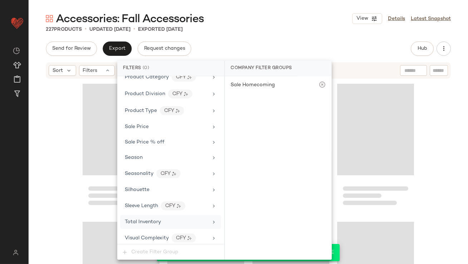
click at [279, 30] on div "227 Products • updated Sep 29th • Exported Sep 26th" at bounding box center [248, 29] width 439 height 7
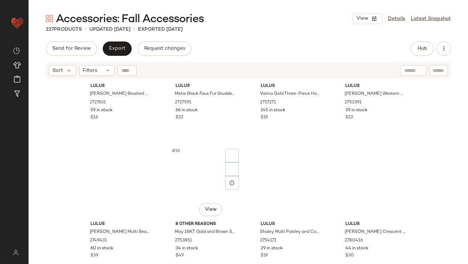
scroll to position [214, 0]
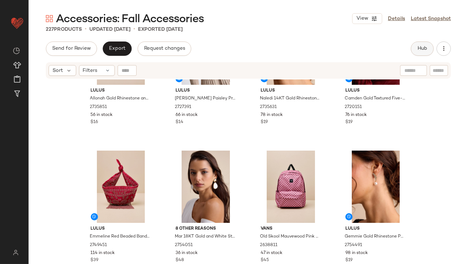
click at [419, 53] on button "Hub" at bounding box center [422, 48] width 23 height 14
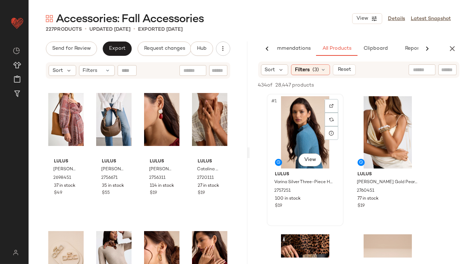
scroll to position [117, 0]
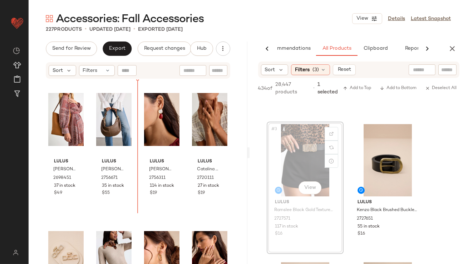
drag, startPoint x: 304, startPoint y: 149, endPoint x: 300, endPoint y: 149, distance: 4.6
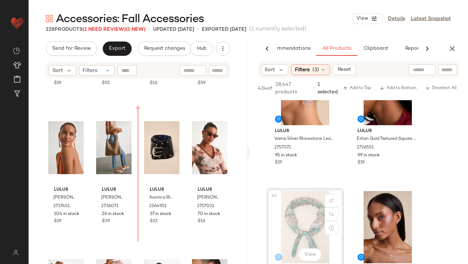
scroll to position [1081, 0]
drag, startPoint x: 295, startPoint y: 214, endPoint x: 284, endPoint y: 214, distance: 11.1
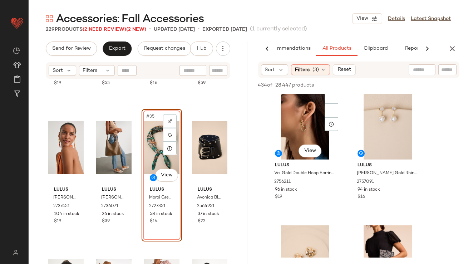
scroll to position [726, 0]
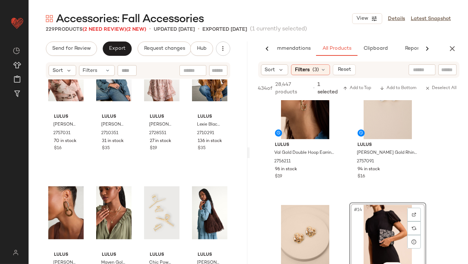
drag, startPoint x: 368, startPoint y: 217, endPoint x: 363, endPoint y: 217, distance: 5.4
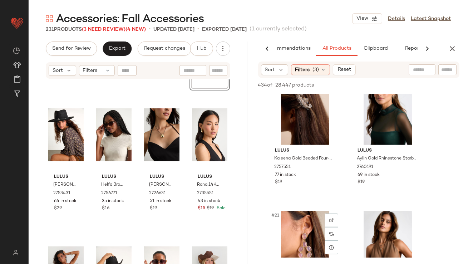
scroll to position [1279, 0]
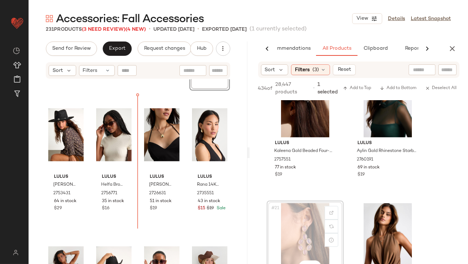
drag, startPoint x: 311, startPoint y: 221, endPoint x: 302, endPoint y: 222, distance: 8.6
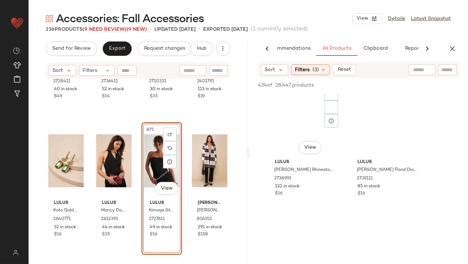
scroll to position [1913, 0]
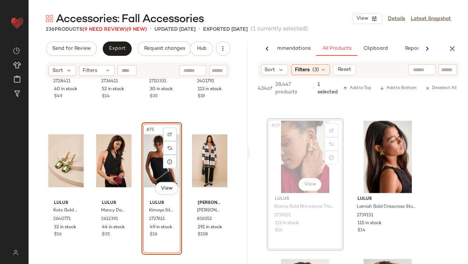
drag, startPoint x: 301, startPoint y: 145, endPoint x: 295, endPoint y: 147, distance: 6.2
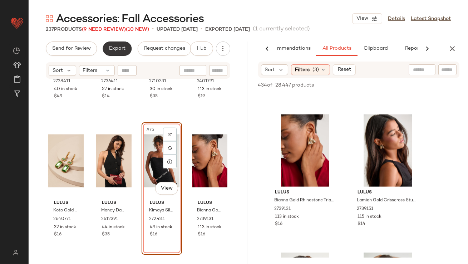
click at [114, 51] on span "Export" at bounding box center [117, 49] width 17 height 6
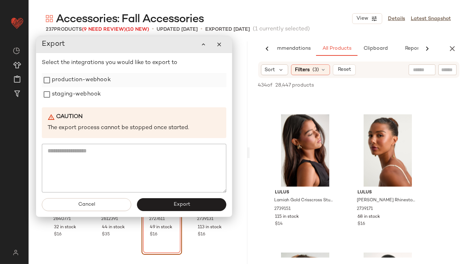
click at [101, 83] on label "production-webhook" at bounding box center [81, 80] width 59 height 14
click at [83, 96] on label "staging-webhook" at bounding box center [76, 94] width 49 height 14
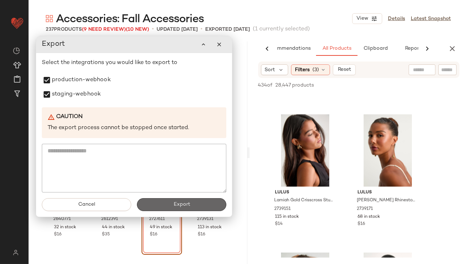
click at [146, 199] on button "Export" at bounding box center [181, 204] width 89 height 13
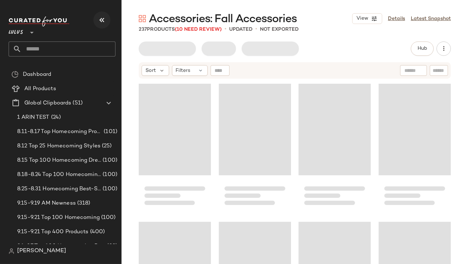
click at [98, 20] on icon "button" at bounding box center [102, 20] width 9 height 9
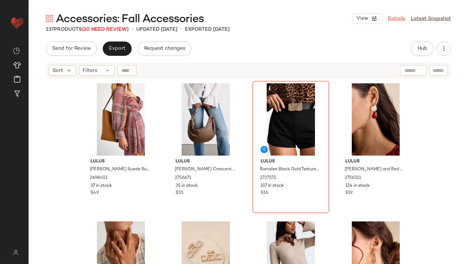
click at [391, 18] on link "Details" at bounding box center [396, 19] width 17 height 8
